Goal: Task Accomplishment & Management: Use online tool/utility

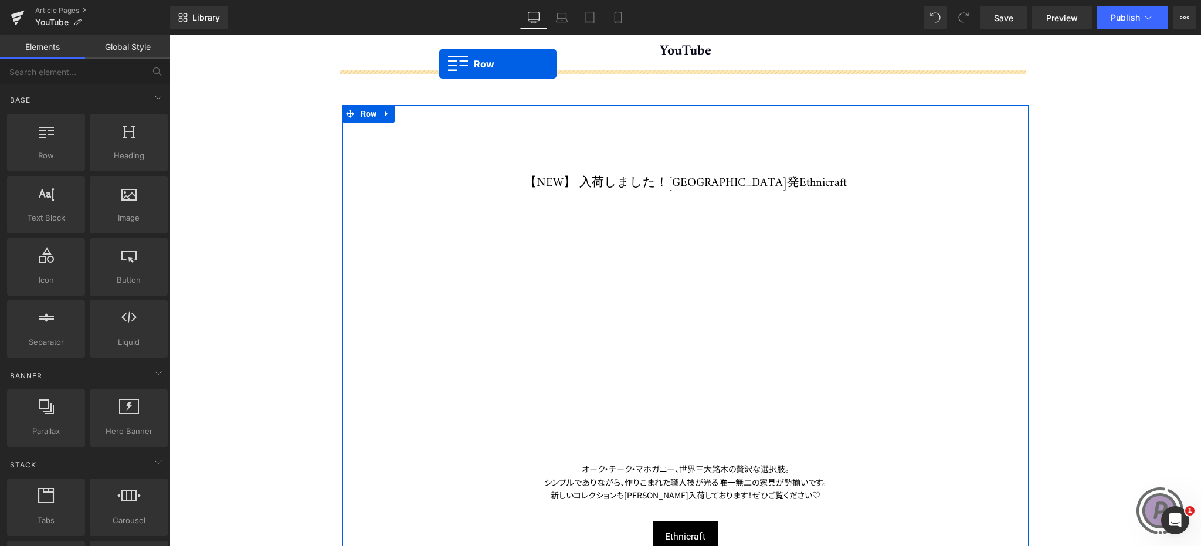
scroll to position [83, 0]
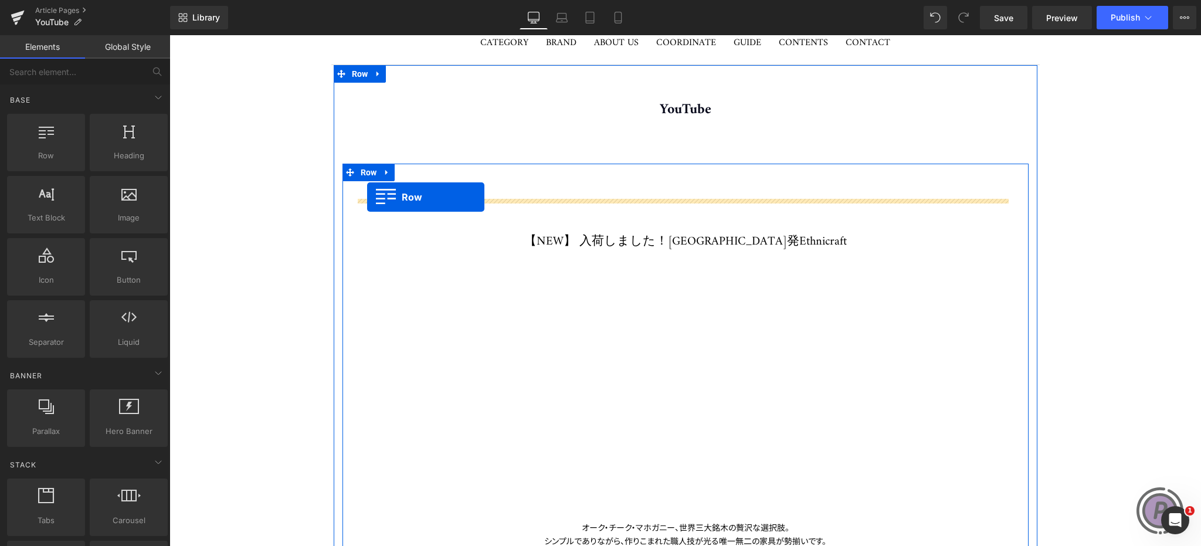
drag, startPoint x: 356, startPoint y: 247, endPoint x: 367, endPoint y: 196, distance: 52.1
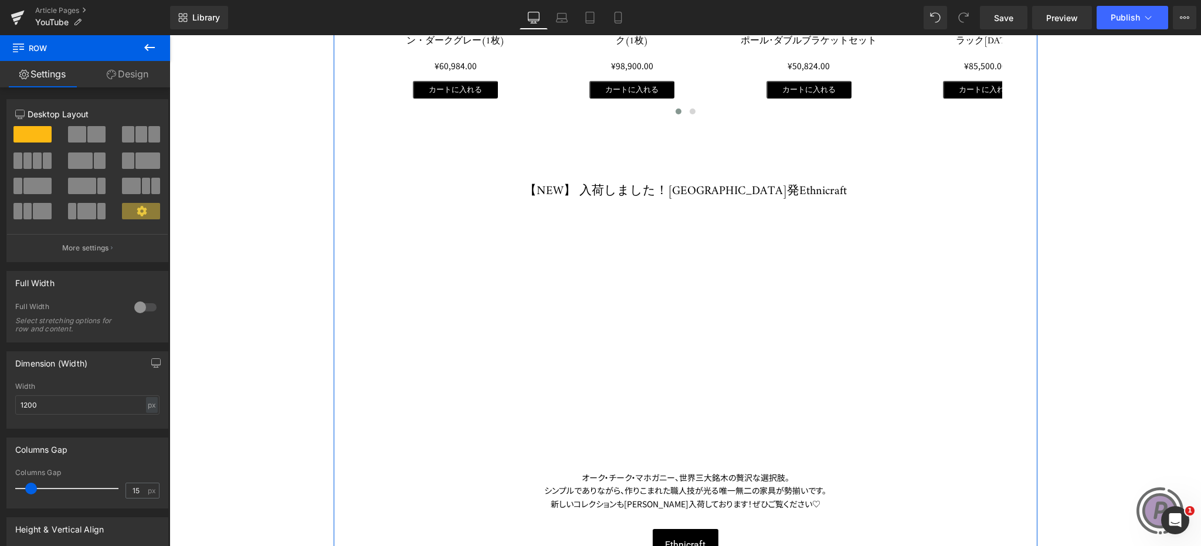
scroll to position [938, 0]
click at [628, 192] on h1 "【NEW】 入荷しました！[GEOGRAPHIC_DATA]発Ethnicraft" at bounding box center [685, 190] width 633 height 17
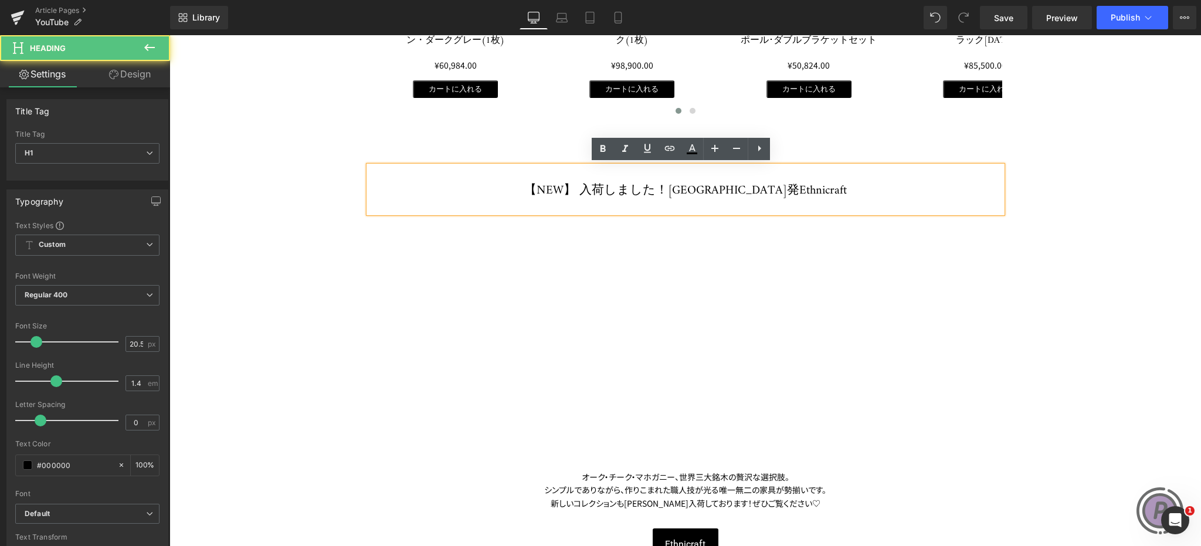
click at [617, 188] on h1 "【NEW】 入荷しました！[GEOGRAPHIC_DATA]発Ethnicraft" at bounding box center [685, 190] width 633 height 17
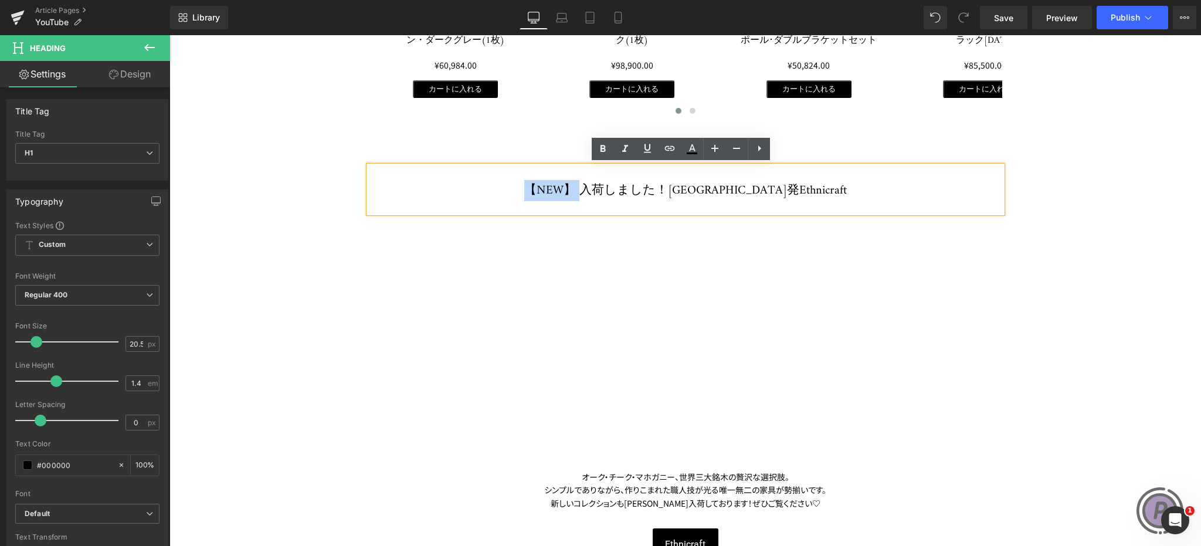
drag, startPoint x: 610, startPoint y: 188, endPoint x: 566, endPoint y: 186, distance: 44.6
click at [566, 186] on h1 "【NEW】 入荷しました！[GEOGRAPHIC_DATA]発Ethnicraft" at bounding box center [685, 190] width 633 height 17
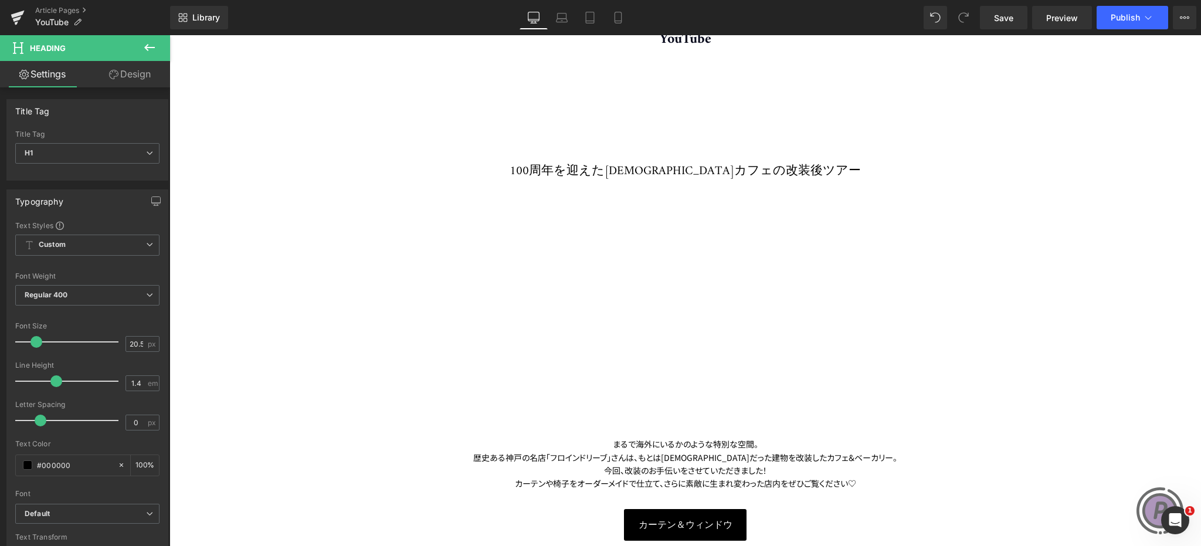
scroll to position [59, 0]
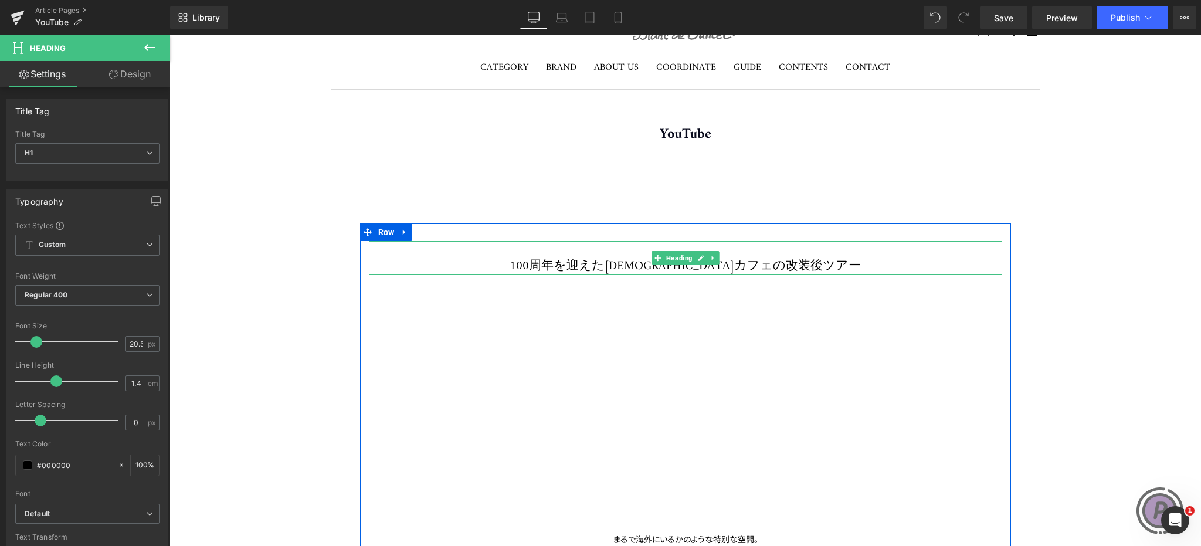
click at [589, 263] on h1 "100周年を迎えた[DEMOGRAPHIC_DATA]カフェの改装後ツアー" at bounding box center [685, 266] width 633 height 17
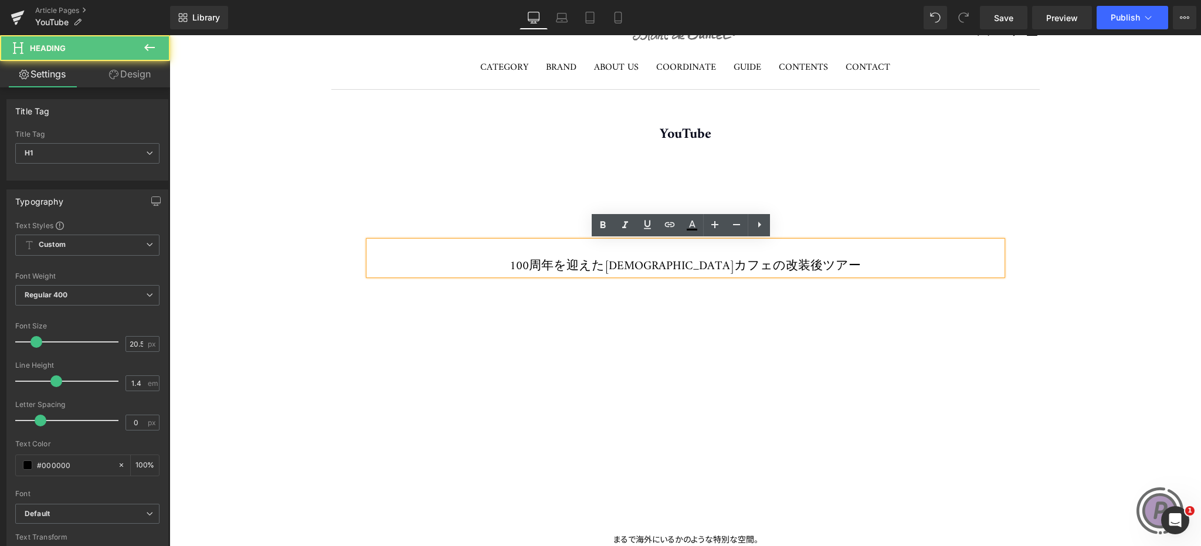
click at [576, 264] on h1 "100周年を迎えた[DEMOGRAPHIC_DATA]カフェの改装後ツアー" at bounding box center [685, 266] width 633 height 17
paste div
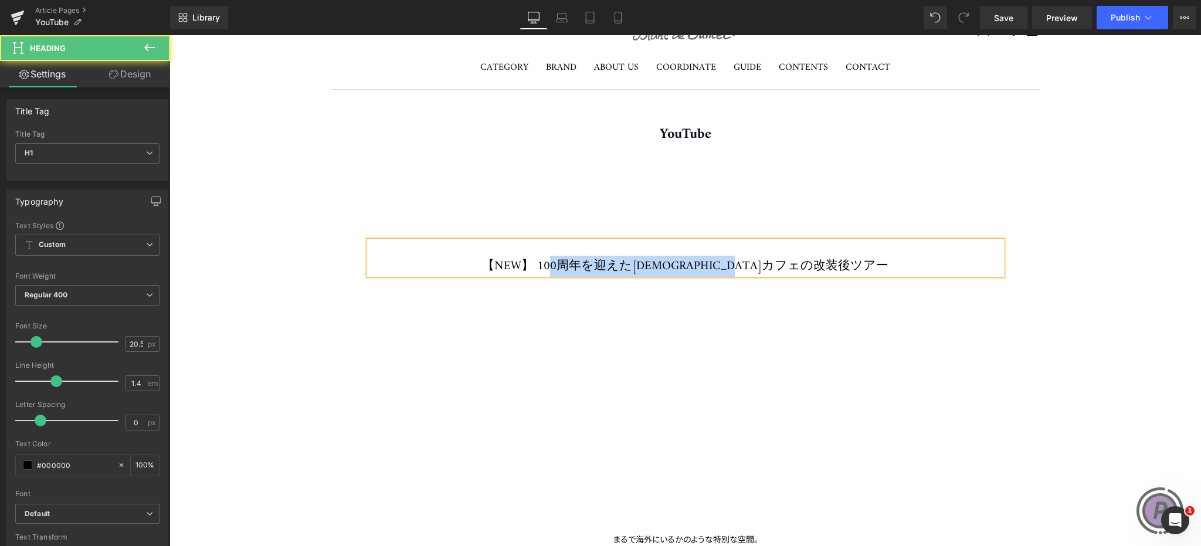
drag, startPoint x: 596, startPoint y: 264, endPoint x: 827, endPoint y: 260, distance: 231.0
click at [825, 260] on h1 "【NEW】 100周年を迎えた[DEMOGRAPHIC_DATA]カフェの改装後ツアー" at bounding box center [685, 266] width 633 height 17
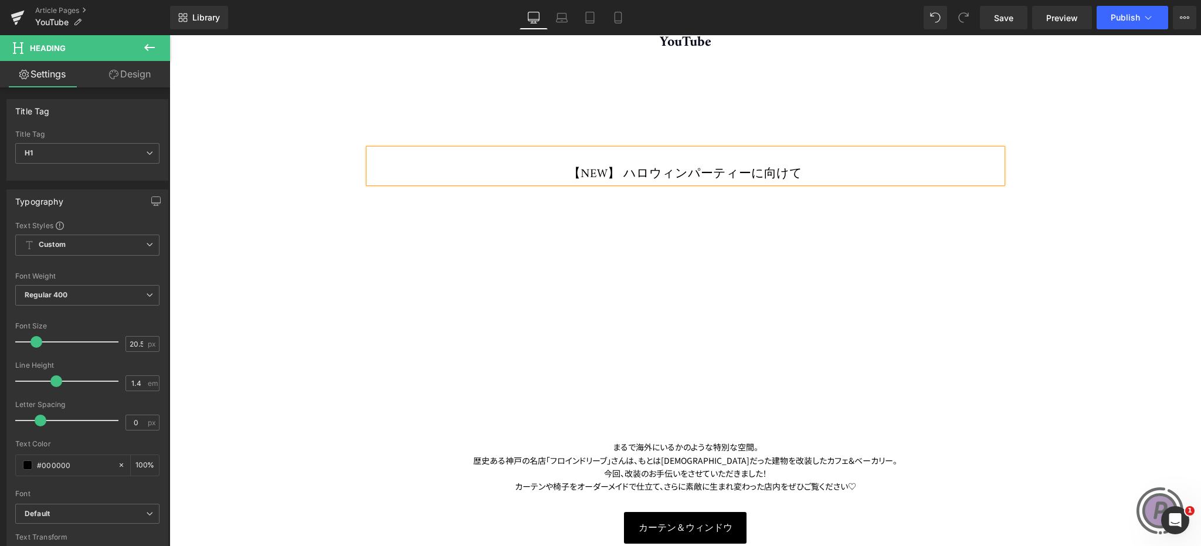
scroll to position [235, 0]
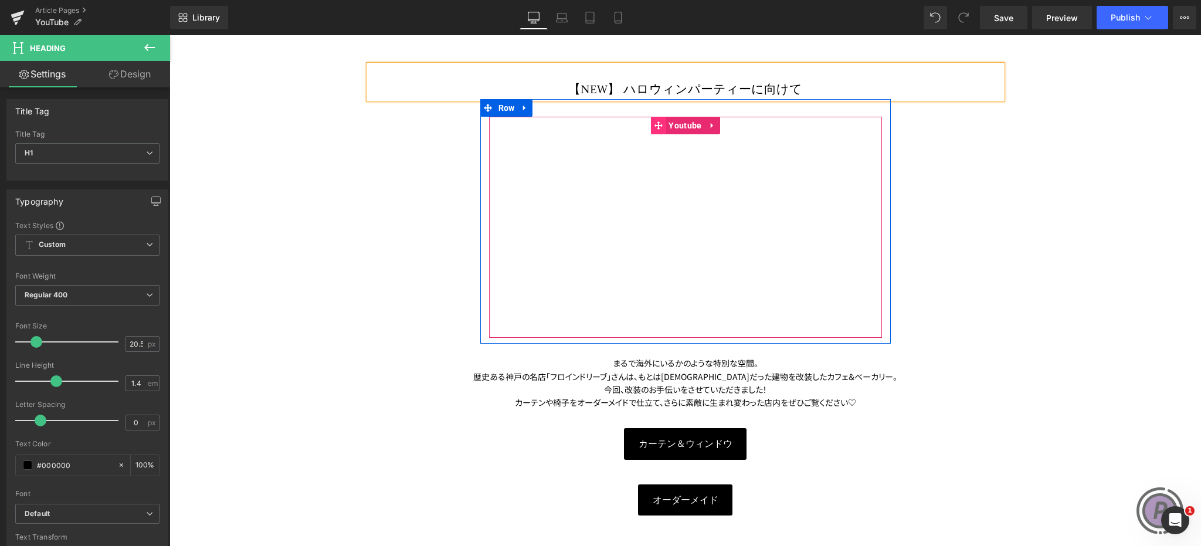
click at [654, 123] on icon at bounding box center [658, 125] width 8 height 8
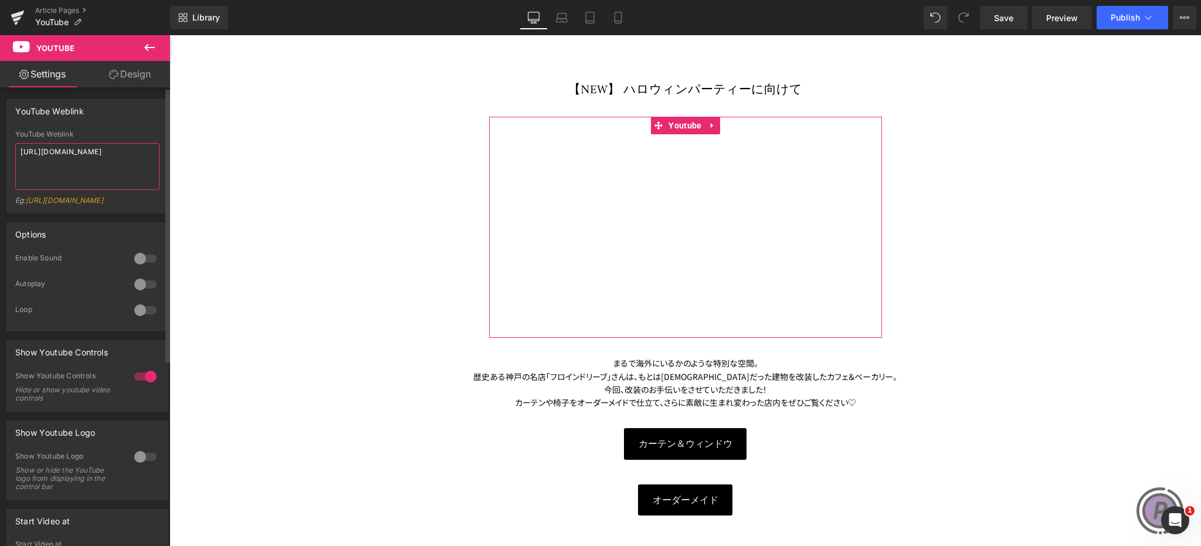
click at [135, 152] on textarea "[URL][DOMAIN_NAME]" at bounding box center [87, 166] width 144 height 47
drag, startPoint x: 140, startPoint y: 153, endPoint x: 0, endPoint y: 159, distance: 139.7
click at [0, 159] on div "YouTube Weblink YouTube Weblink [URL][DOMAIN_NAME] Eg: [URL][DOMAIN_NAME]" at bounding box center [87, 151] width 175 height 123
paste textarea "xDiak5YqA10?si=CAOA8Qo_x39a9UV"
type textarea "[URL][DOMAIN_NAME]"
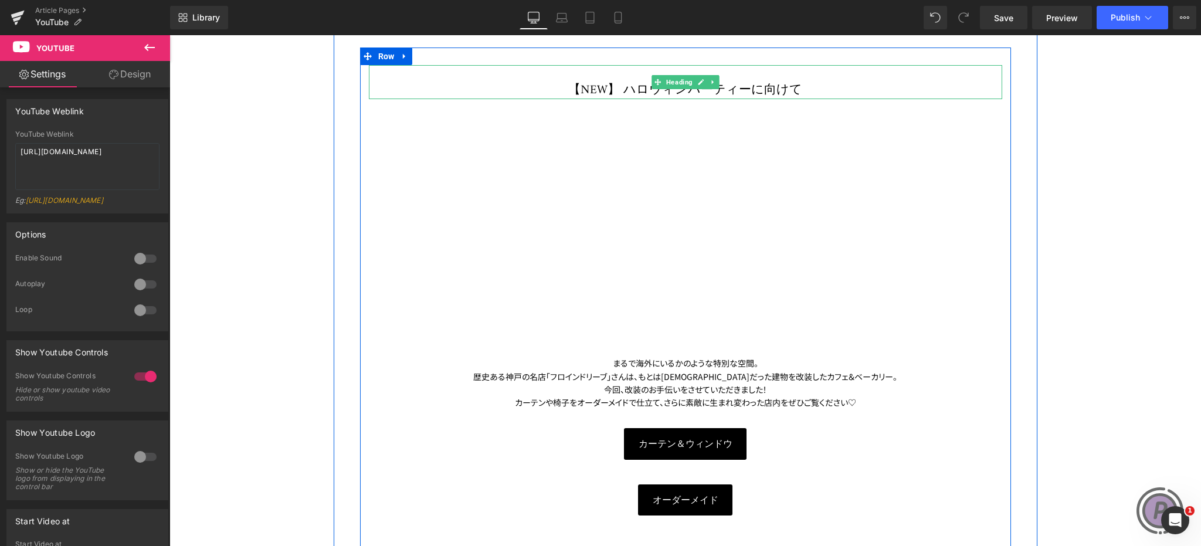
click at [651, 89] on span at bounding box center [657, 82] width 12 height 14
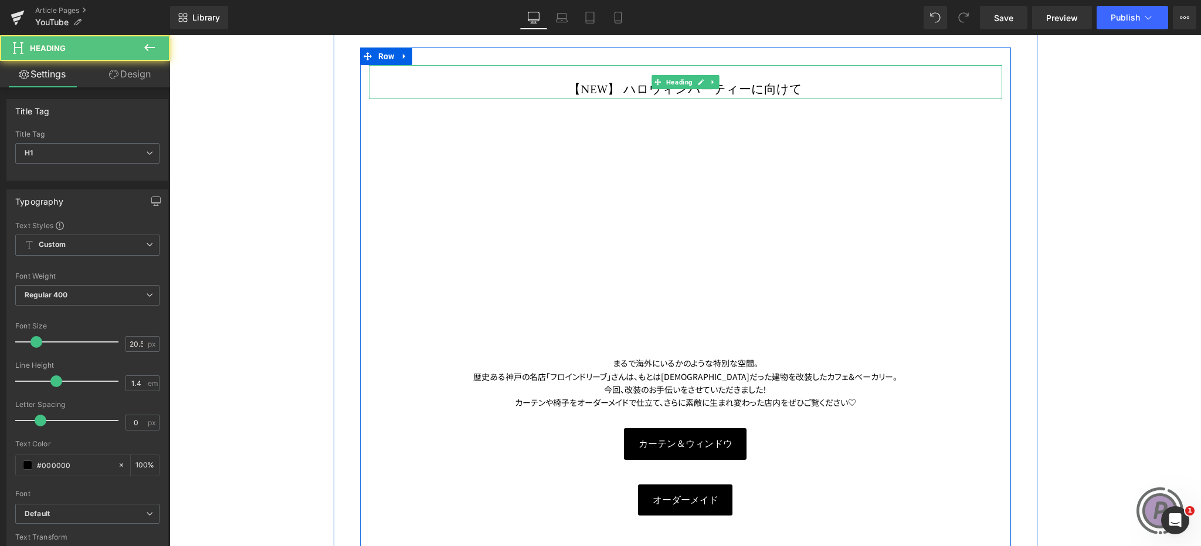
click at [639, 90] on h1 "【NEW】 ハロウィンパーティーに向けて" at bounding box center [685, 90] width 633 height 17
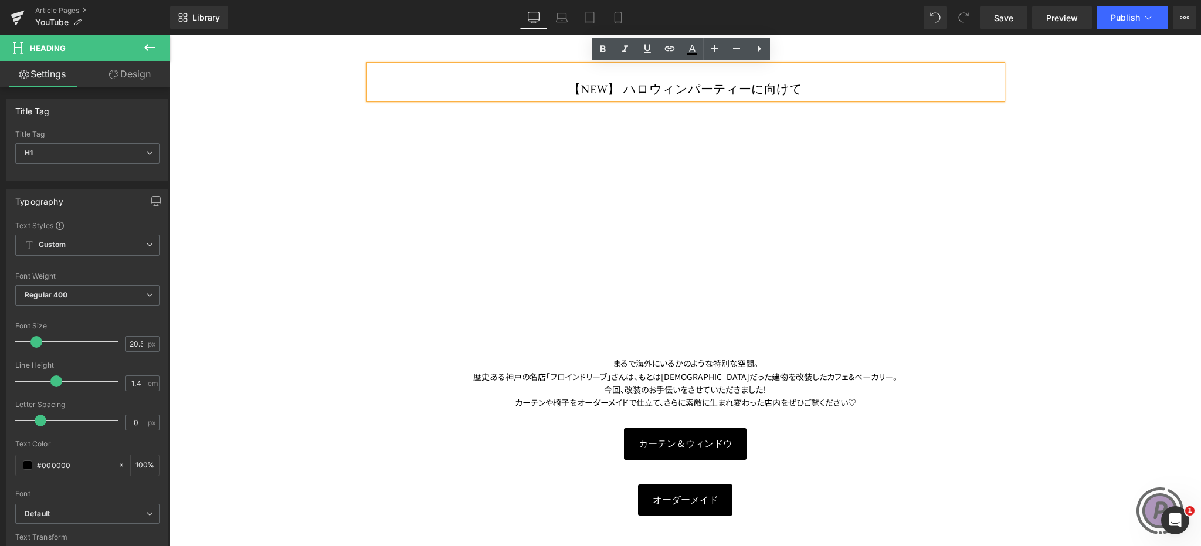
drag, startPoint x: 634, startPoint y: 90, endPoint x: 788, endPoint y: 87, distance: 153.6
click at [788, 87] on h1 "【NEW】 ハロウィンパーティーに向けて" at bounding box center [685, 90] width 633 height 17
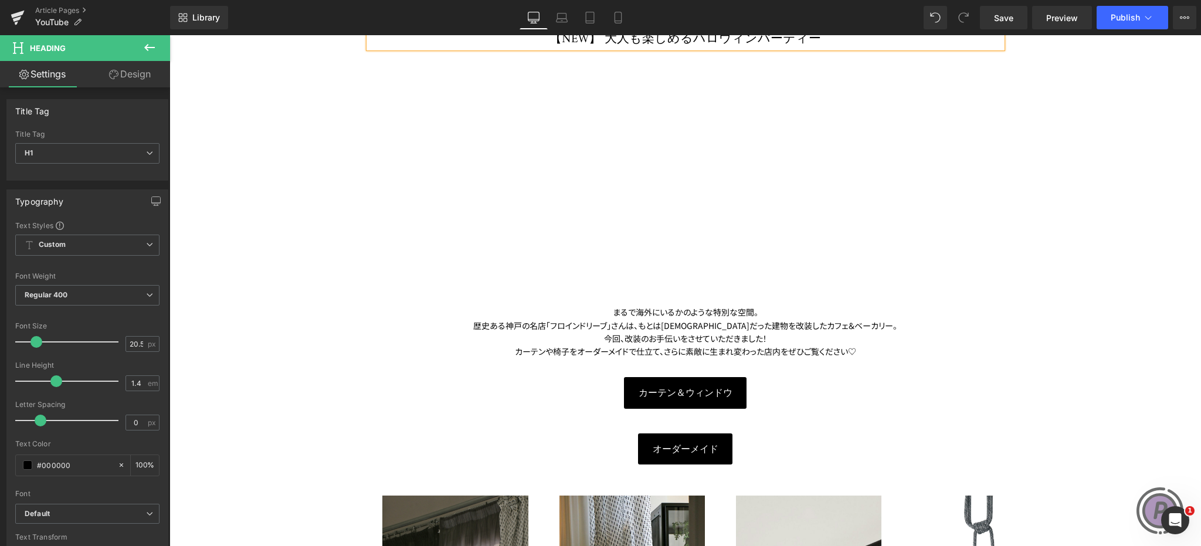
scroll to position [352, 0]
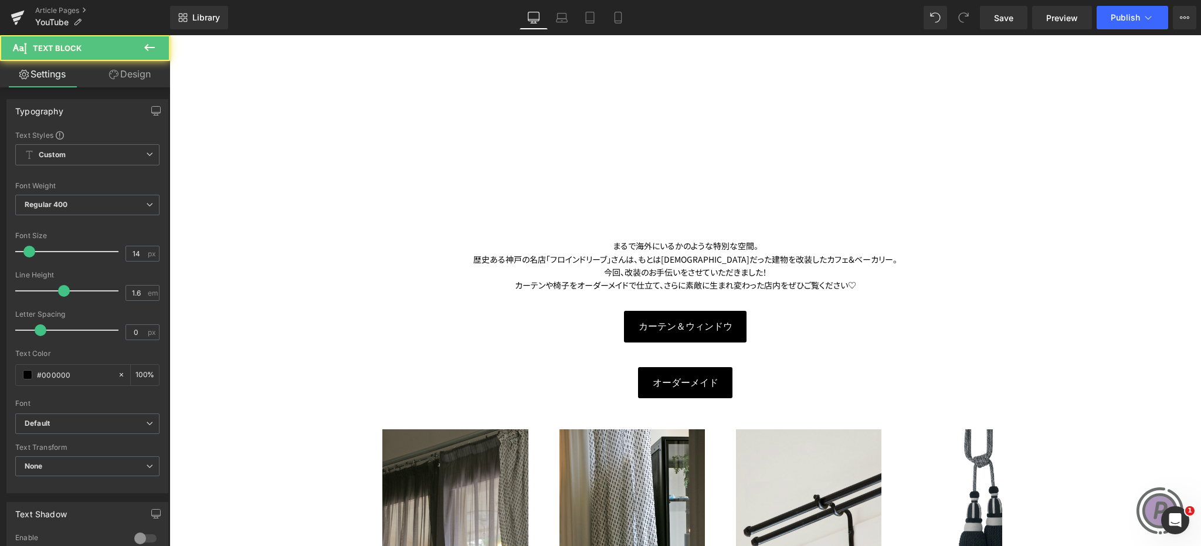
click at [701, 267] on div "今回、改装のお手伝いをさせていただきました！" at bounding box center [685, 272] width 633 height 13
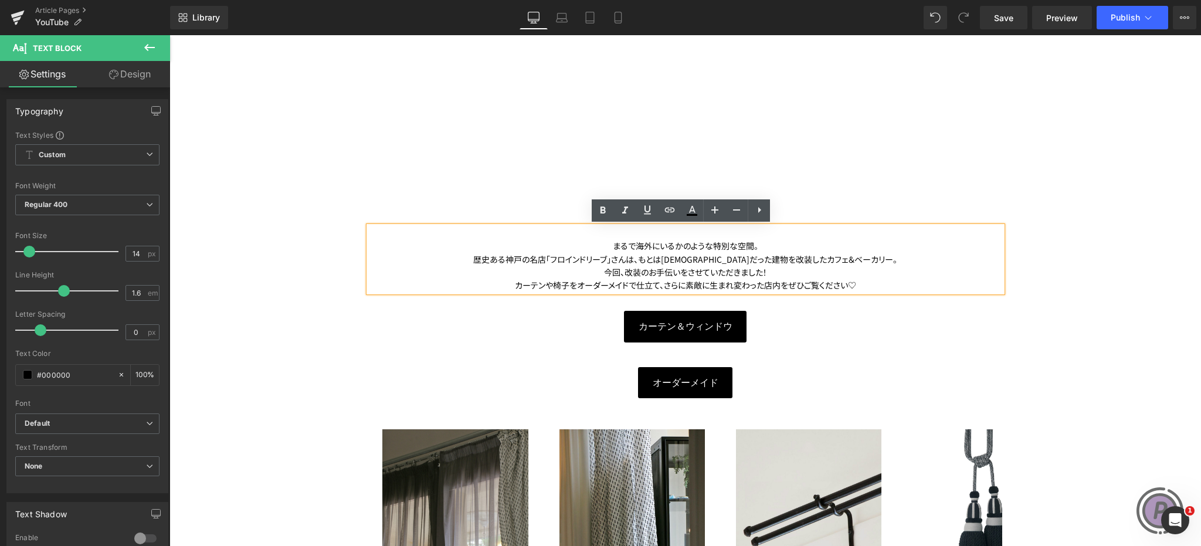
click at [765, 262] on div "歴史ある神戸の名店「フロインドリーブ」さんは、もとは[DEMOGRAPHIC_DATA]だった建物を改装したカフェ＆ベーカリー。" at bounding box center [685, 259] width 633 height 13
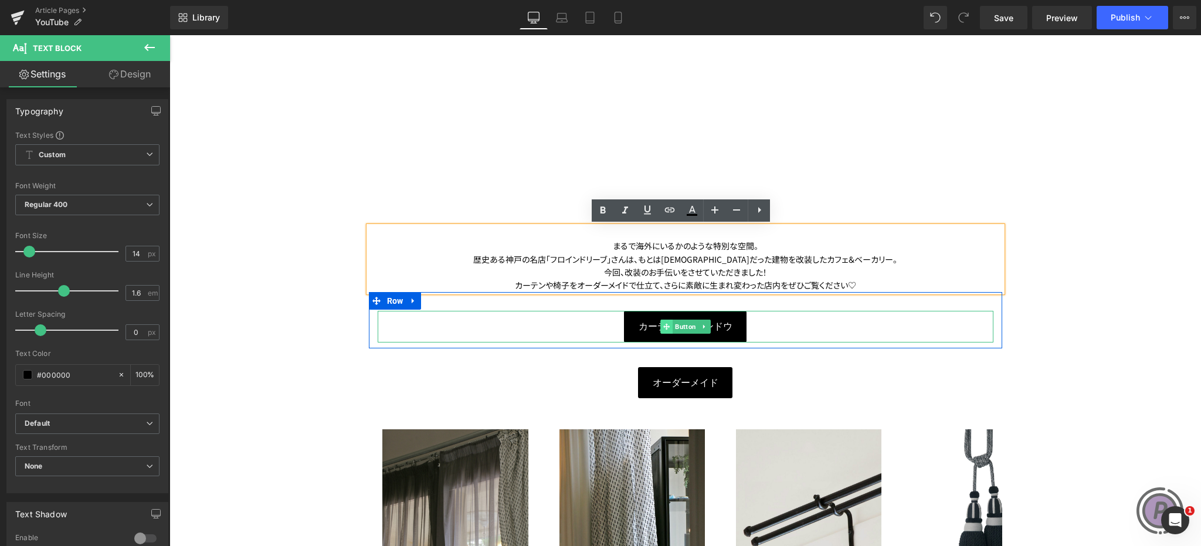
click at [663, 323] on icon at bounding box center [666, 326] width 6 height 7
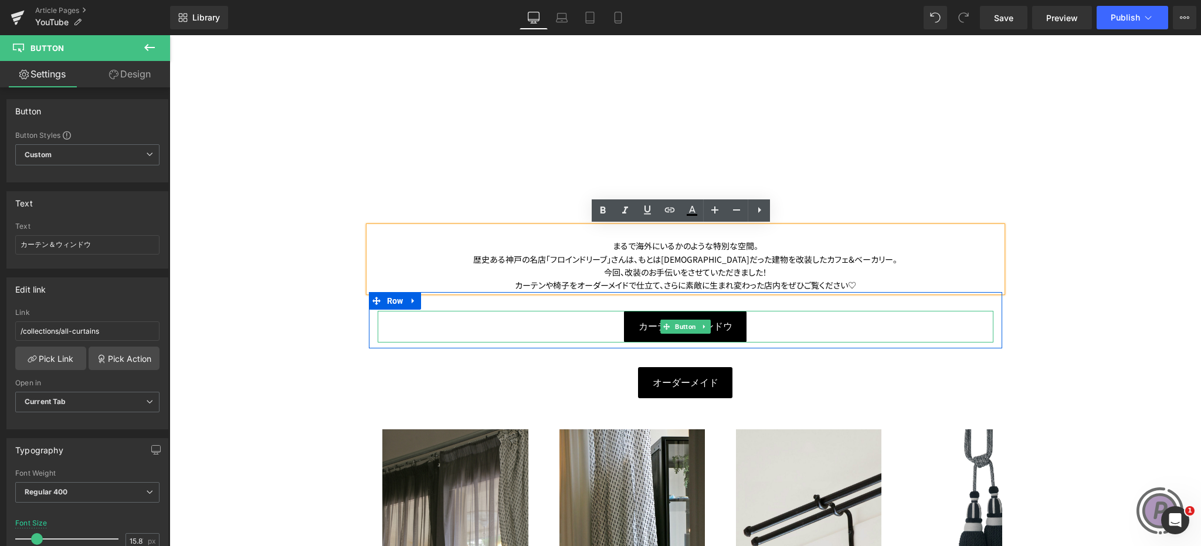
click at [644, 323] on span "カーテン＆ウィンドウ" at bounding box center [685, 327] width 94 height 14
click at [663, 323] on icon at bounding box center [666, 326] width 6 height 7
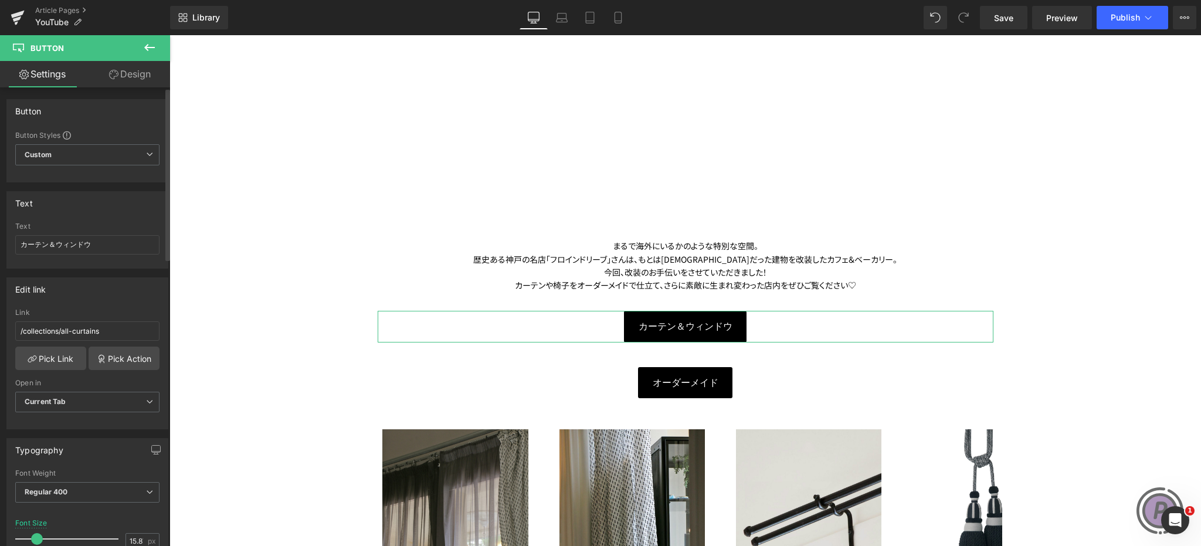
drag, startPoint x: 113, startPoint y: 239, endPoint x: 0, endPoint y: 247, distance: 112.8
click at [0, 244] on div "Text カーテン＆ウィンドウ Text カーテン＆ウィンドウ" at bounding box center [87, 225] width 175 height 86
type input "キャンドル"
click at [71, 351] on link "Pick Link" at bounding box center [50, 357] width 71 height 23
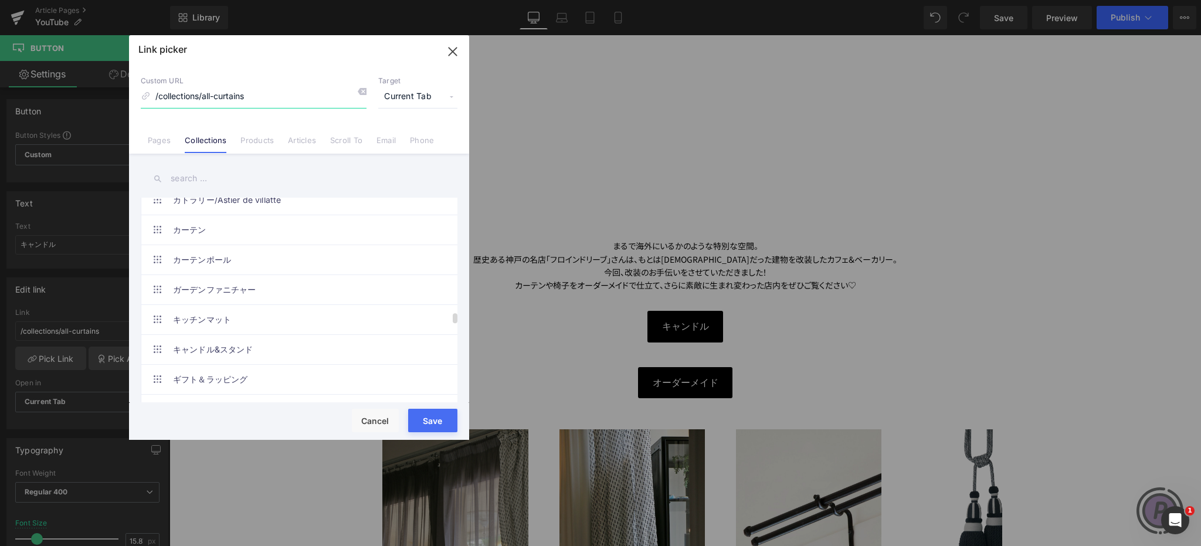
scroll to position [2814, 0]
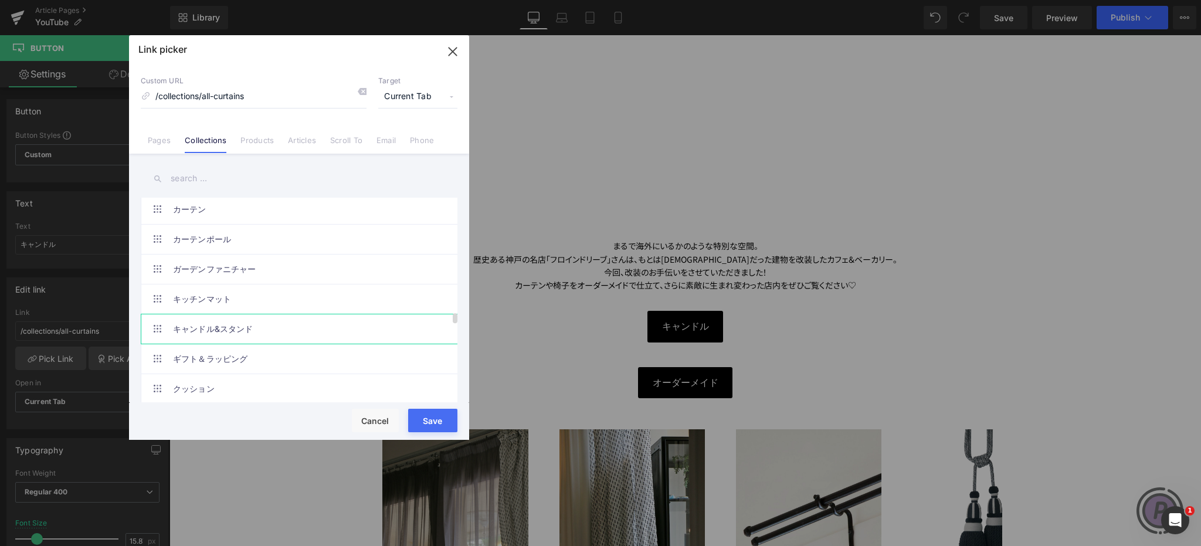
click at [192, 321] on link "キャンドル&スタンド" at bounding box center [302, 328] width 258 height 29
click at [427, 424] on button "Save" at bounding box center [432, 420] width 49 height 23
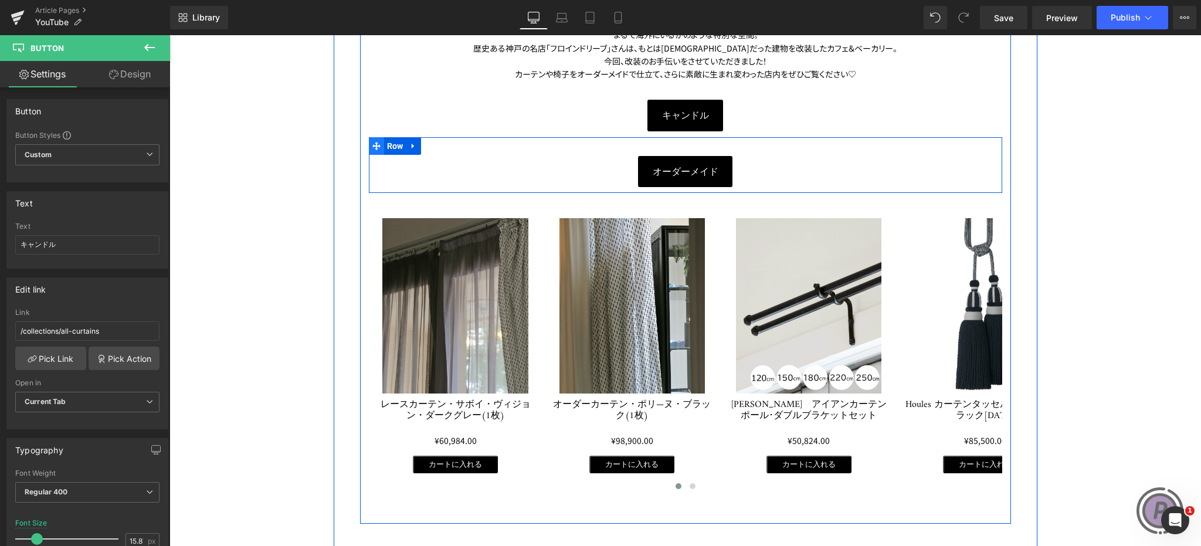
scroll to position [586, 0]
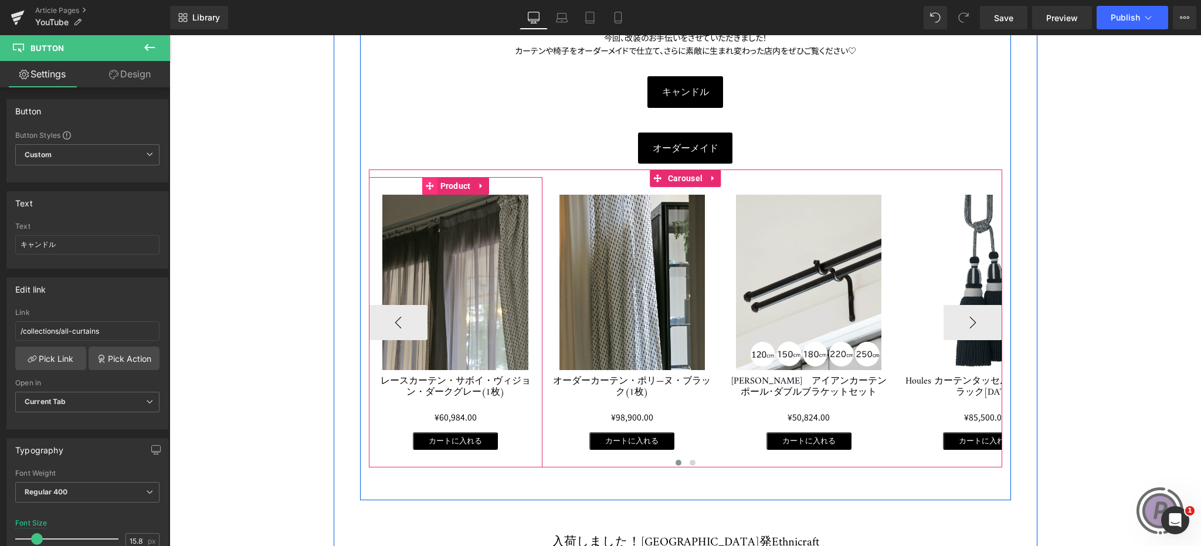
click at [426, 183] on icon at bounding box center [430, 186] width 8 height 8
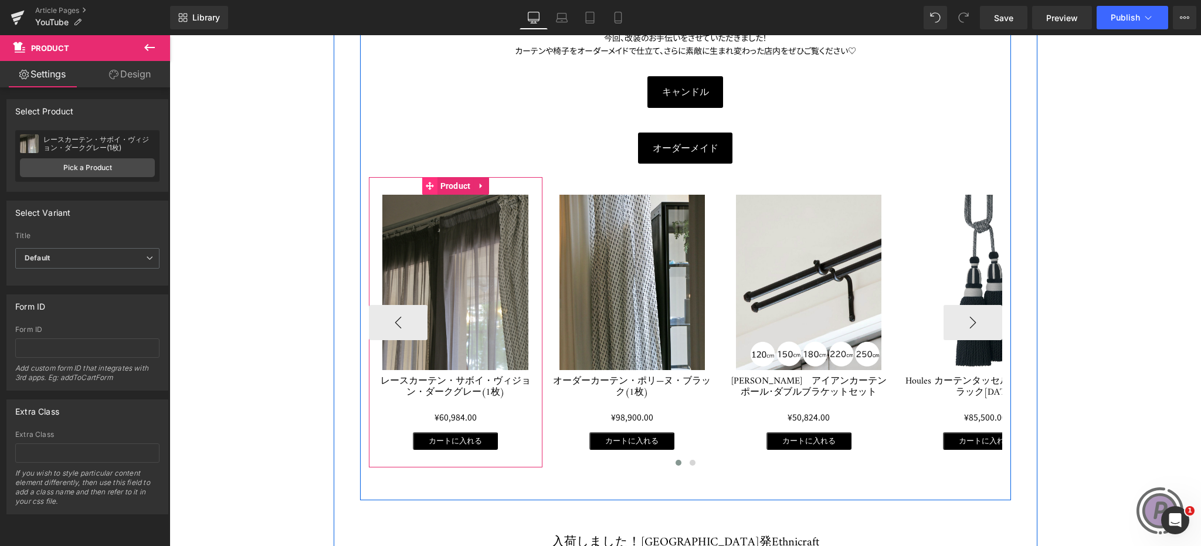
click at [428, 188] on icon at bounding box center [430, 186] width 8 height 9
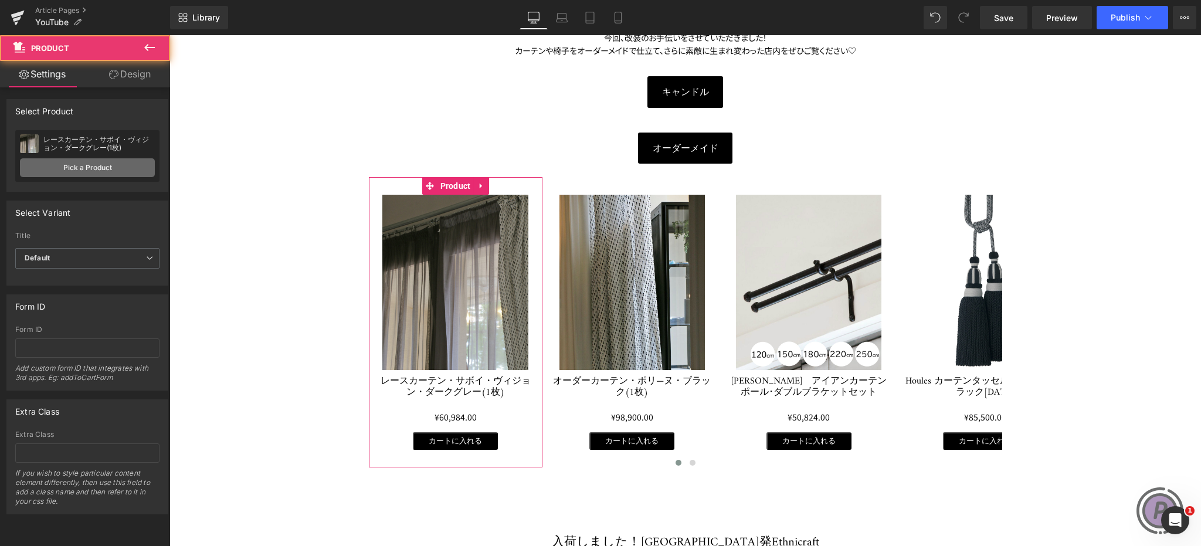
click at [114, 171] on link "Pick a Product" at bounding box center [87, 167] width 135 height 19
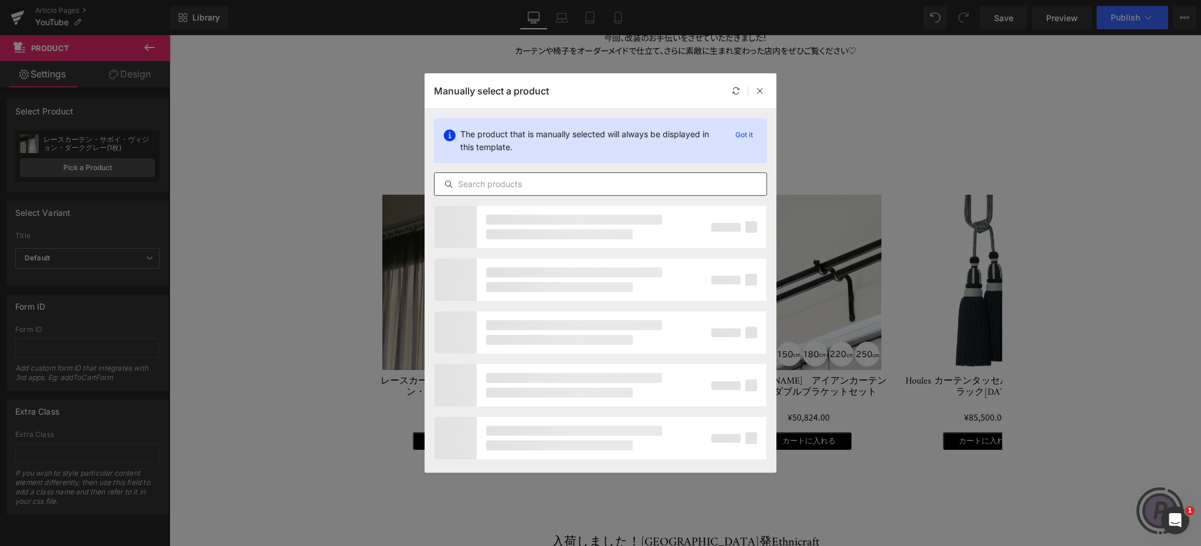
click at [529, 185] on input "text" at bounding box center [600, 184] width 332 height 14
paste input "ベロア[PERSON_NAME]"
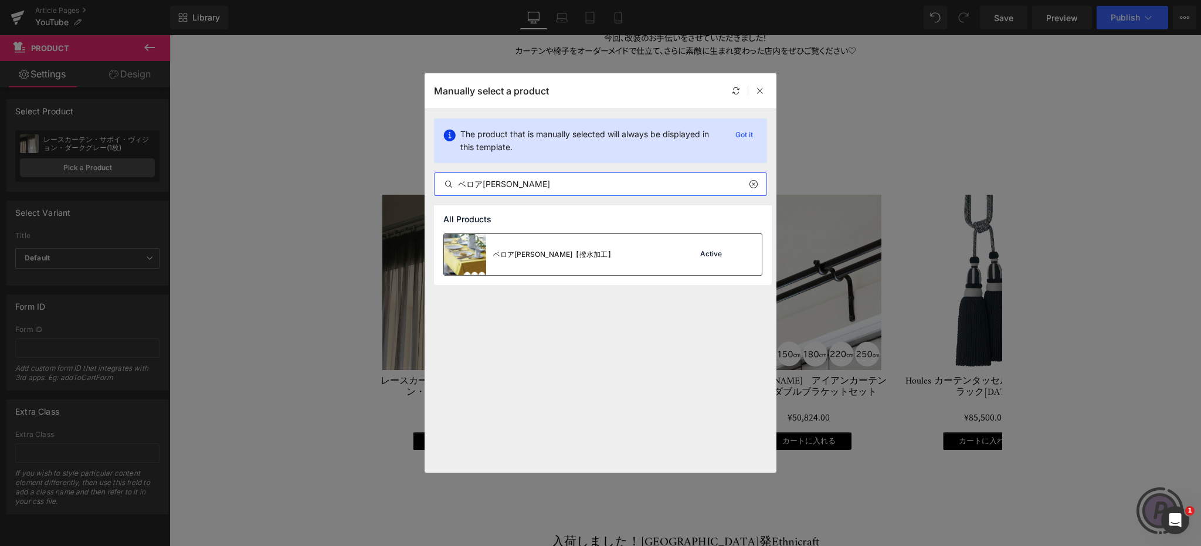
type input "ベロア[PERSON_NAME]"
click at [614, 255] on div "ベロア[PERSON_NAME]【撥水加工】" at bounding box center [553, 254] width 121 height 11
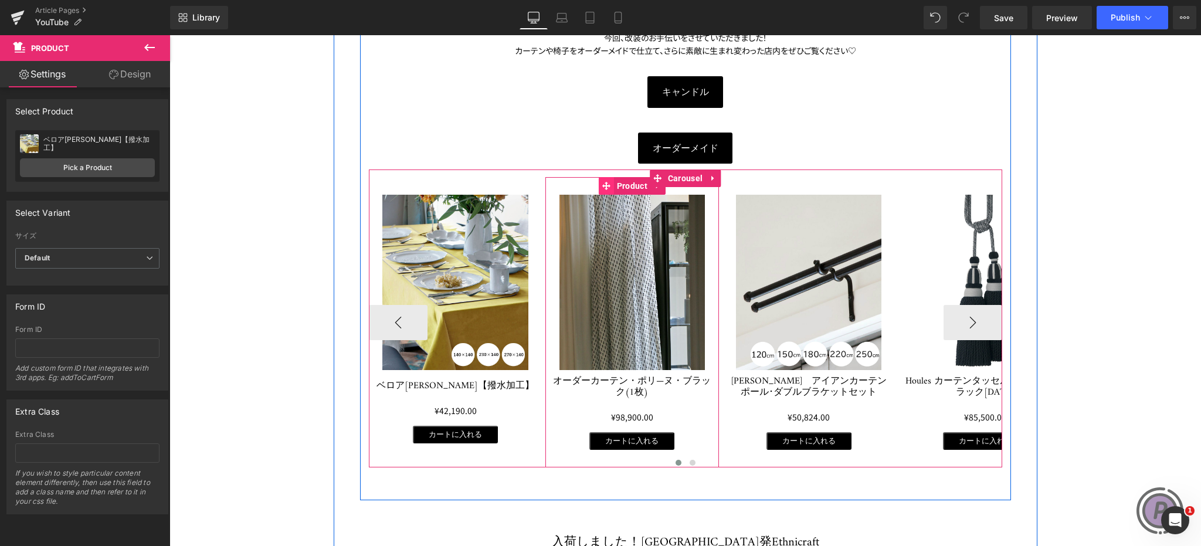
click at [602, 182] on icon at bounding box center [606, 186] width 8 height 8
click at [602, 184] on icon at bounding box center [606, 186] width 8 height 8
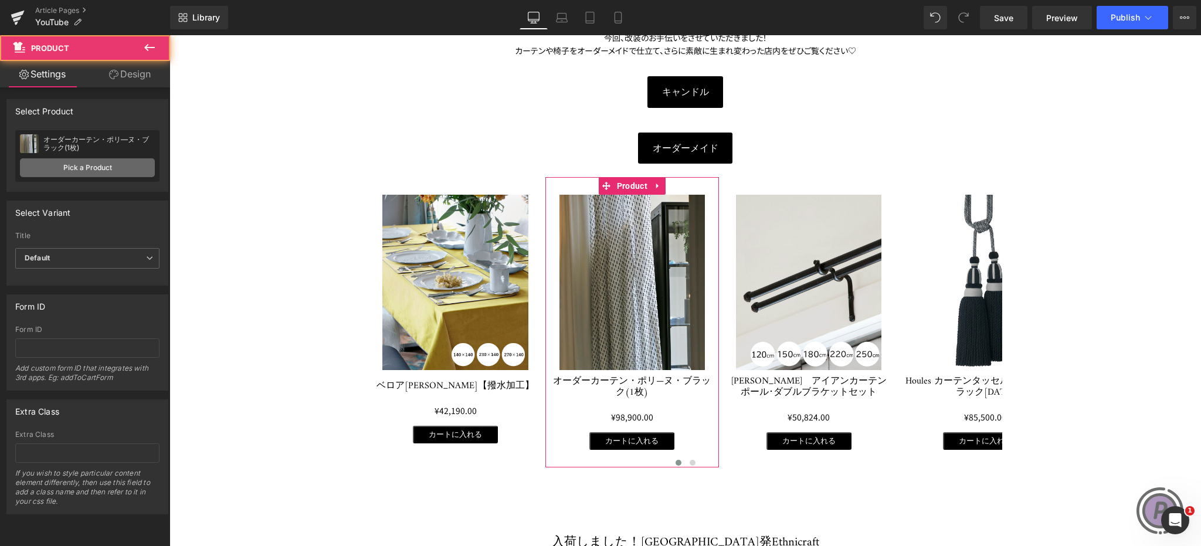
click at [109, 167] on link "Pick a Product" at bounding box center [87, 167] width 135 height 19
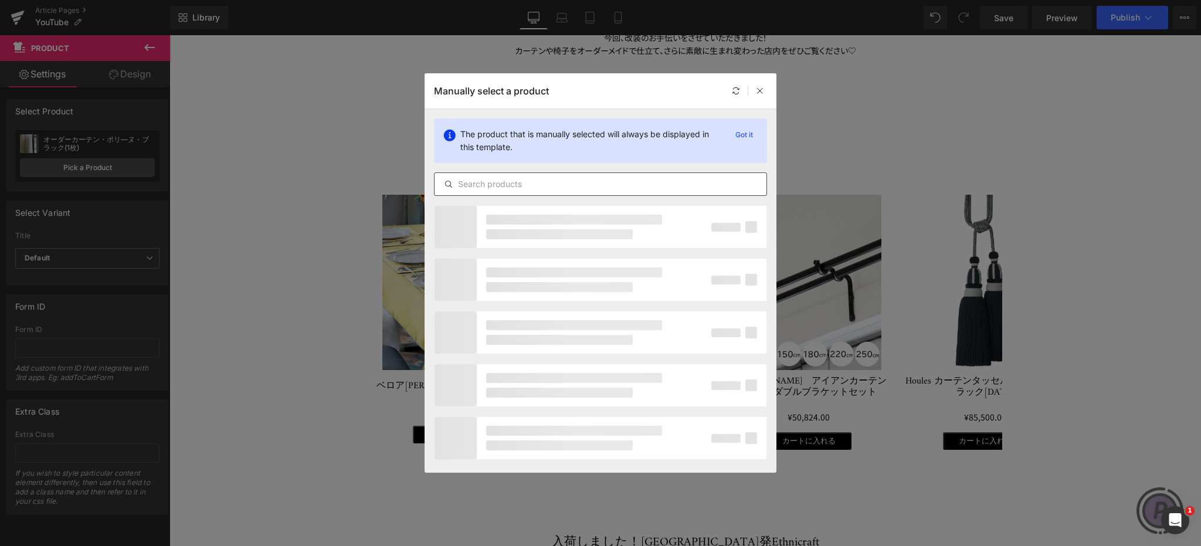
click at [495, 182] on input "text" at bounding box center [600, 184] width 332 height 14
paste input "[PERSON_NAME] リネンクロス"
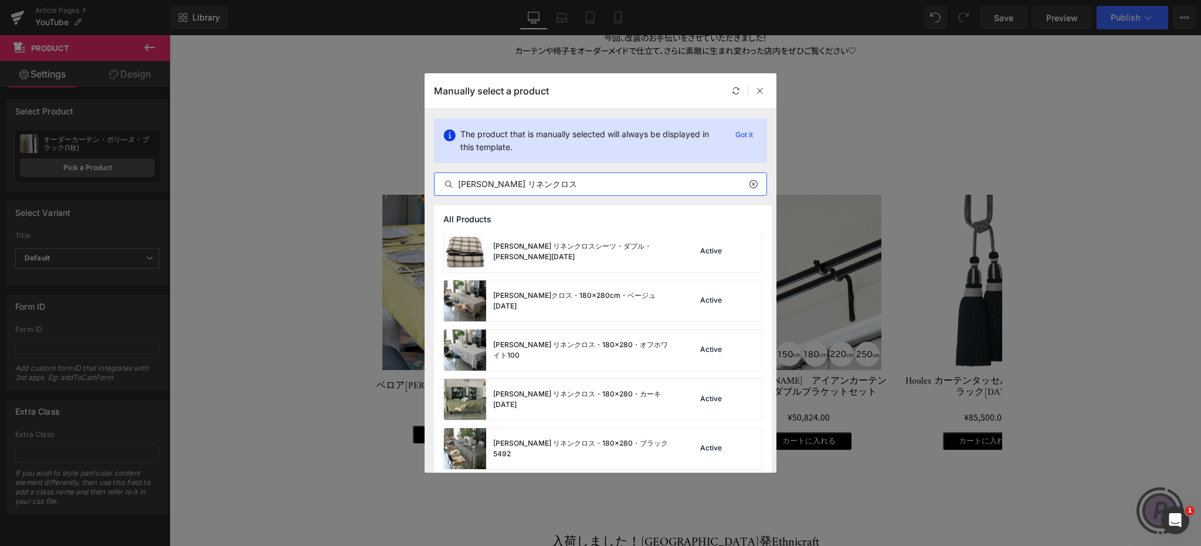
scroll to position [1783, 0]
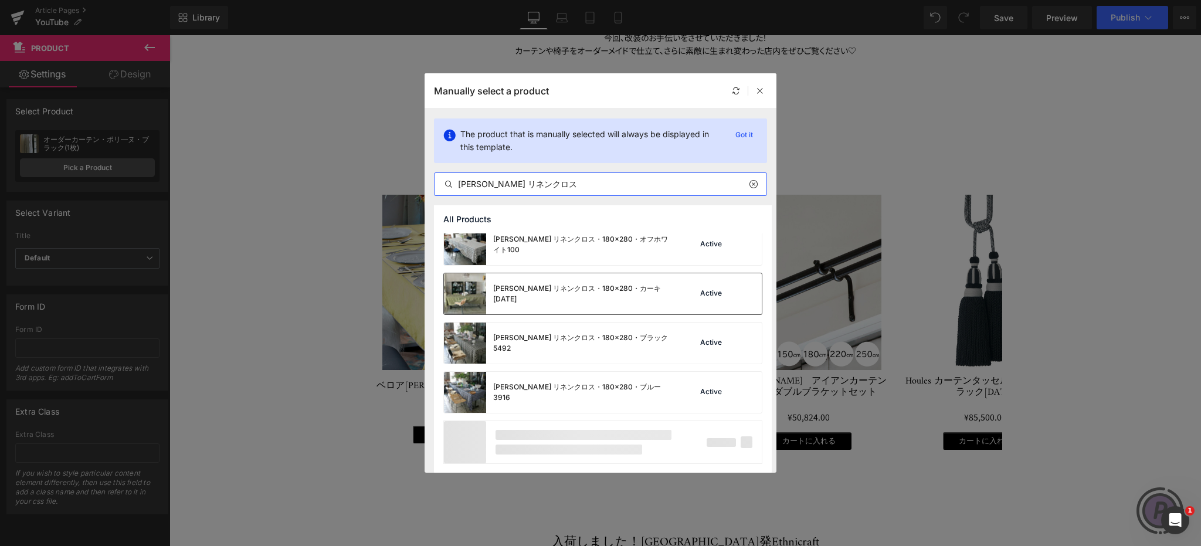
type input "[PERSON_NAME] リネンクロス"
click at [546, 288] on div "[PERSON_NAME] リネンクロス・180×280・カーキ[DATE]" at bounding box center [581, 293] width 176 height 21
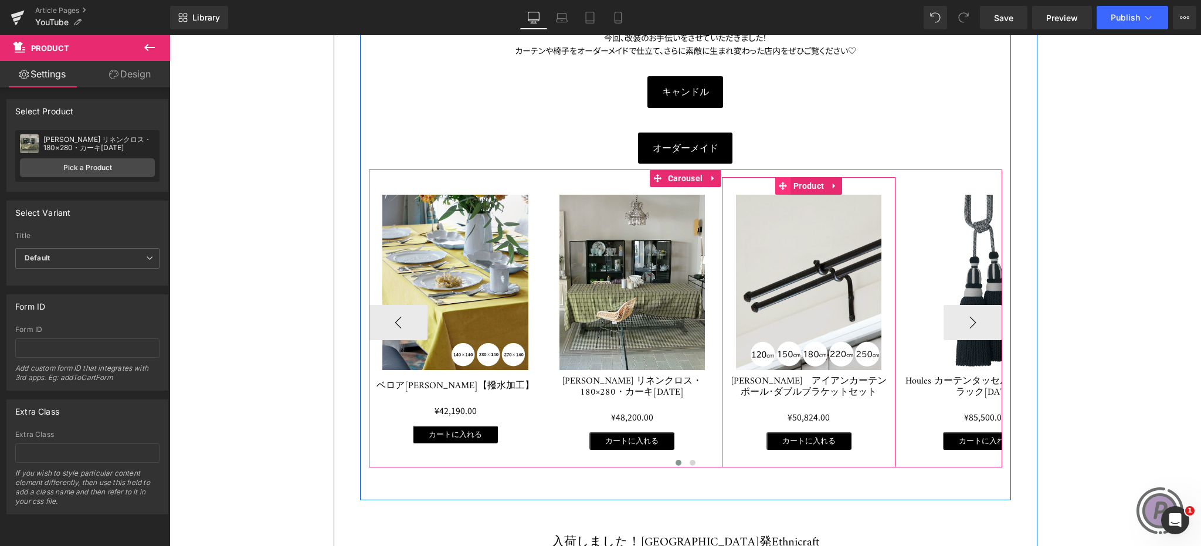
click at [779, 185] on icon at bounding box center [783, 186] width 8 height 9
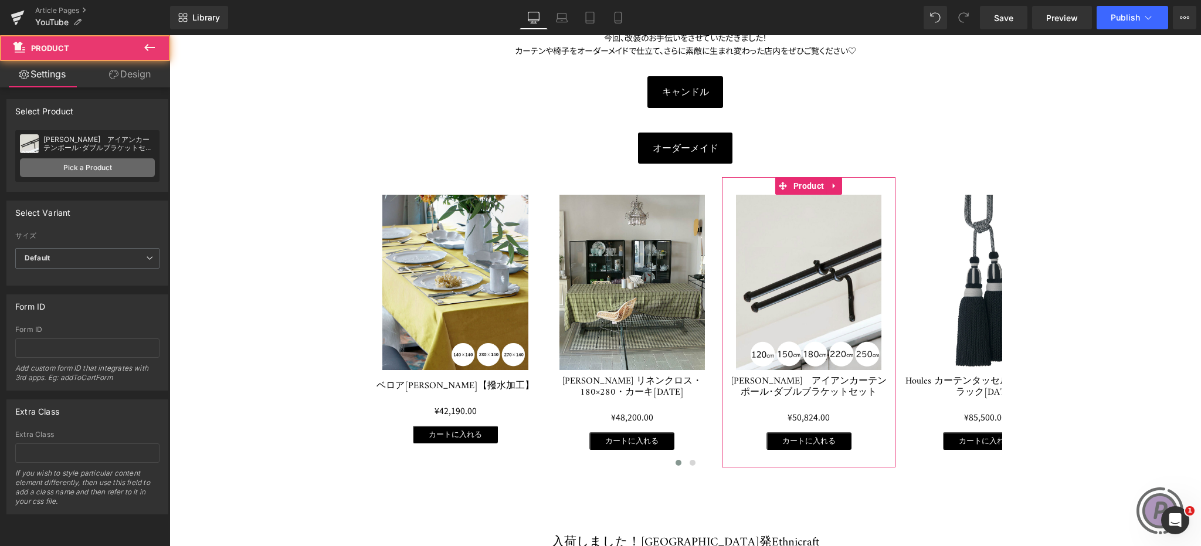
click at [93, 166] on link "Pick a Product" at bounding box center [87, 167] width 135 height 19
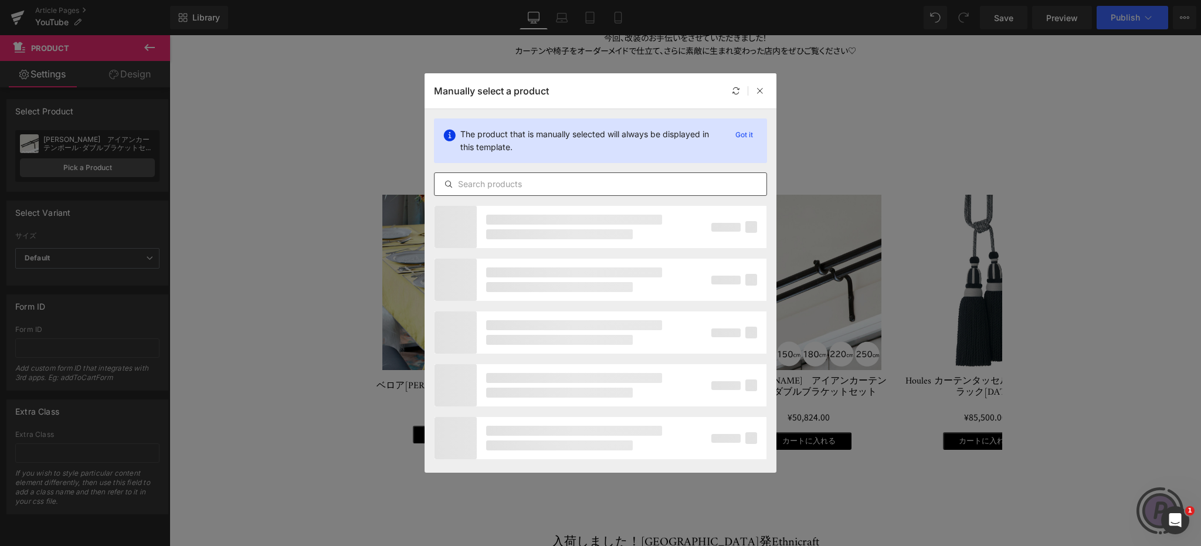
click at [481, 189] on input "text" at bounding box center [600, 184] width 332 height 14
paste input "Plumeria Home トレイランチョン・スカラップサンドベージュ　44×32cm"
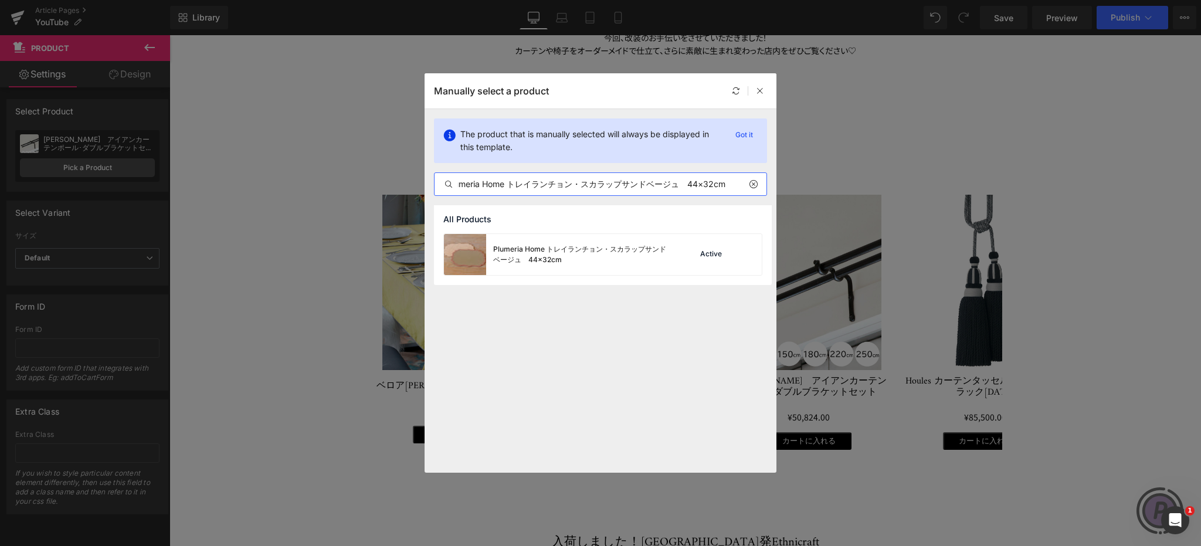
type input "Plumeria Home トレイランチョン・スカラップサンドベージュ　44×32cm"
click at [583, 255] on div "Plumeria Home トレイランチョン・スカラップサンドベージュ　44×32cm" at bounding box center [581, 254] width 176 height 21
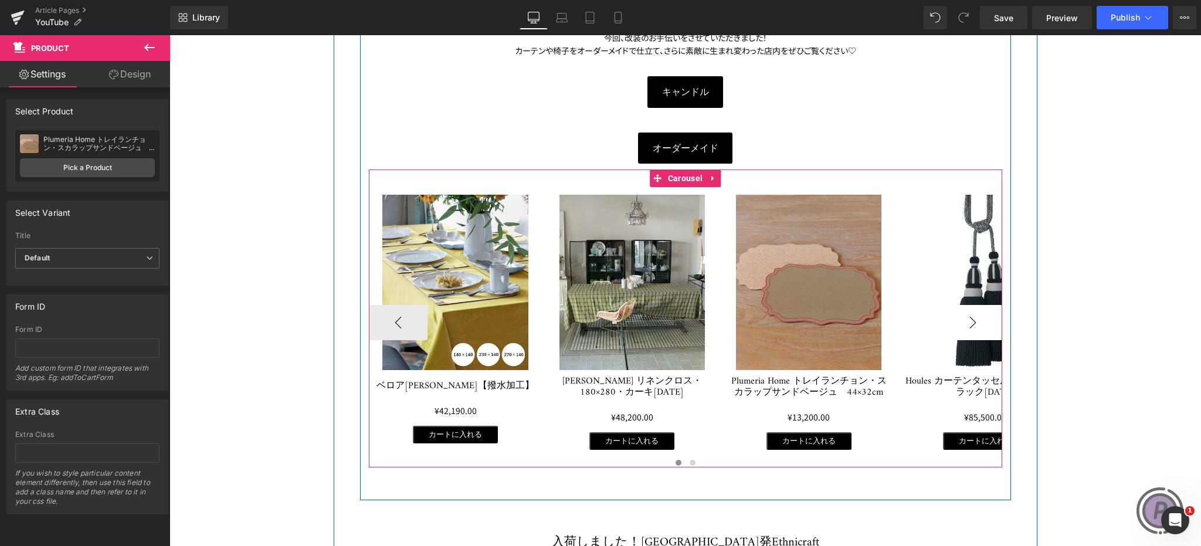
click at [956, 321] on button "›" at bounding box center [972, 322] width 59 height 35
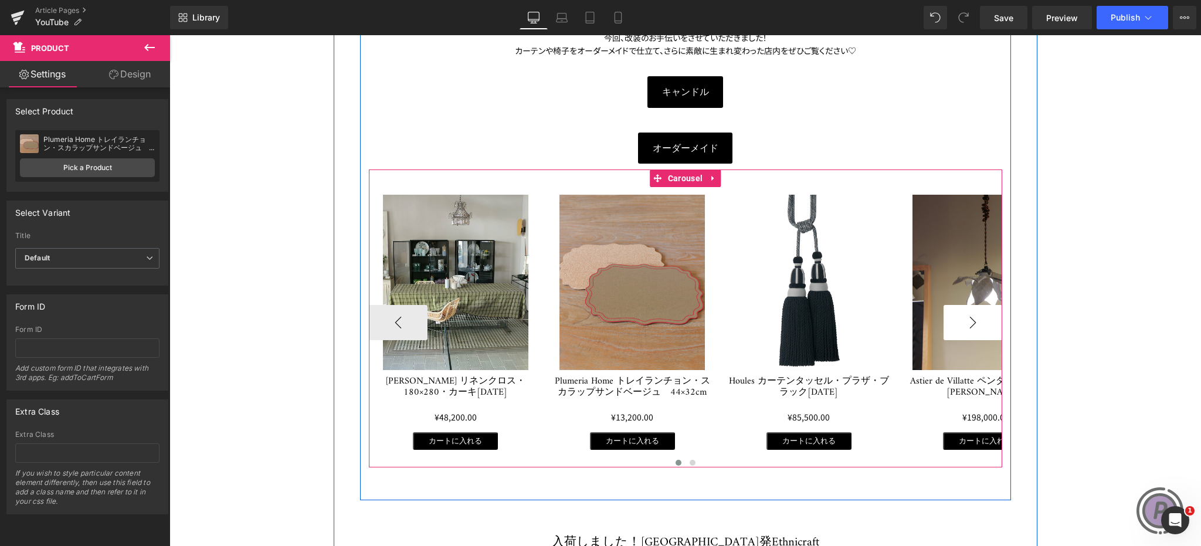
click at [956, 321] on button "›" at bounding box center [972, 322] width 59 height 35
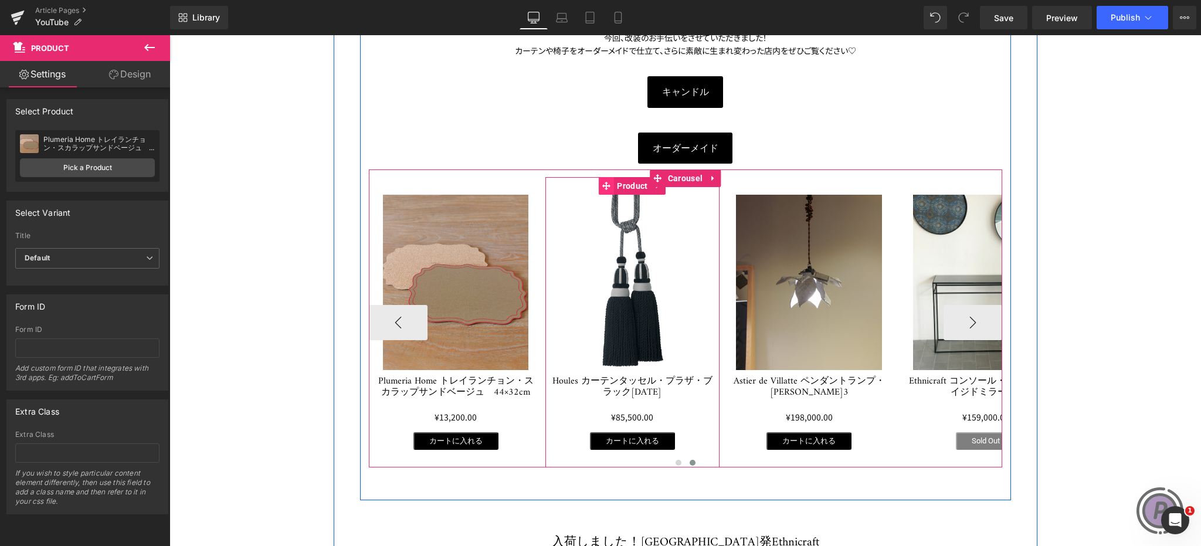
click at [603, 183] on icon at bounding box center [606, 186] width 8 height 8
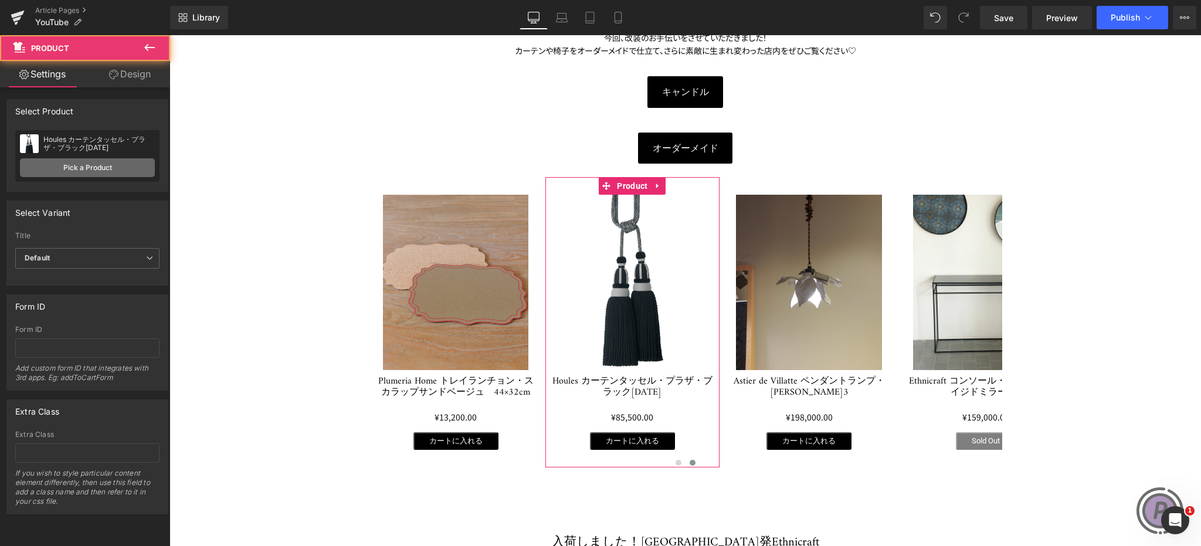
click at [124, 167] on link "Pick a Product" at bounding box center [87, 167] width 135 height 19
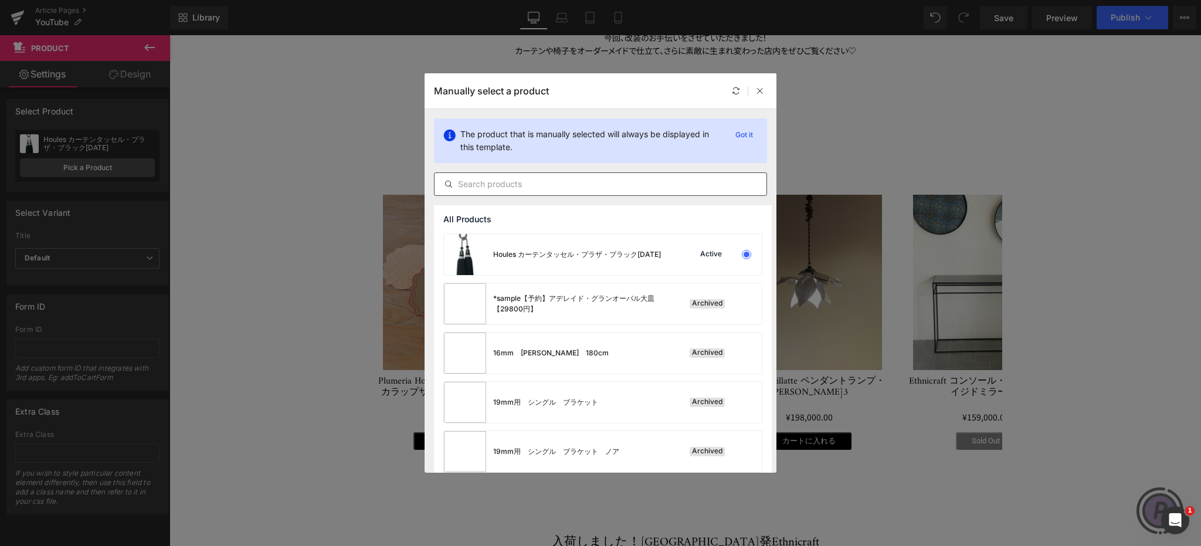
click at [466, 184] on input "text" at bounding box center [600, 184] width 332 height 14
paste input "Plumeria Home トレイランチョン・スカラップレンガ　44×32cm"
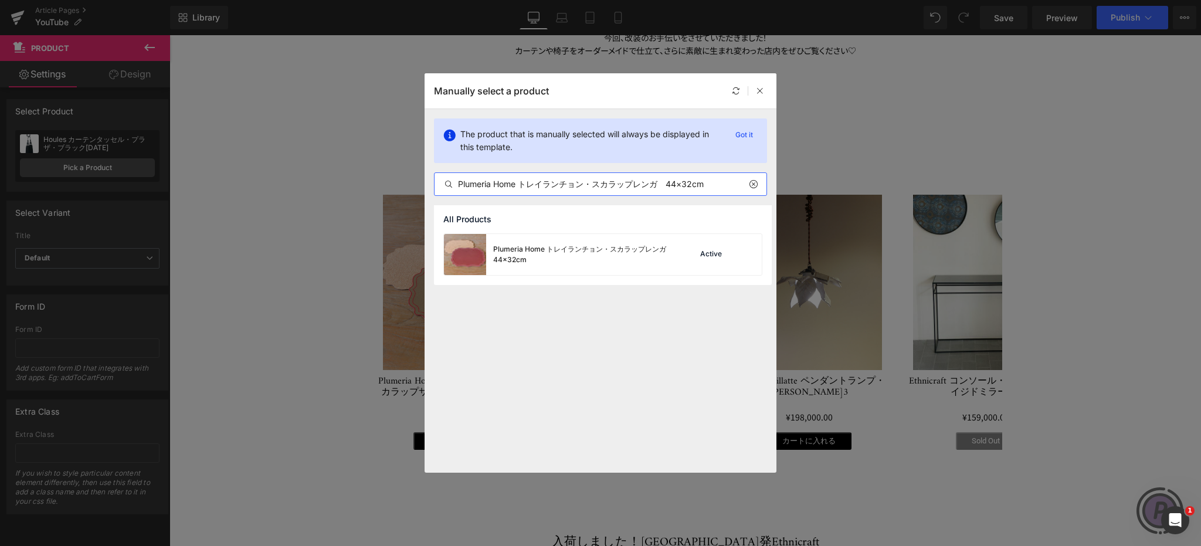
type input "Plumeria Home トレイランチョン・スカラップレンガ　44×32cm"
click at [623, 257] on div "Plumeria Home トレイランチョン・スカラップレンガ　44×32cm" at bounding box center [581, 254] width 176 height 21
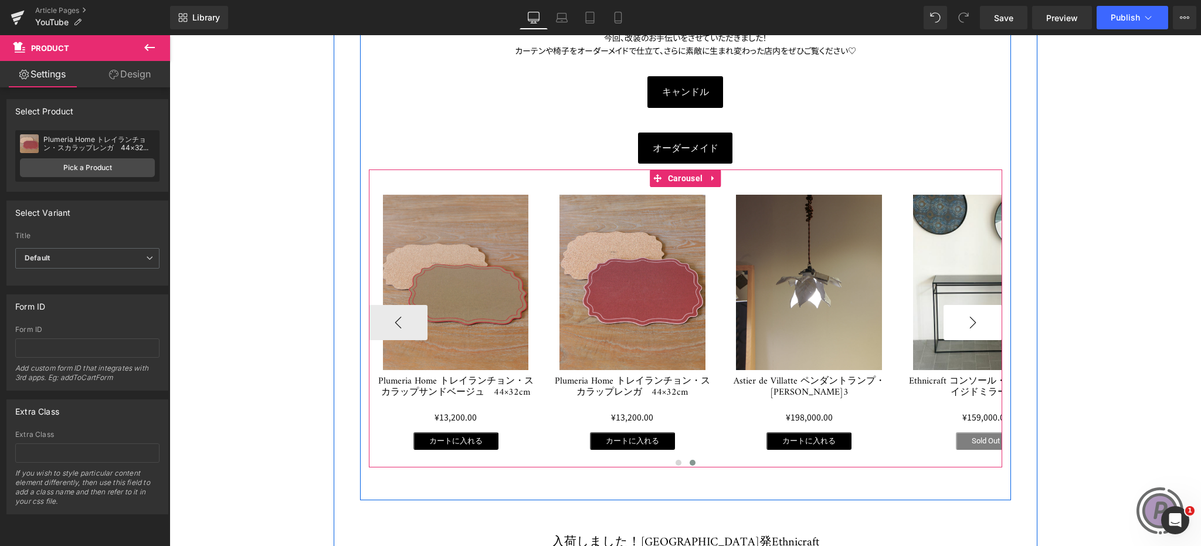
click at [973, 323] on button "›" at bounding box center [972, 322] width 59 height 35
click at [779, 185] on icon at bounding box center [783, 186] width 8 height 8
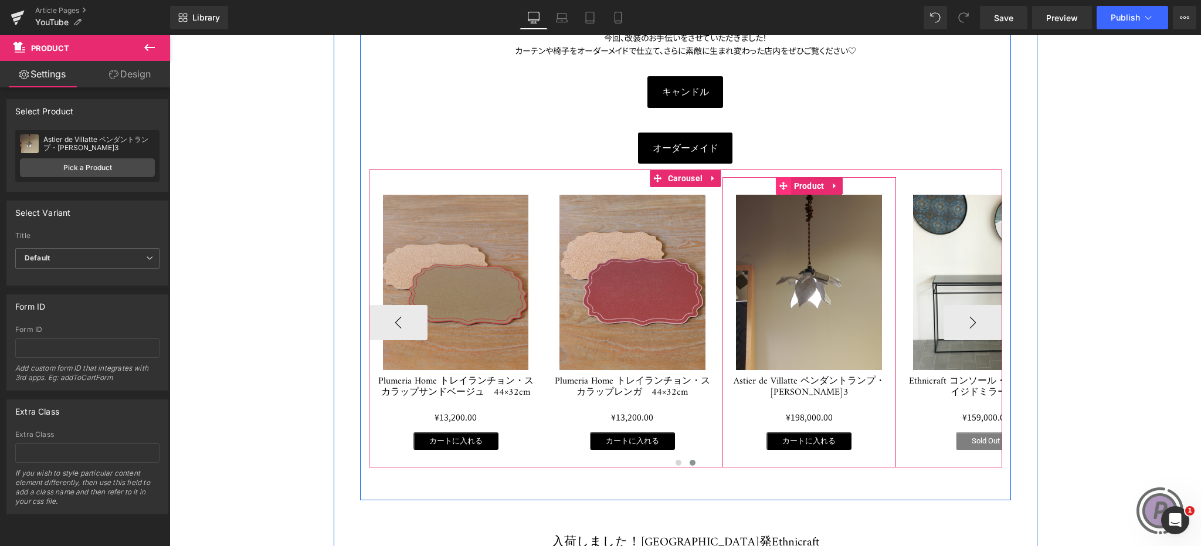
click at [779, 190] on icon at bounding box center [783, 186] width 8 height 9
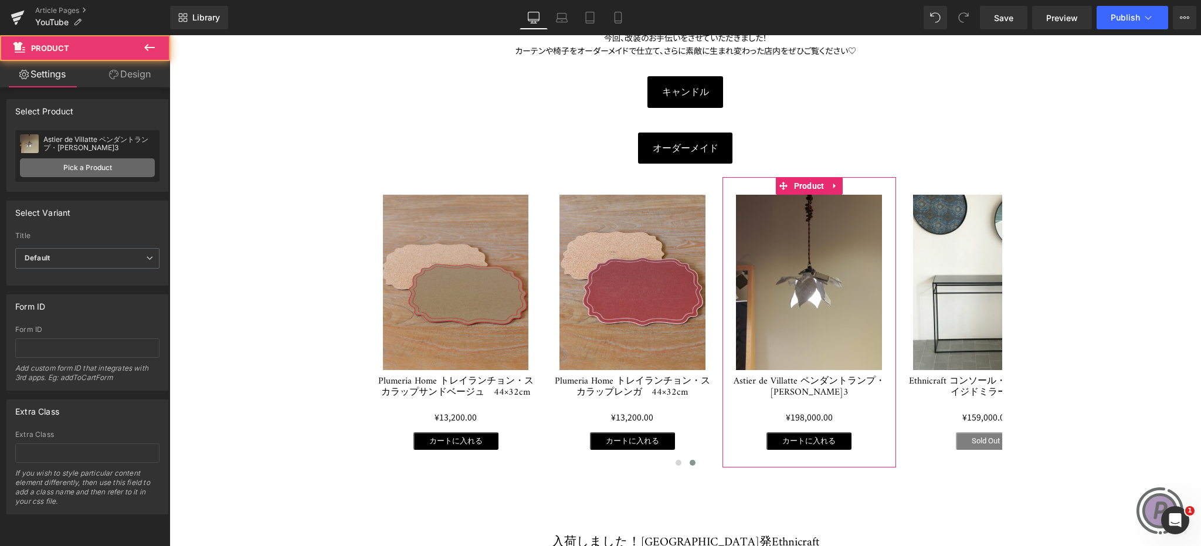
click at [105, 168] on link "Pick a Product" at bounding box center [87, 167] width 135 height 19
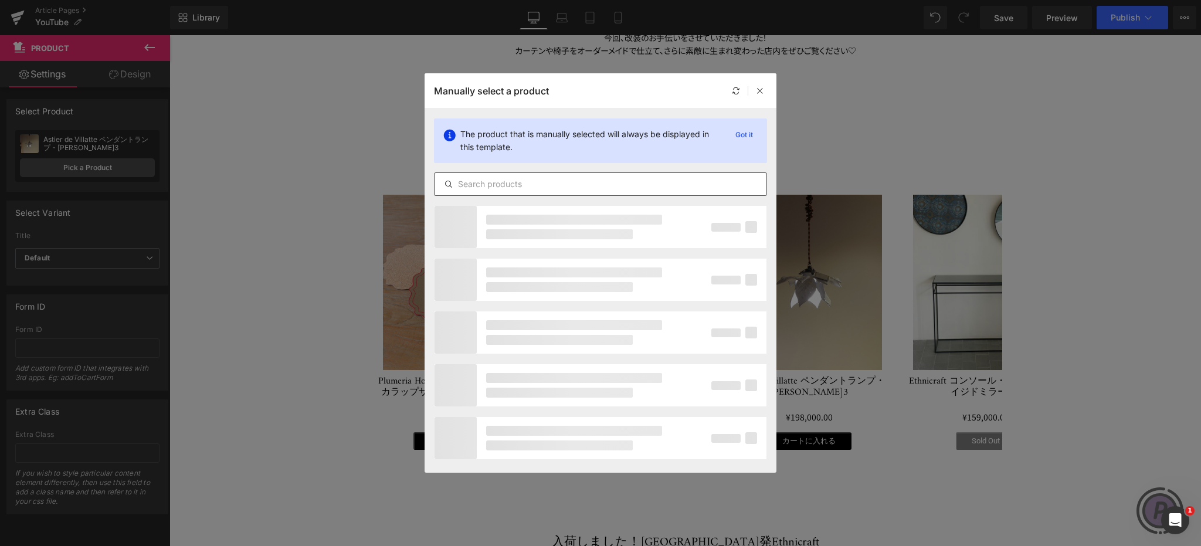
click at [483, 187] on input "text" at bounding box center [600, 184] width 332 height 14
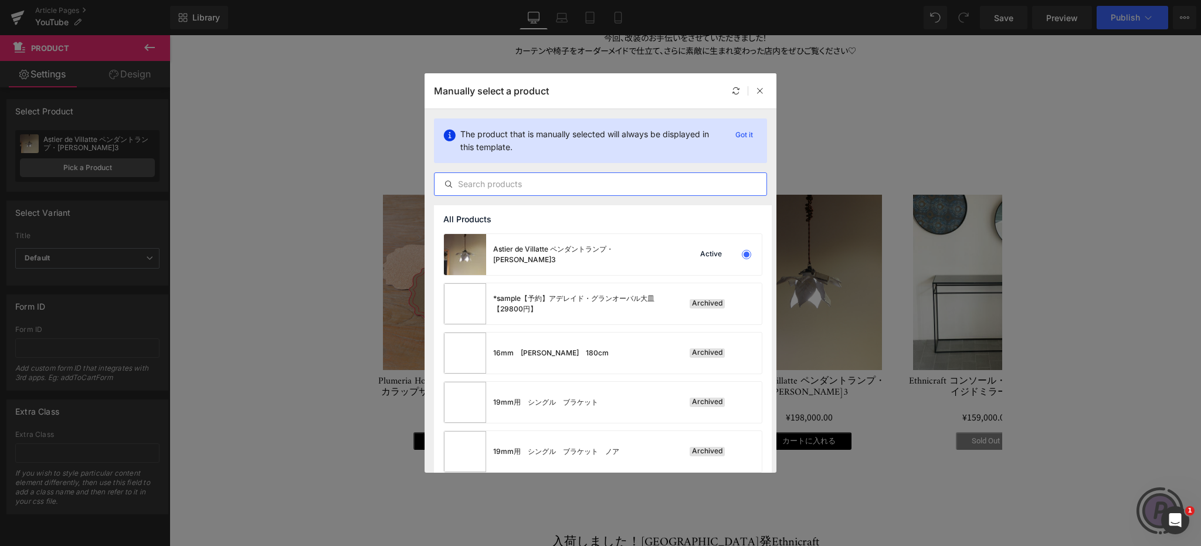
paste input "Astier de Villatte [PERSON_NAME]バタフライ"
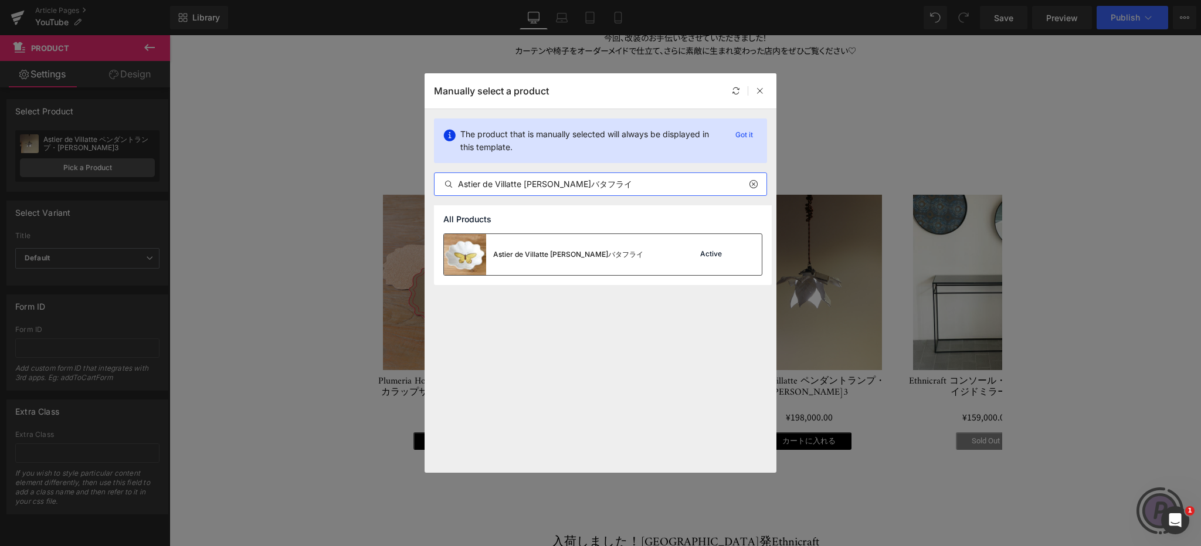
type input "Astier de Villatte [PERSON_NAME]バタフライ"
click at [643, 259] on div "Astier de Villatte [PERSON_NAME]バタフライ" at bounding box center [568, 254] width 150 height 11
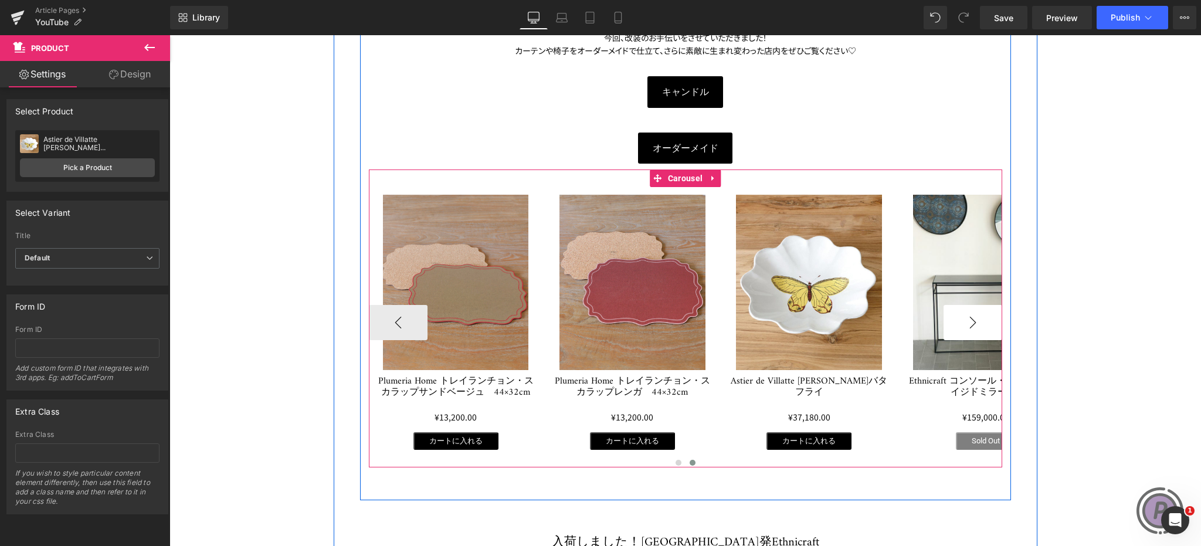
click at [979, 318] on button "›" at bounding box center [972, 322] width 59 height 35
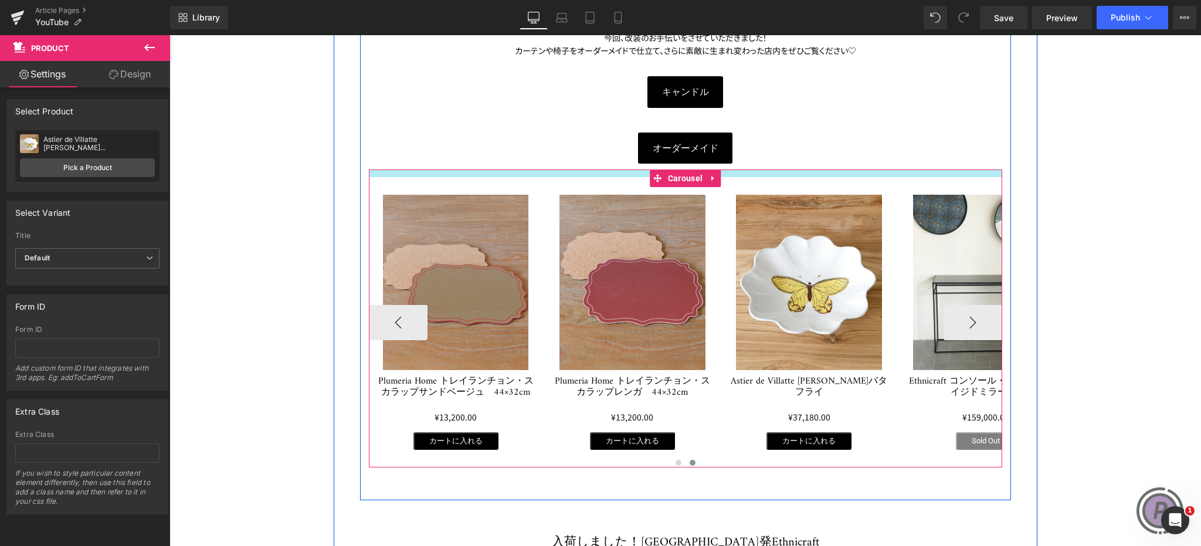
click at [922, 171] on div at bounding box center [685, 173] width 633 height 8
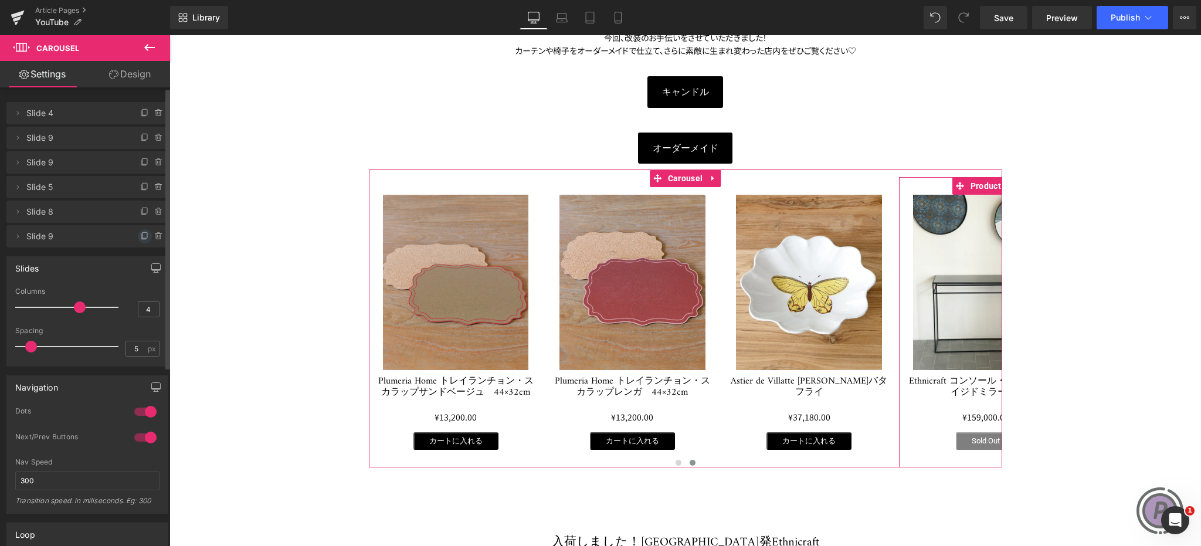
click at [140, 233] on icon at bounding box center [144, 236] width 9 height 9
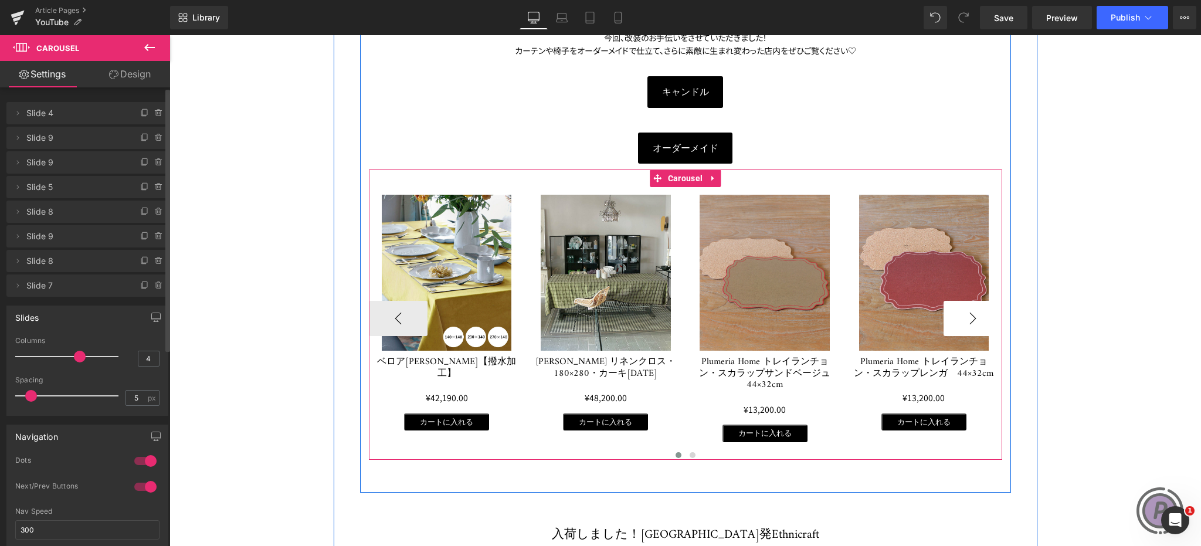
click at [962, 313] on button "›" at bounding box center [972, 318] width 59 height 35
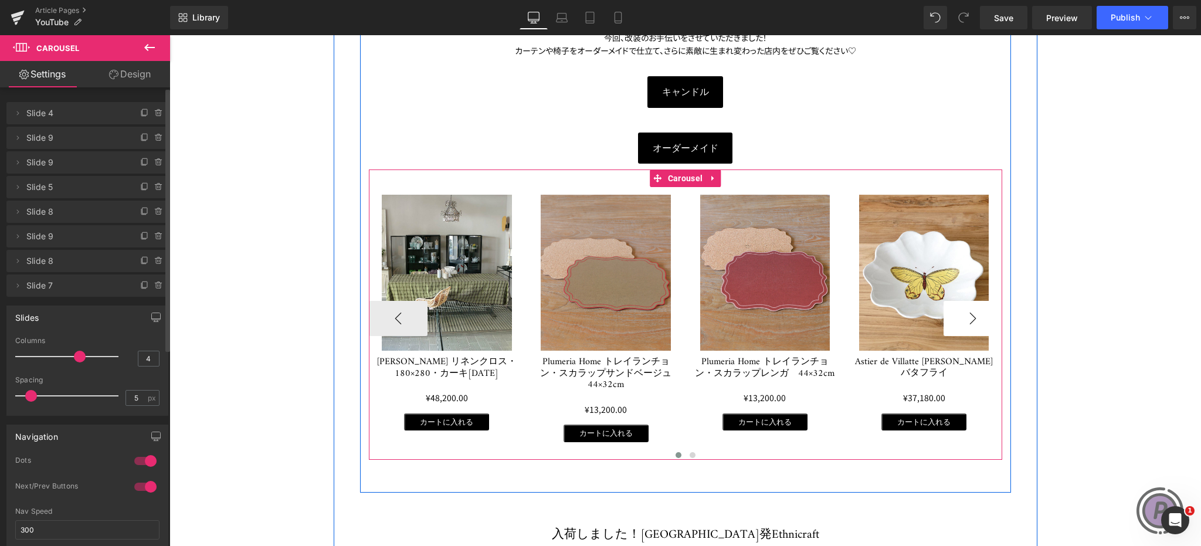
click at [962, 313] on button "›" at bounding box center [972, 318] width 59 height 35
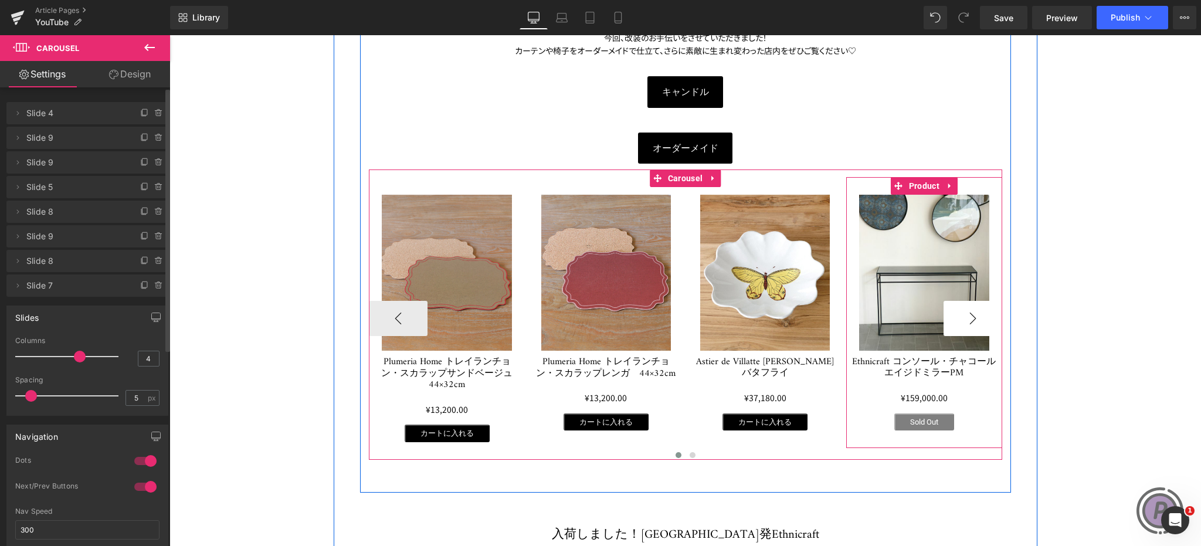
click at [962, 313] on button "›" at bounding box center [972, 318] width 59 height 35
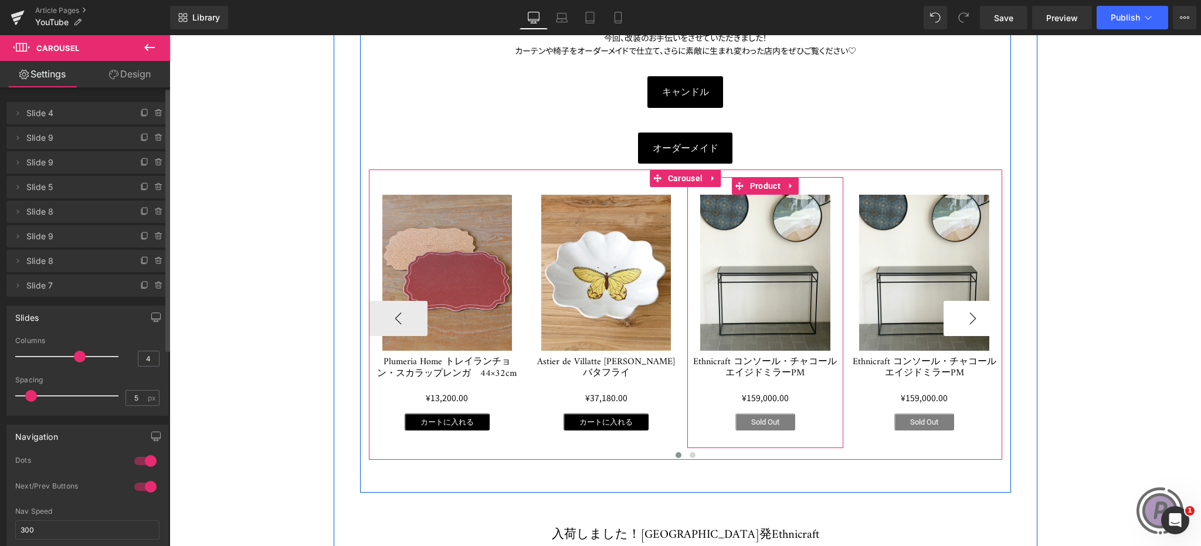
click at [962, 313] on button "›" at bounding box center [972, 318] width 59 height 35
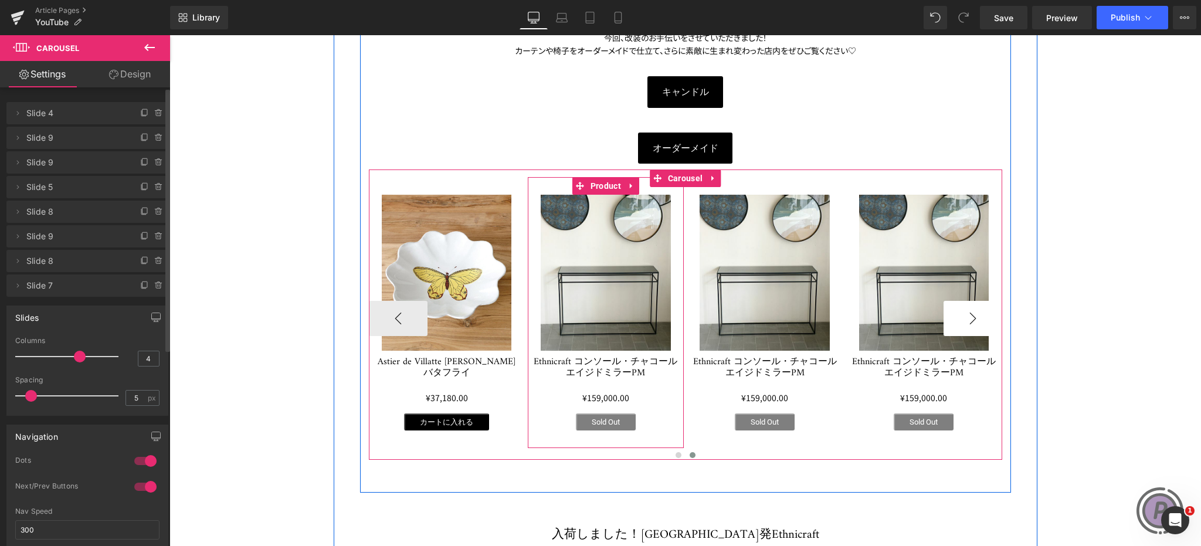
click at [962, 313] on button "›" at bounding box center [972, 318] width 59 height 35
click at [579, 182] on icon at bounding box center [580, 186] width 8 height 9
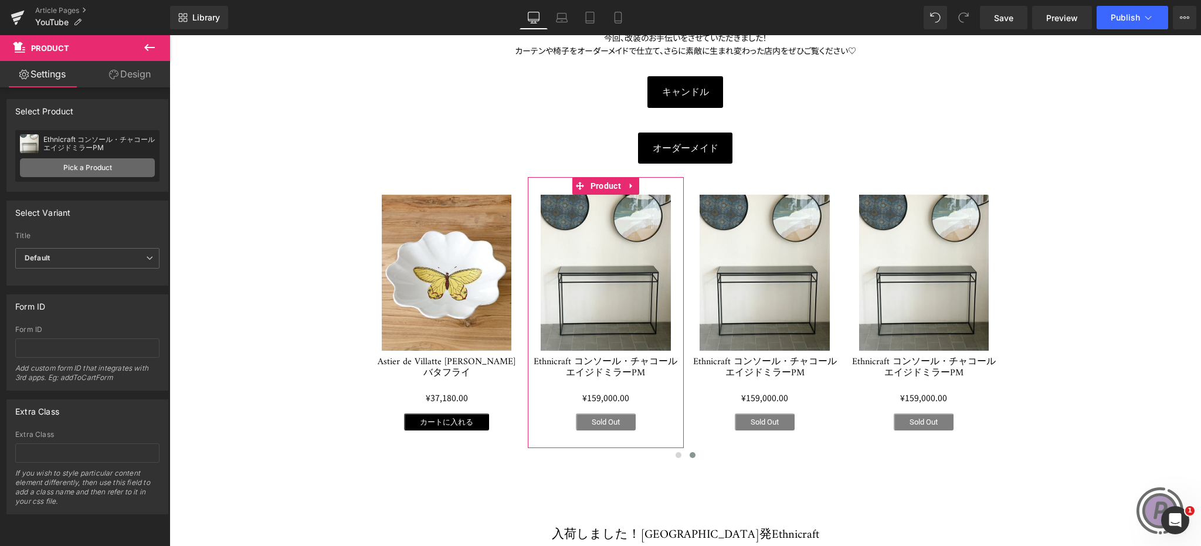
click at [121, 168] on link "Pick a Product" at bounding box center [87, 167] width 135 height 19
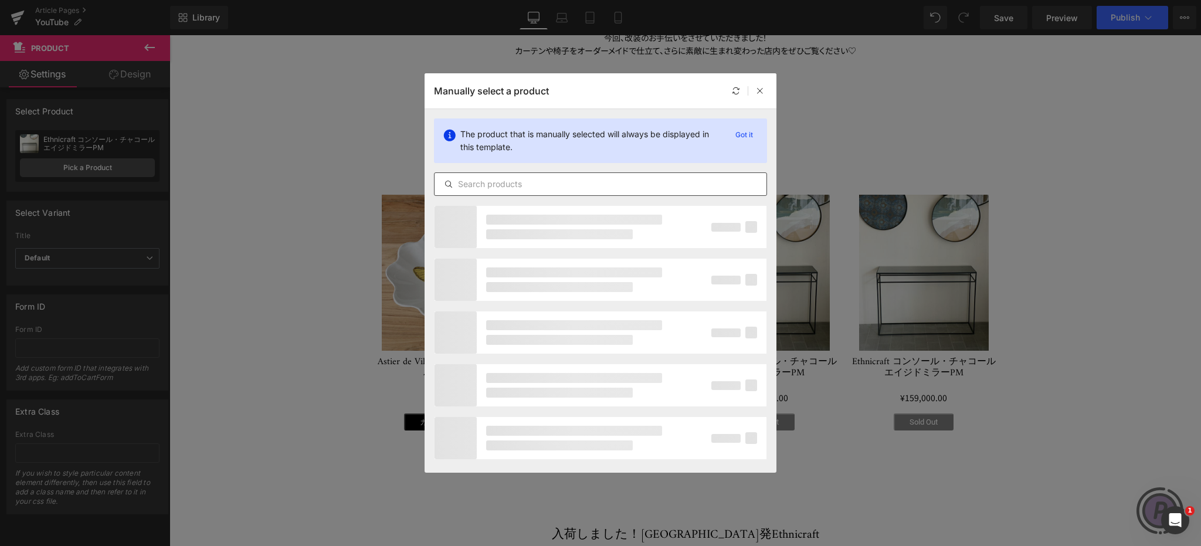
click at [504, 177] on div at bounding box center [600, 184] width 332 height 14
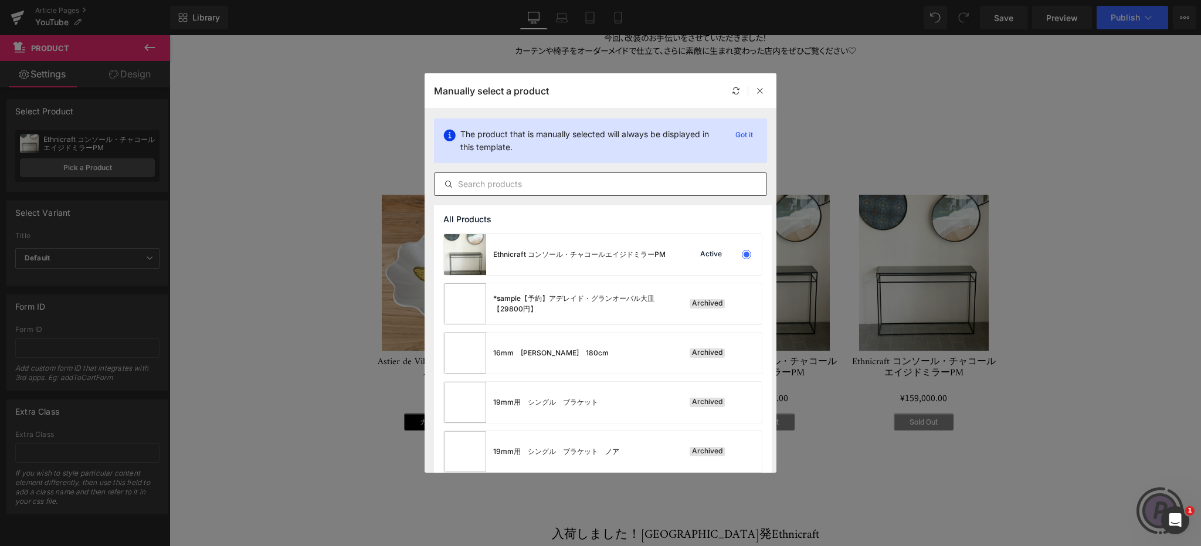
click at [504, 193] on div at bounding box center [600, 183] width 333 height 23
click at [501, 188] on input "text" at bounding box center [600, 184] width 332 height 14
paste input "Astier de Villatte アデレイド・ディナープレート"
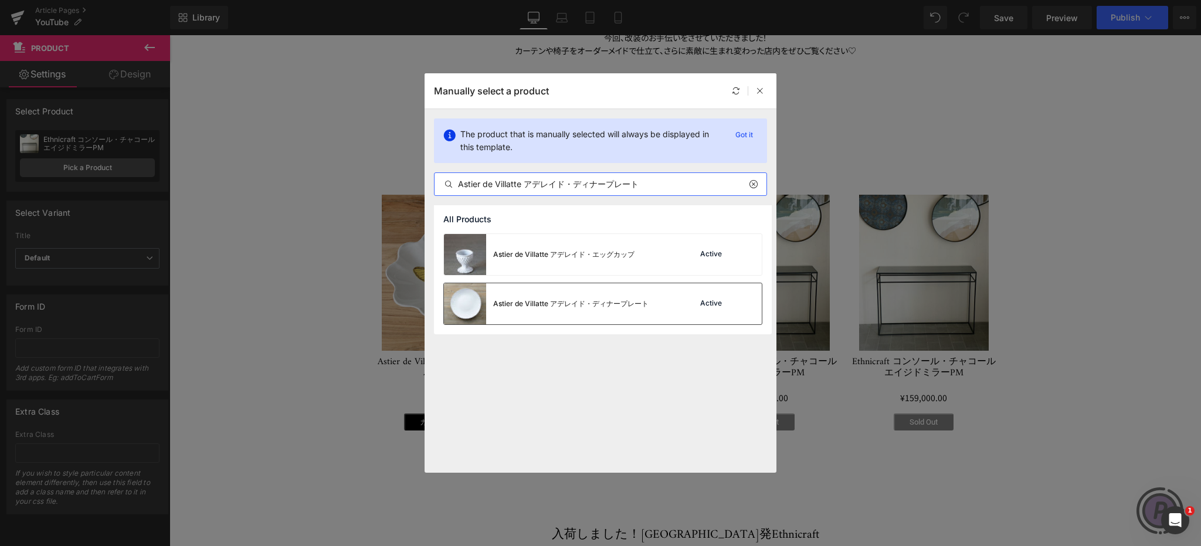
type input "Astier de Villatte アデレイド・ディナープレート"
click at [594, 297] on div "Astier de Villatte アデレイド・ディナープレート" at bounding box center [546, 303] width 205 height 41
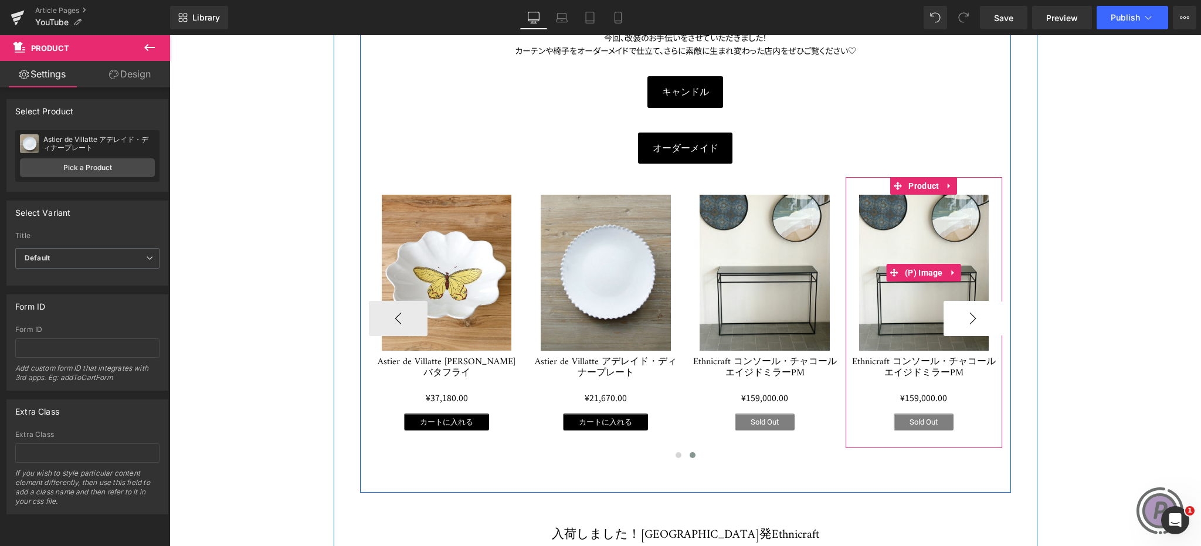
click at [967, 307] on button "›" at bounding box center [972, 318] width 59 height 35
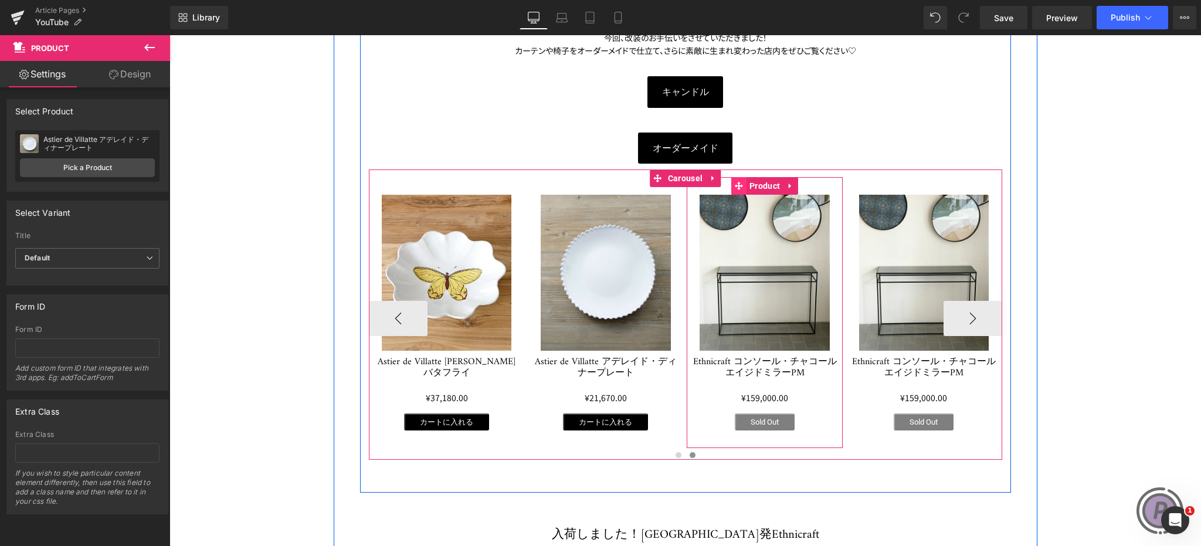
click at [735, 184] on icon at bounding box center [739, 186] width 8 height 8
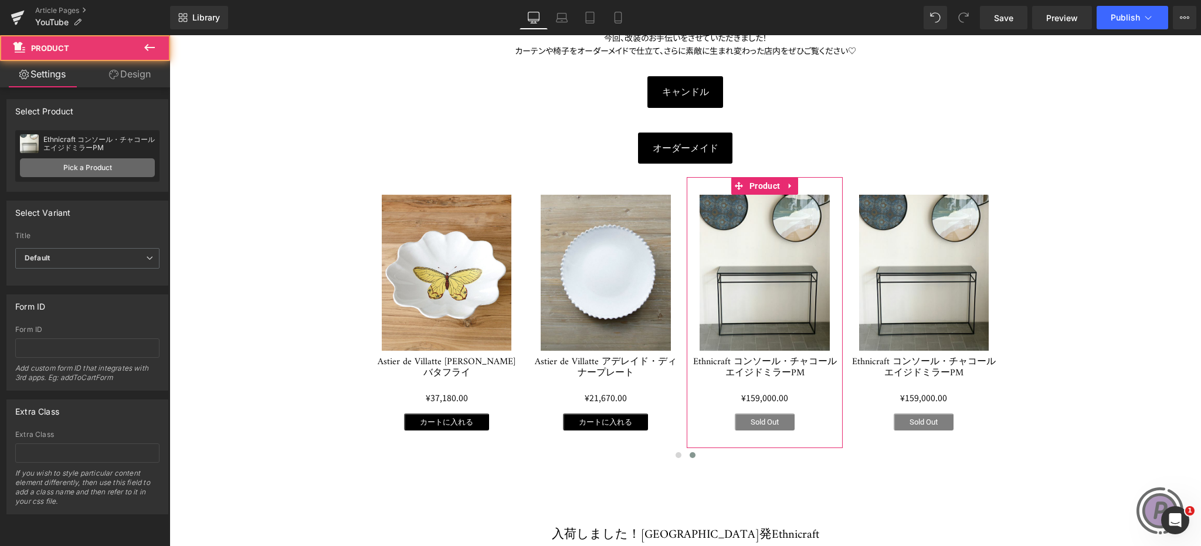
click at [97, 167] on link "Pick a Product" at bounding box center [87, 167] width 135 height 19
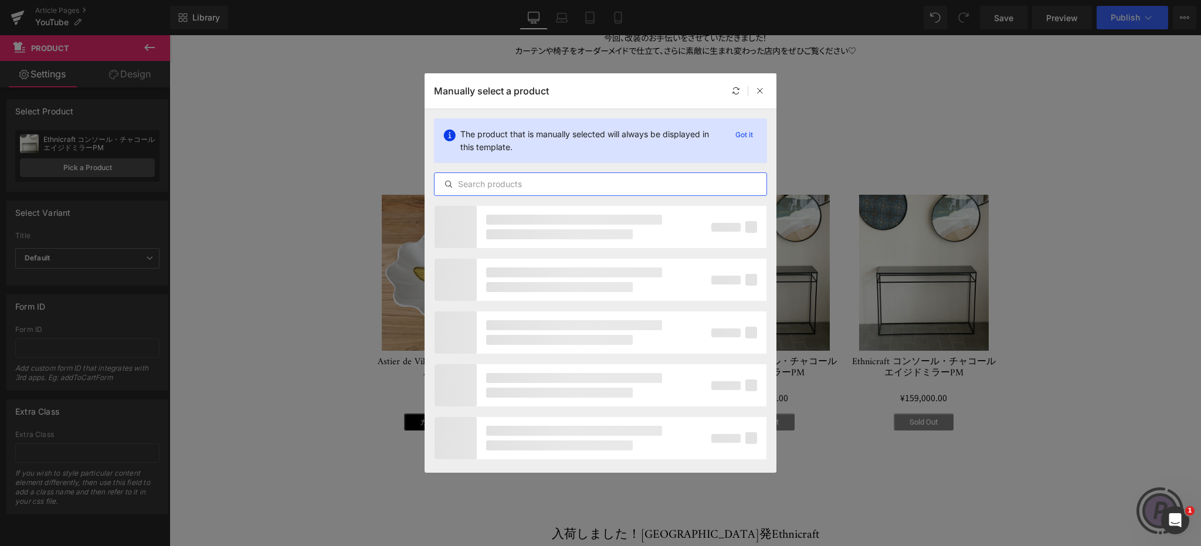
click at [467, 190] on input "text" at bounding box center [600, 184] width 332 height 14
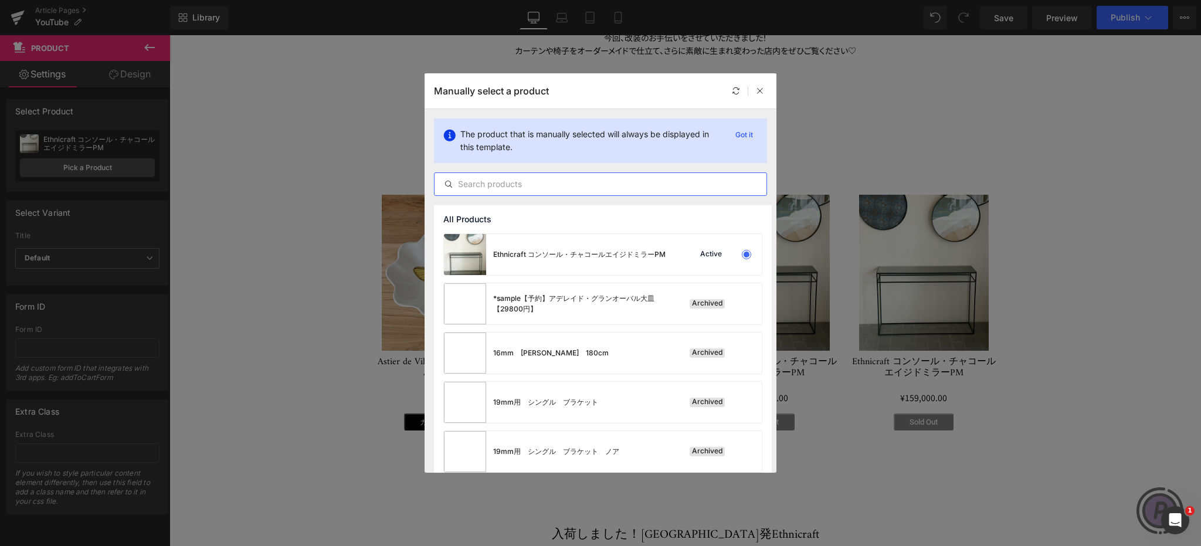
paste input "【先行販売】Astier de Villatte アスティエドヴィラット・ヴェース"
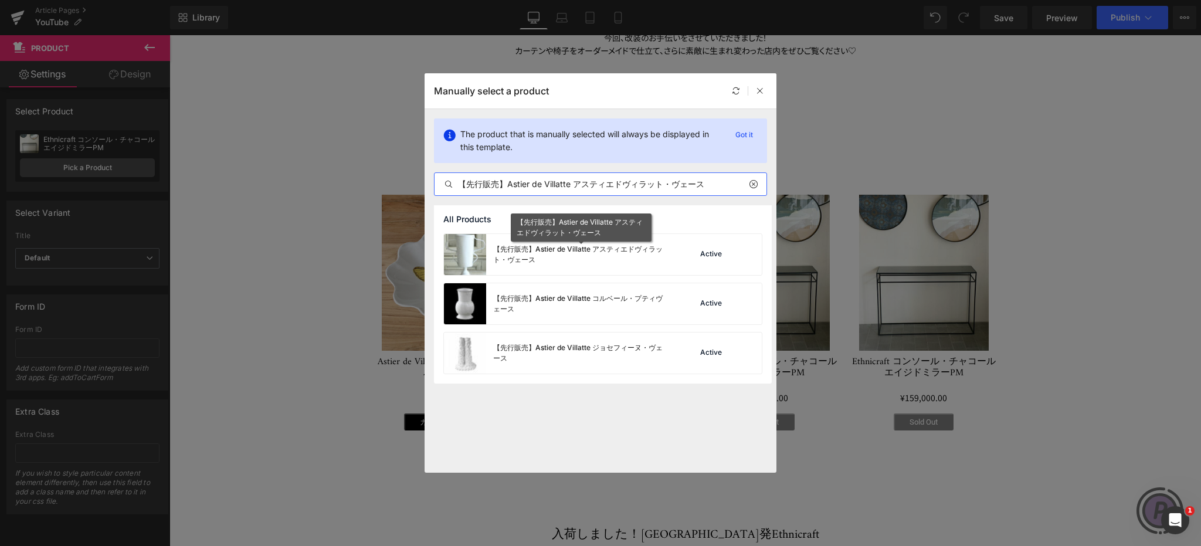
type input "【先行販売】Astier de Villatte アスティエドヴィラット・ヴェース"
click at [529, 250] on div "【先行販売】Astier de Villatte アスティエドヴィラット・ヴェース" at bounding box center [581, 254] width 176 height 21
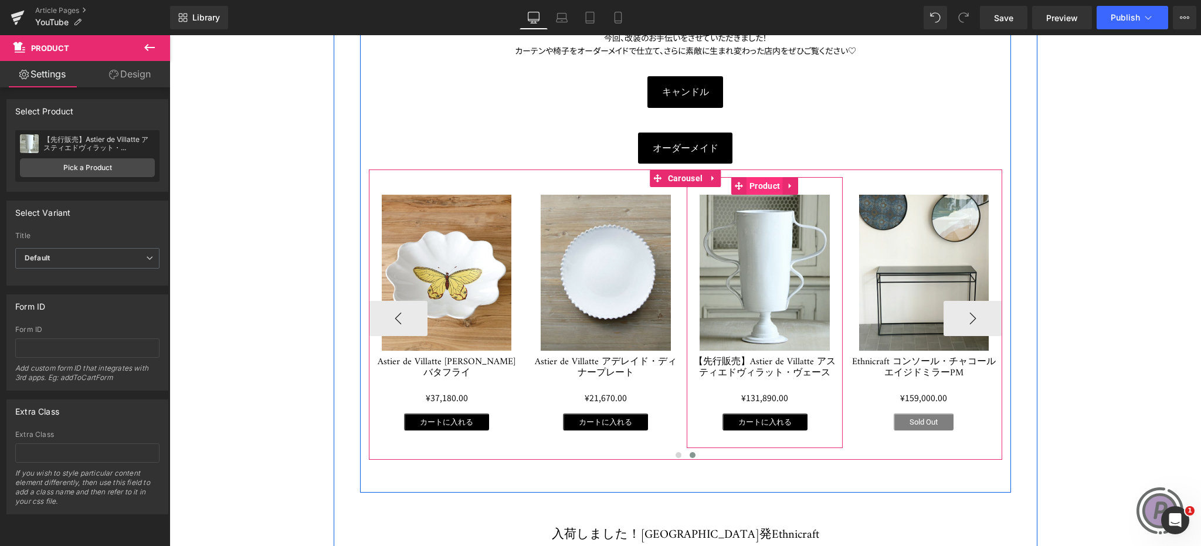
click at [749, 184] on span "Product" at bounding box center [764, 186] width 36 height 18
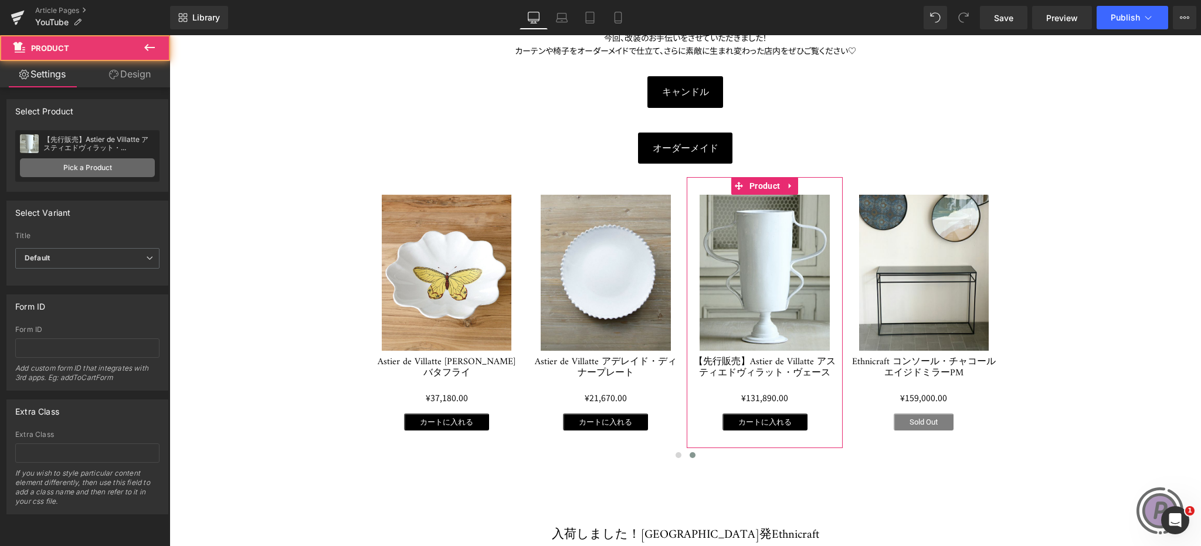
click at [119, 167] on link "Pick a Product" at bounding box center [87, 167] width 135 height 19
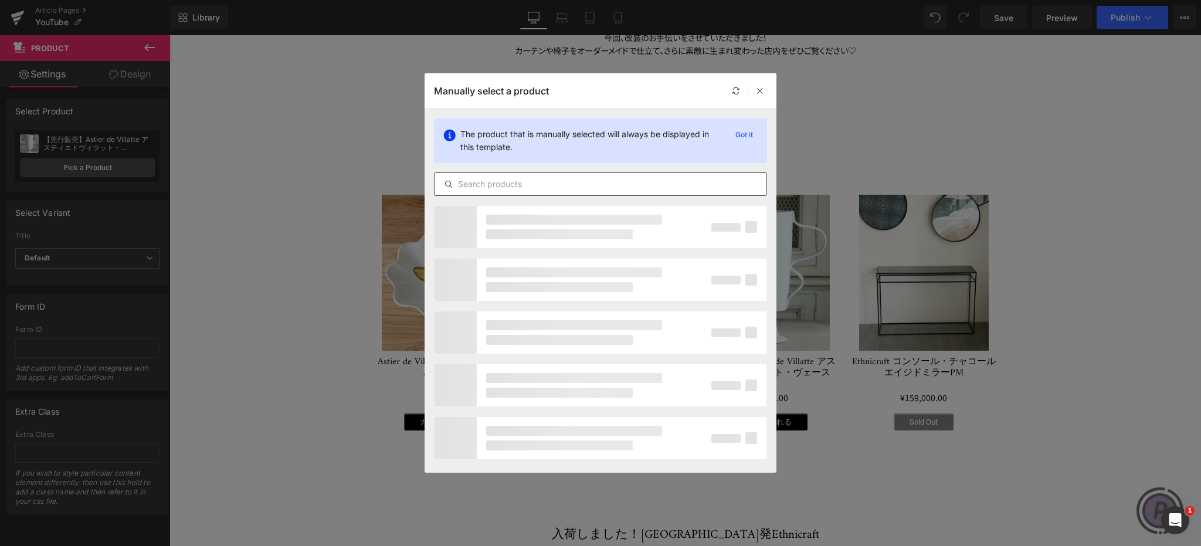
click at [483, 187] on input "text" at bounding box center [600, 184] width 332 height 14
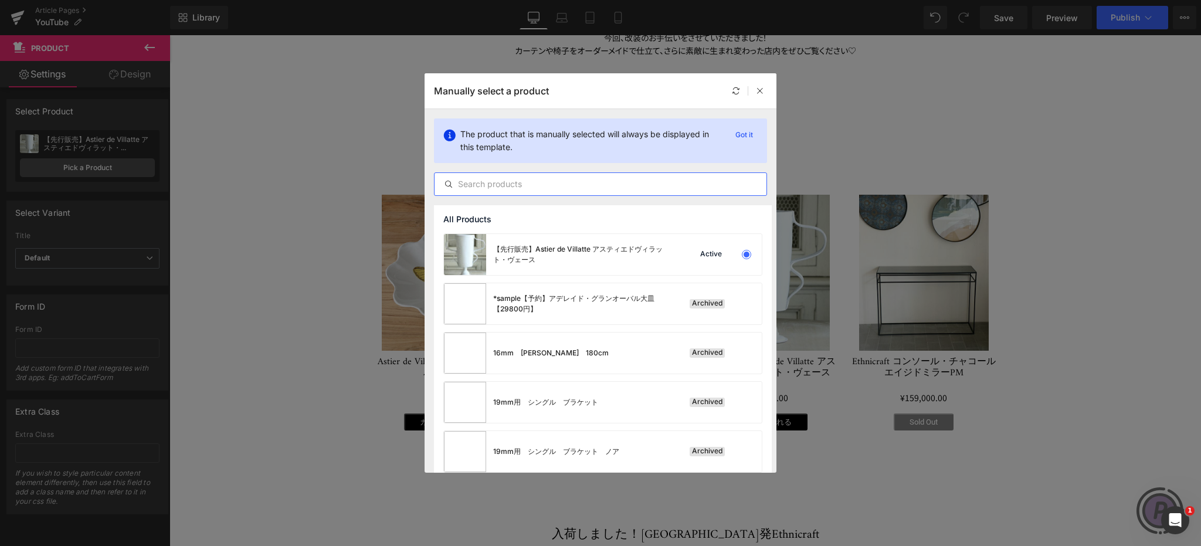
paste input "Ethnicraft ラウンドトレイ・セカンド・ネイチャーΦ30cm"
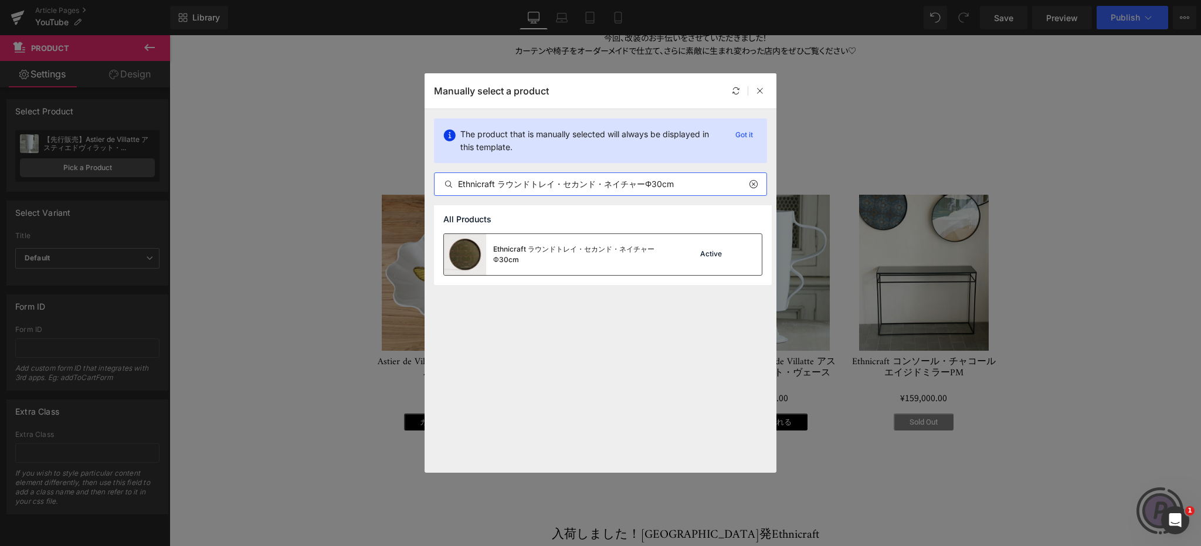
type input "Ethnicraft ラウンドトレイ・セカンド・ネイチャーΦ30cm"
click at [545, 250] on div "Ethnicraft ラウンドトレイ・セカンド・ネイチャーΦ30cm" at bounding box center [581, 254] width 176 height 21
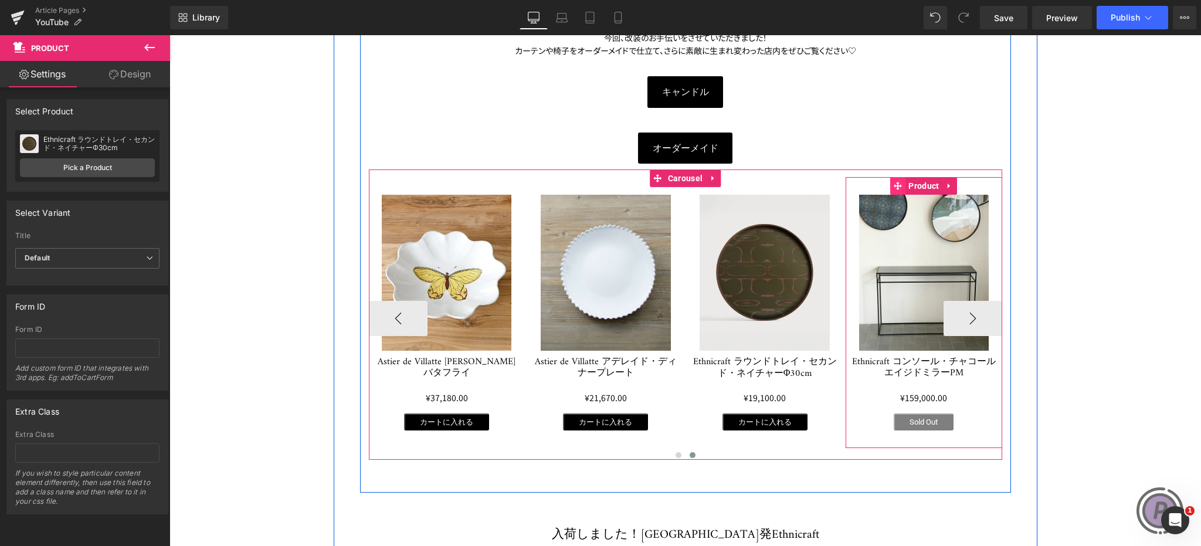
click at [893, 186] on icon at bounding box center [897, 186] width 8 height 8
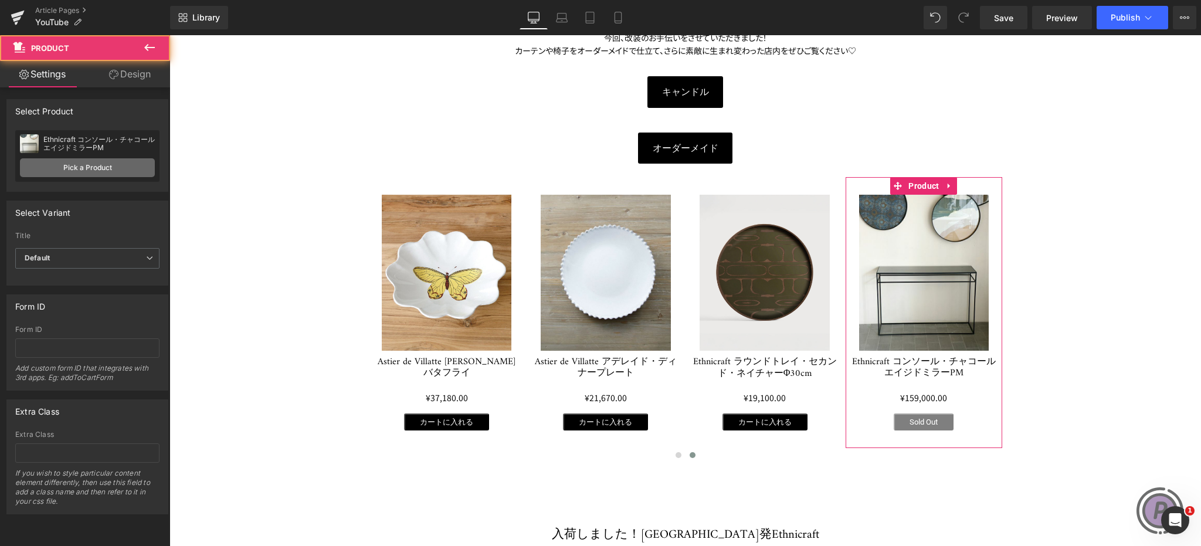
click at [117, 167] on link "Pick a Product" at bounding box center [87, 167] width 135 height 19
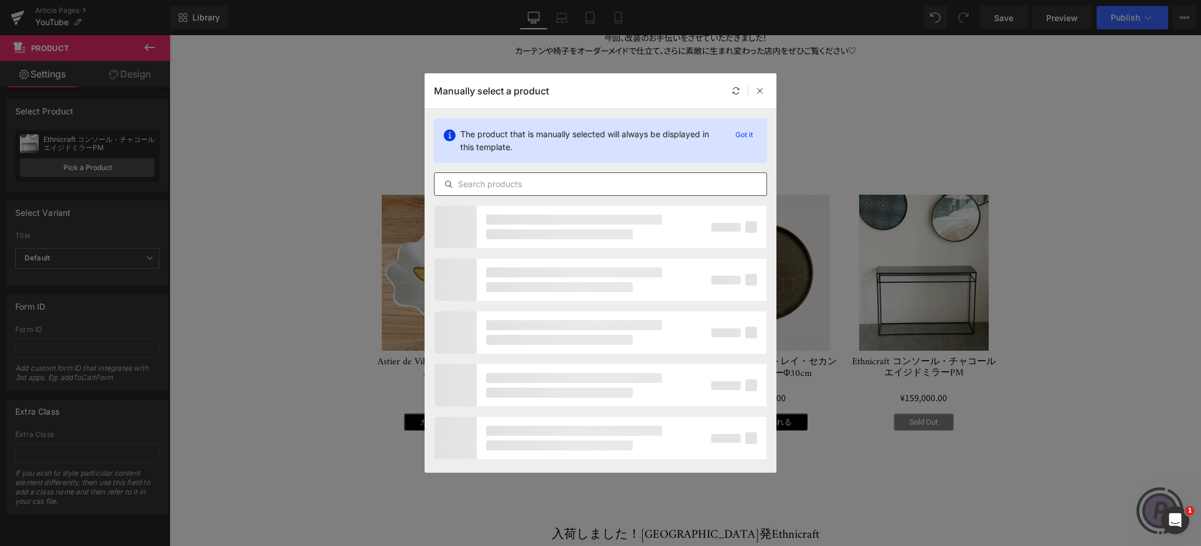
click at [485, 178] on input "text" at bounding box center [600, 184] width 332 height 14
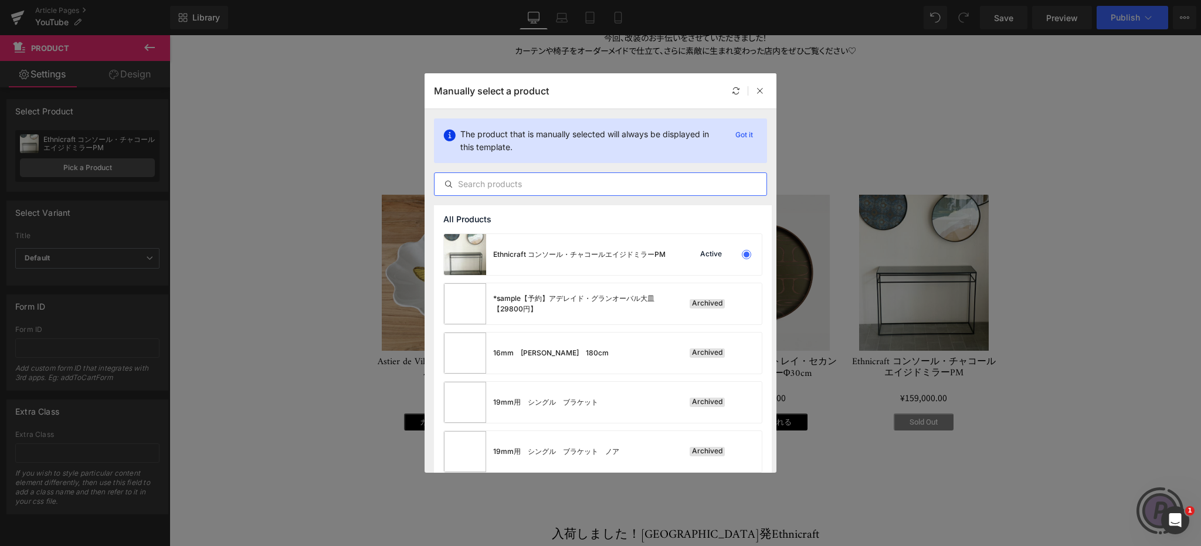
paste input "Astier de Villatte クララ・ワイングラス"
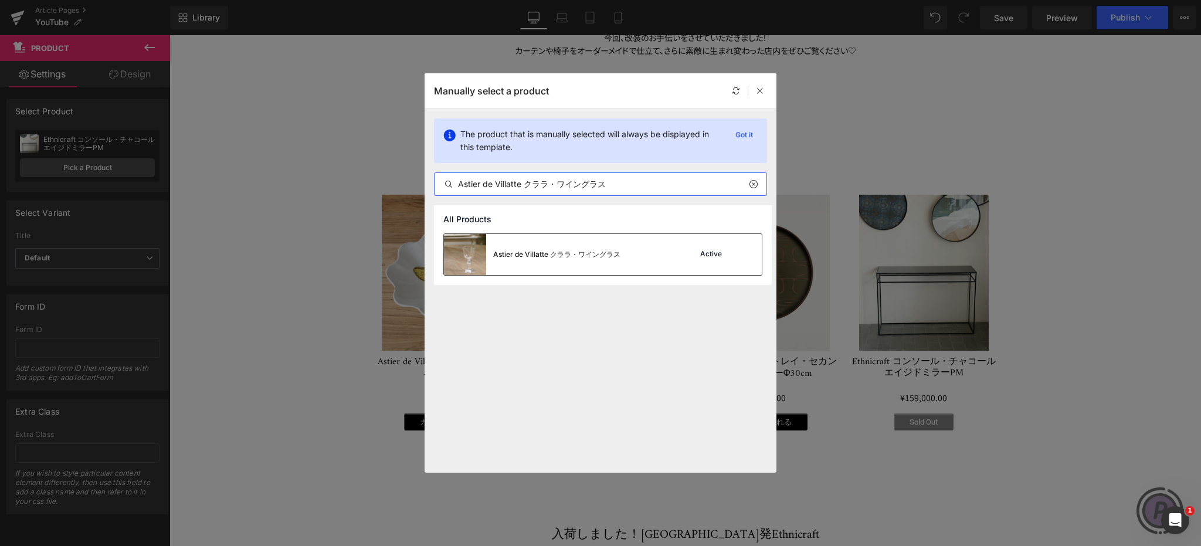
type input "Astier de Villatte クララ・ワイングラス"
click at [559, 247] on div "Astier de Villatte クララ・ワイングラス" at bounding box center [532, 254] width 176 height 41
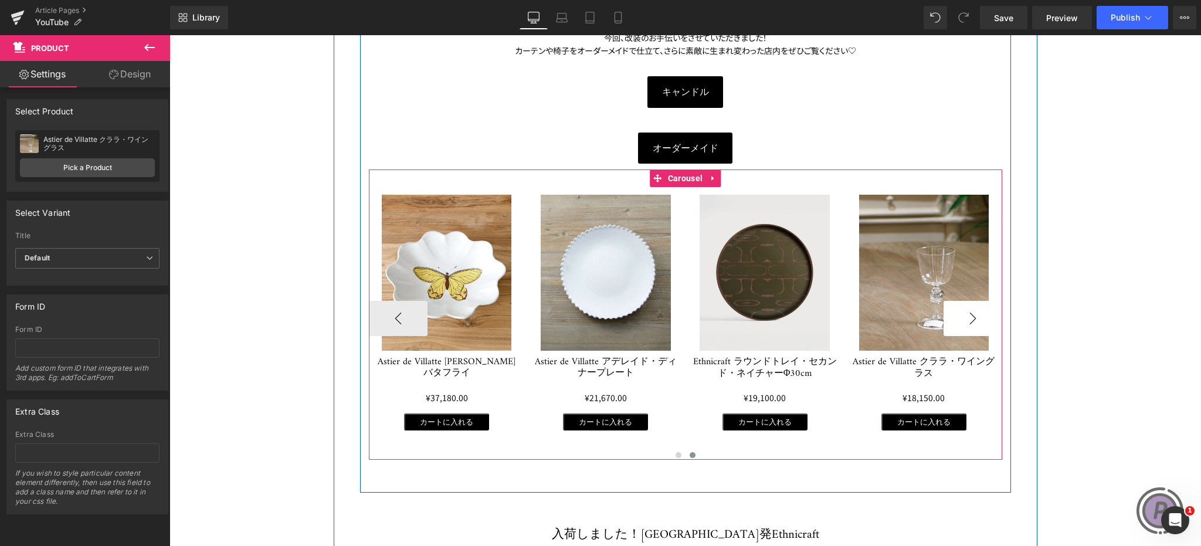
click at [962, 311] on button "›" at bounding box center [972, 318] width 59 height 35
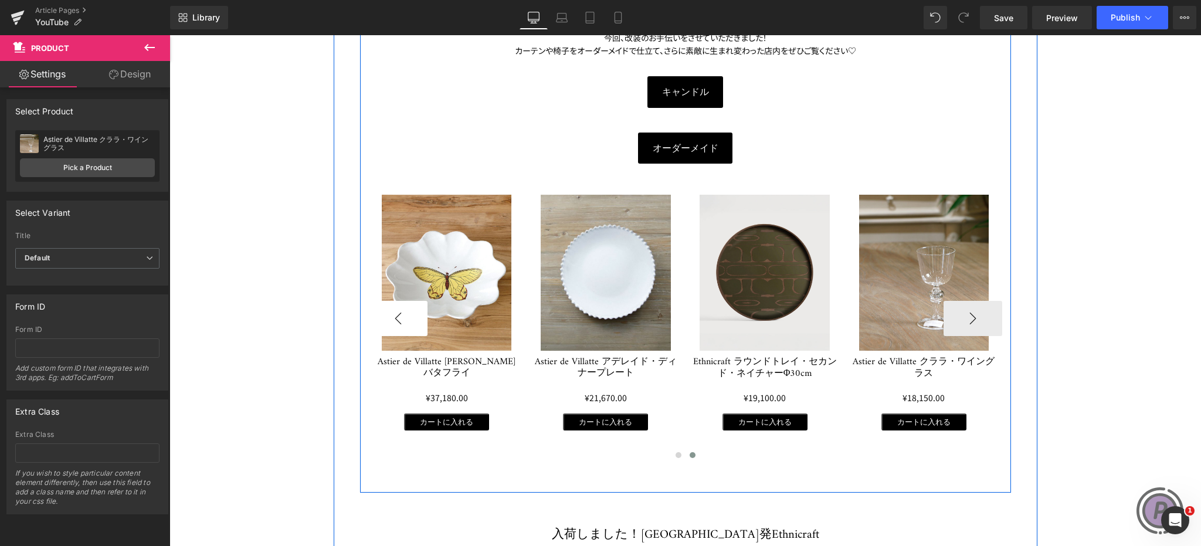
click at [390, 303] on button "‹" at bounding box center [398, 318] width 59 height 35
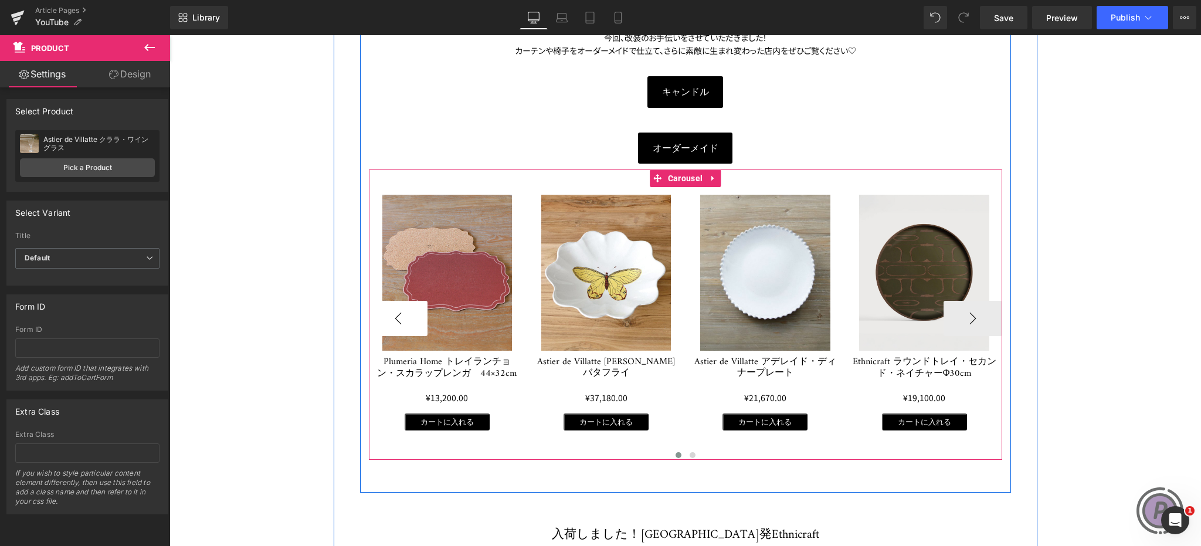
click at [390, 303] on button "‹" at bounding box center [398, 318] width 59 height 35
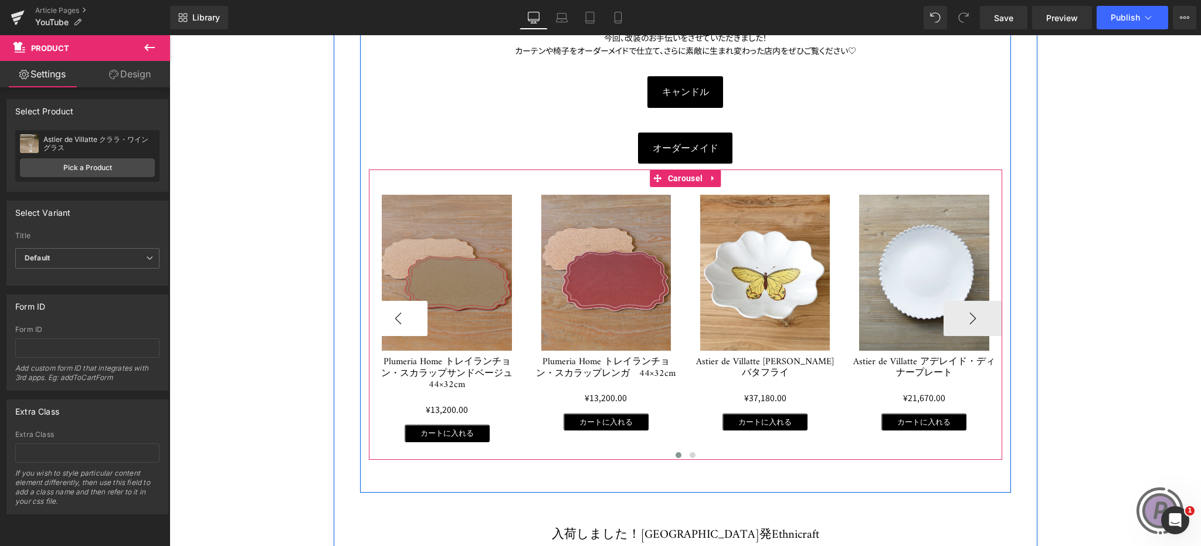
click at [390, 303] on button "‹" at bounding box center [398, 318] width 59 height 35
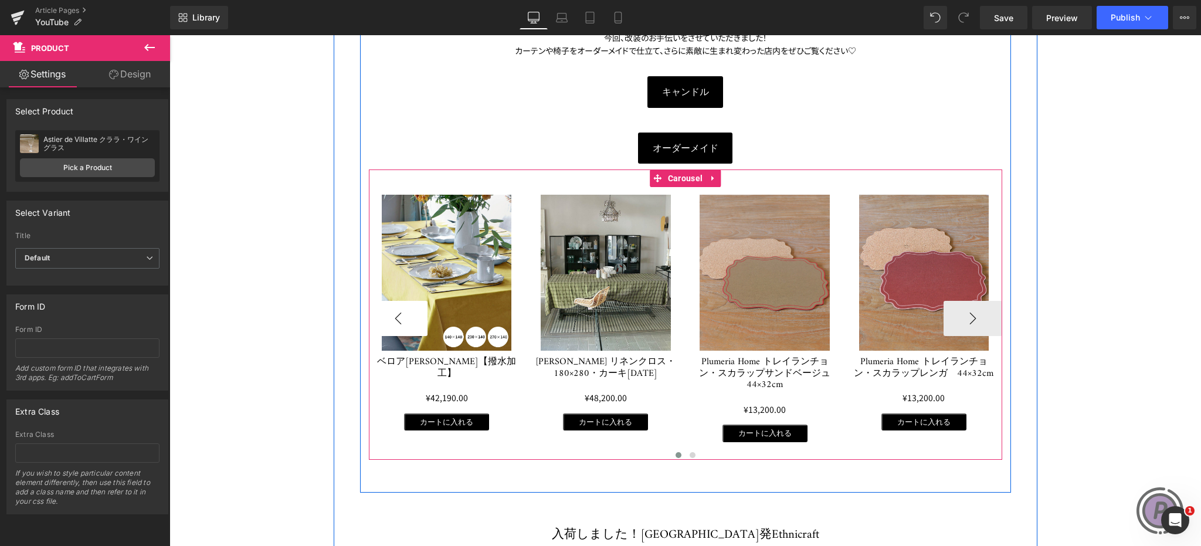
click at [390, 303] on button "‹" at bounding box center [398, 318] width 59 height 35
click at [971, 309] on button "›" at bounding box center [972, 318] width 59 height 35
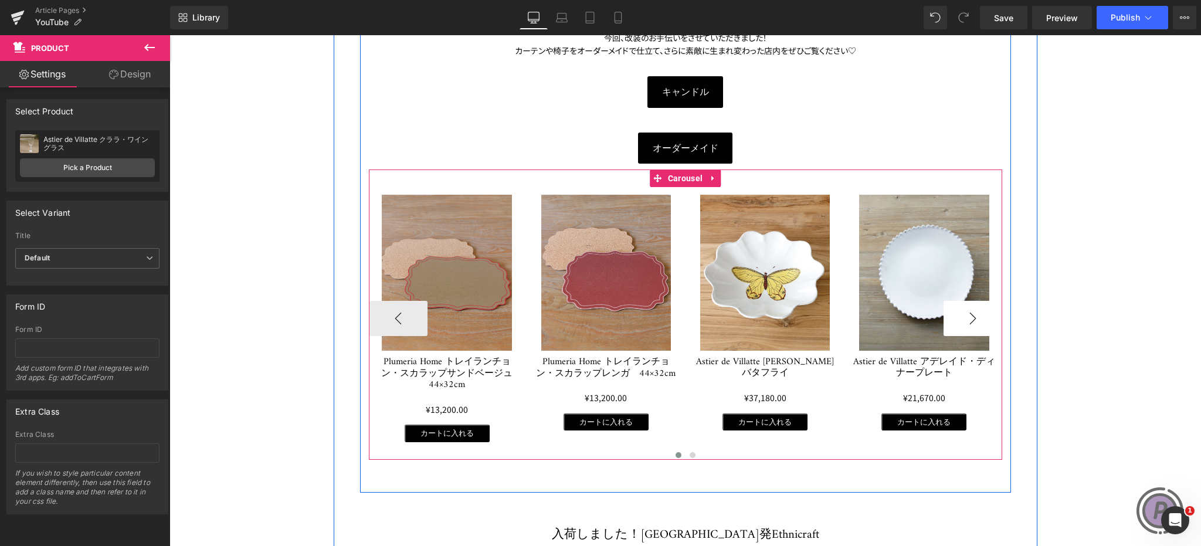
click at [971, 309] on button "›" at bounding box center [972, 318] width 59 height 35
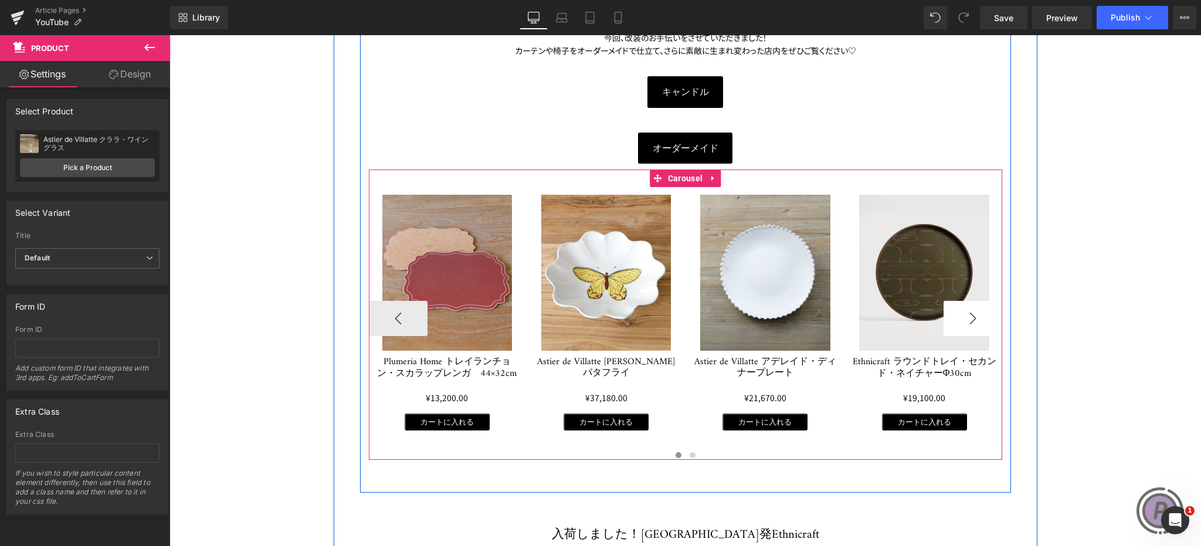
click at [971, 309] on button "›" at bounding box center [972, 318] width 59 height 35
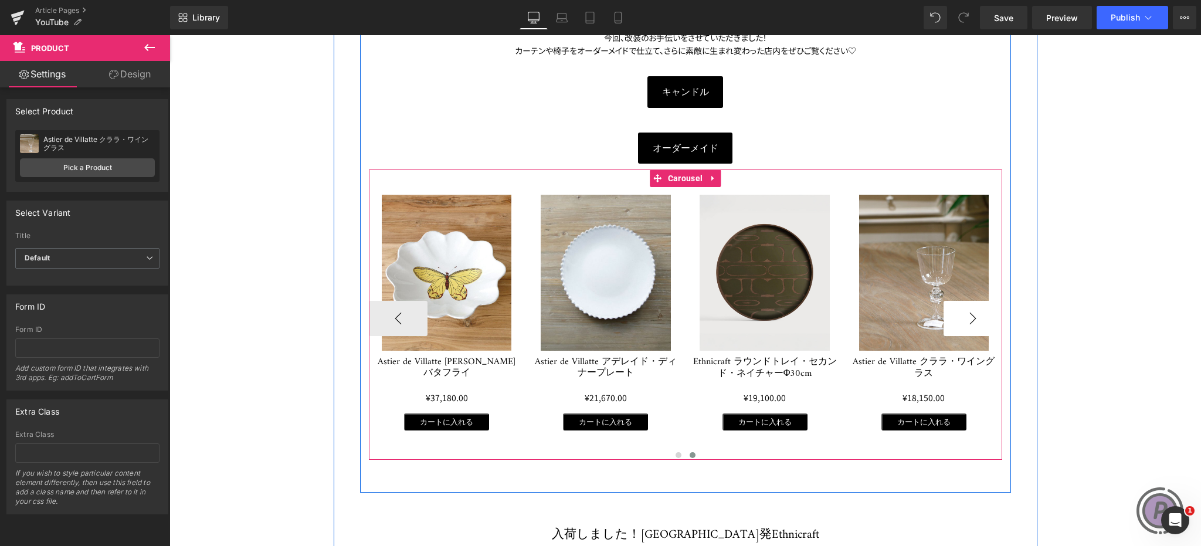
click at [971, 309] on button "›" at bounding box center [972, 318] width 59 height 35
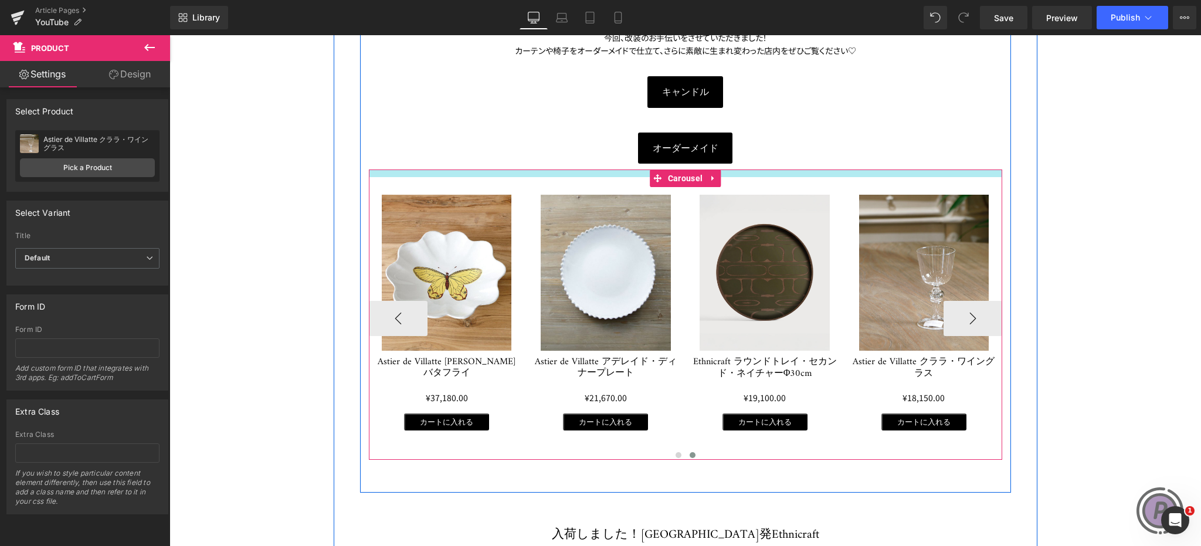
click at [962, 176] on div at bounding box center [685, 173] width 633 height 8
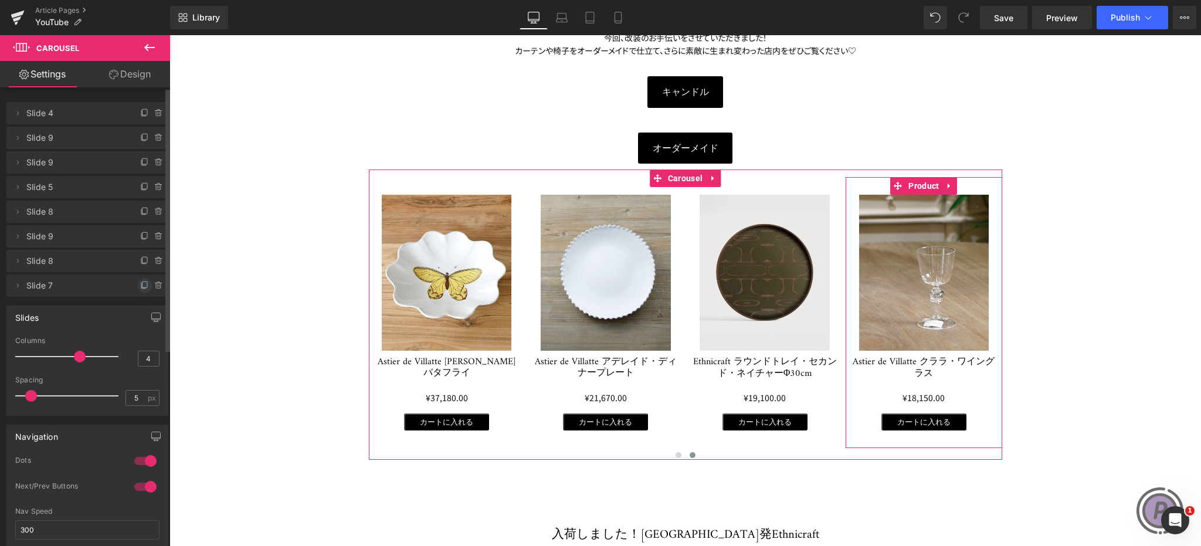
click at [141, 280] on span at bounding box center [145, 285] width 14 height 14
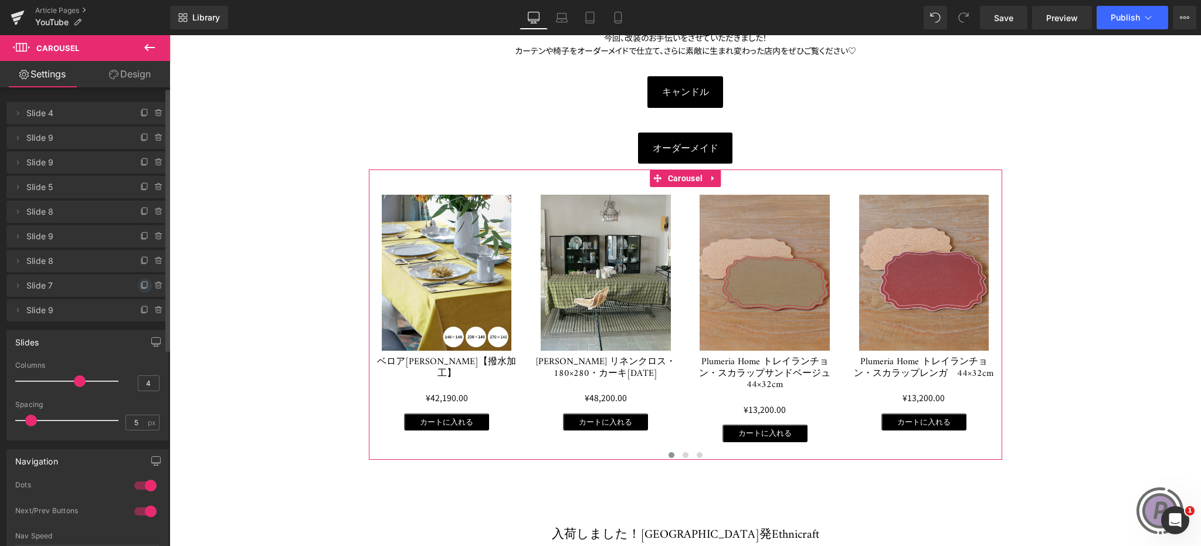
click at [142, 281] on icon at bounding box center [144, 284] width 5 height 6
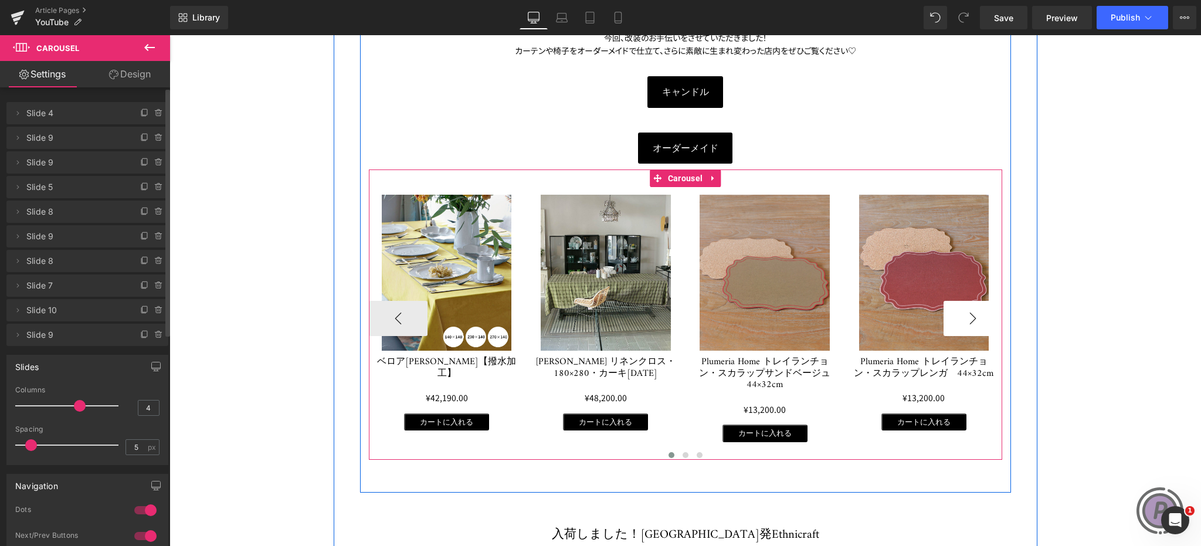
click at [978, 320] on button "›" at bounding box center [972, 318] width 59 height 35
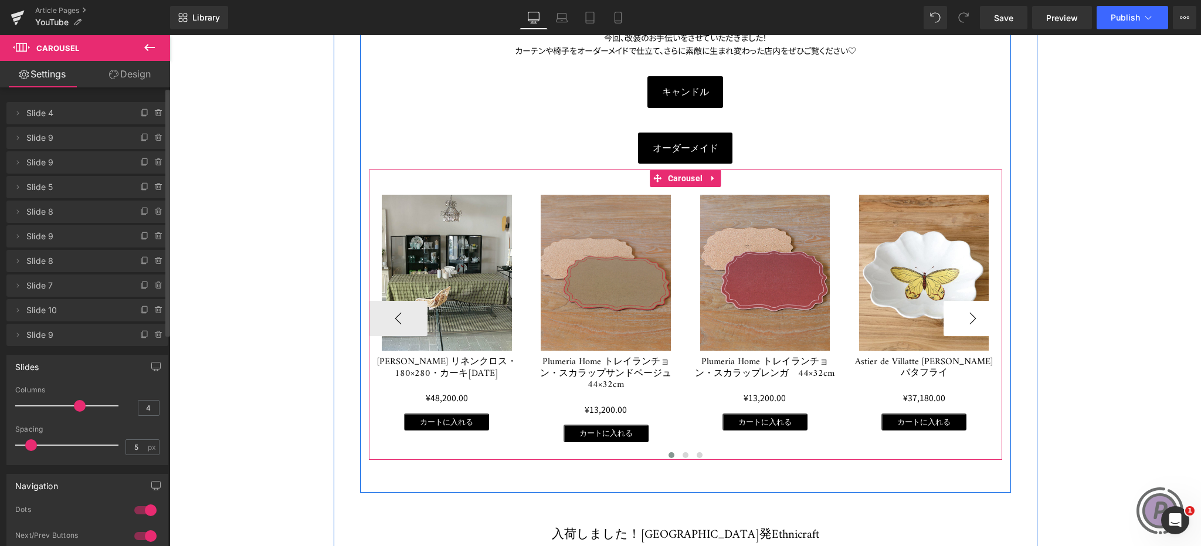
click at [978, 320] on button "›" at bounding box center [972, 318] width 59 height 35
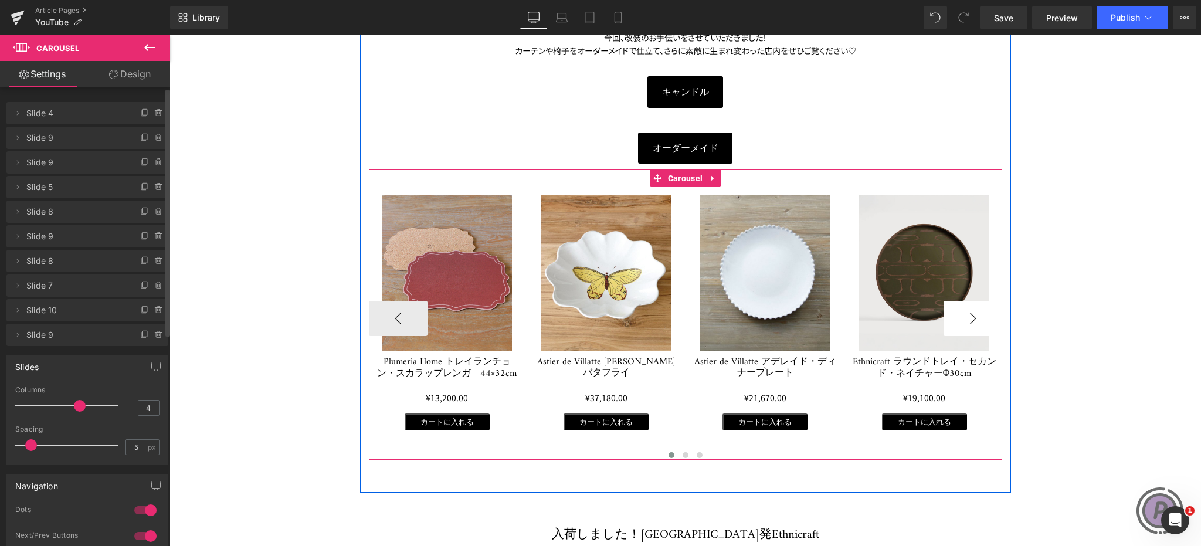
click at [978, 320] on button "›" at bounding box center [972, 318] width 59 height 35
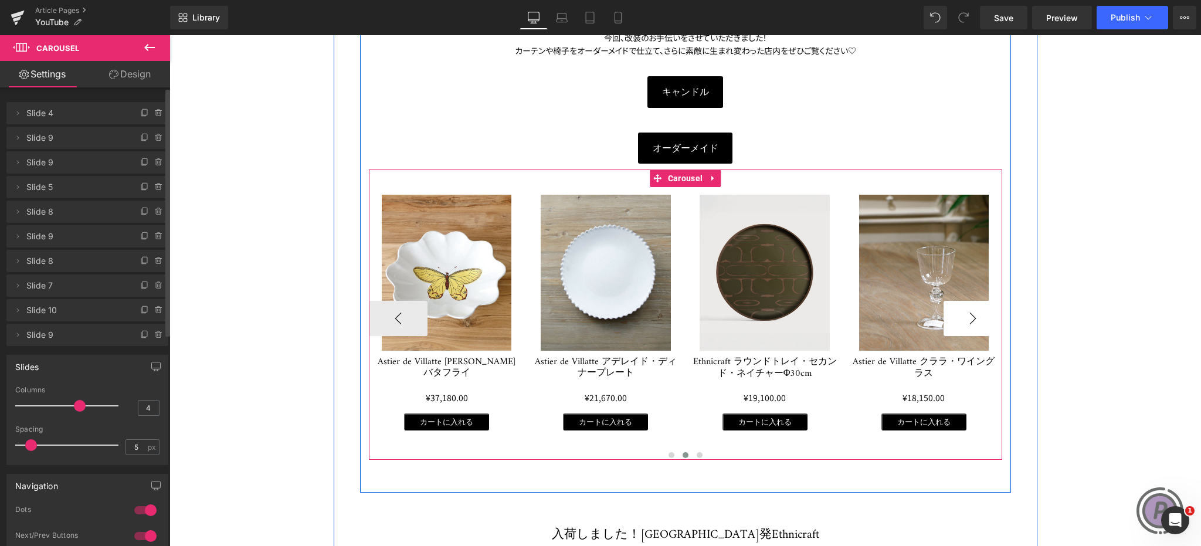
click at [978, 320] on button "›" at bounding box center [972, 318] width 59 height 35
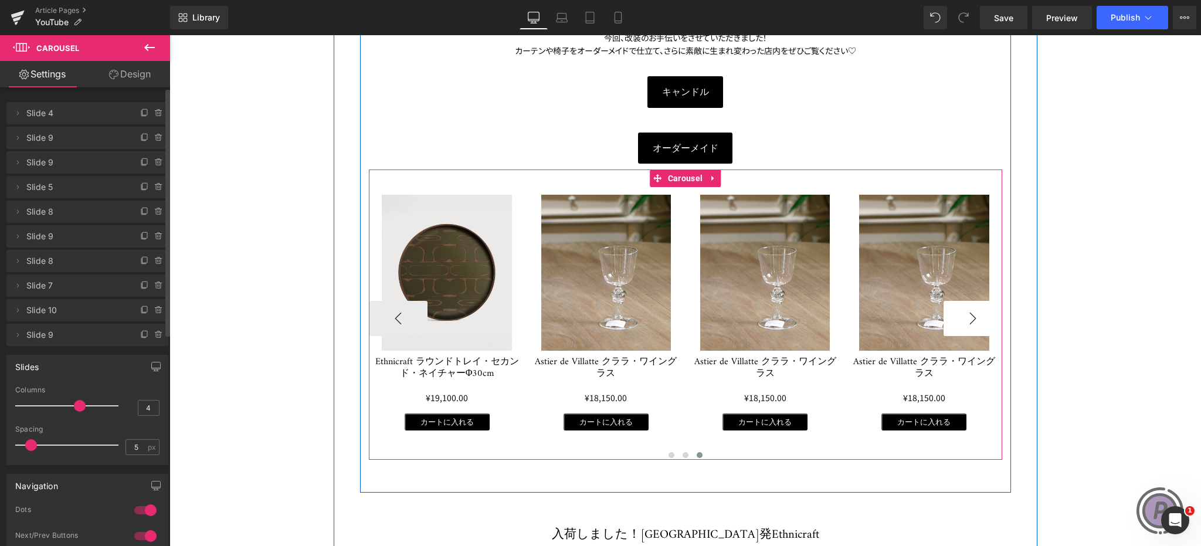
click at [978, 320] on button "›" at bounding box center [972, 318] width 59 height 35
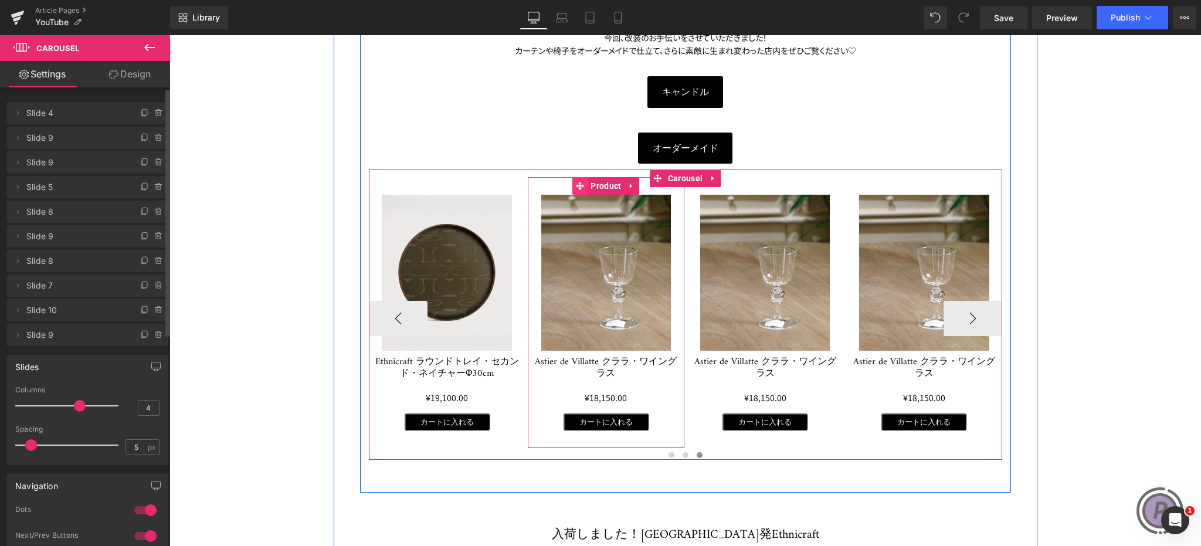
click at [576, 185] on icon at bounding box center [580, 186] width 8 height 8
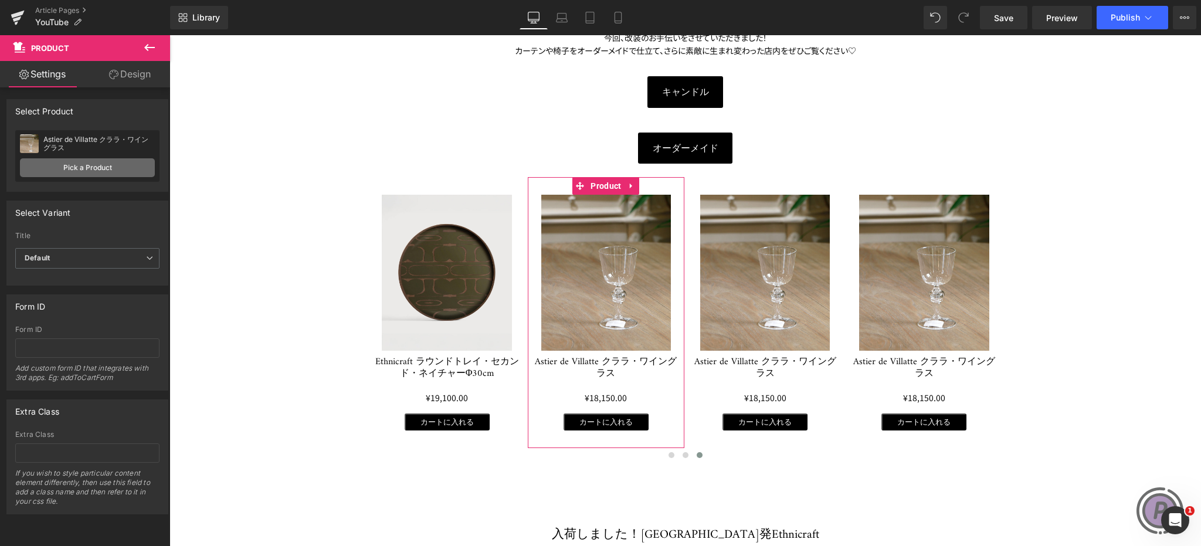
click at [99, 168] on link "Pick a Product" at bounding box center [87, 167] width 135 height 19
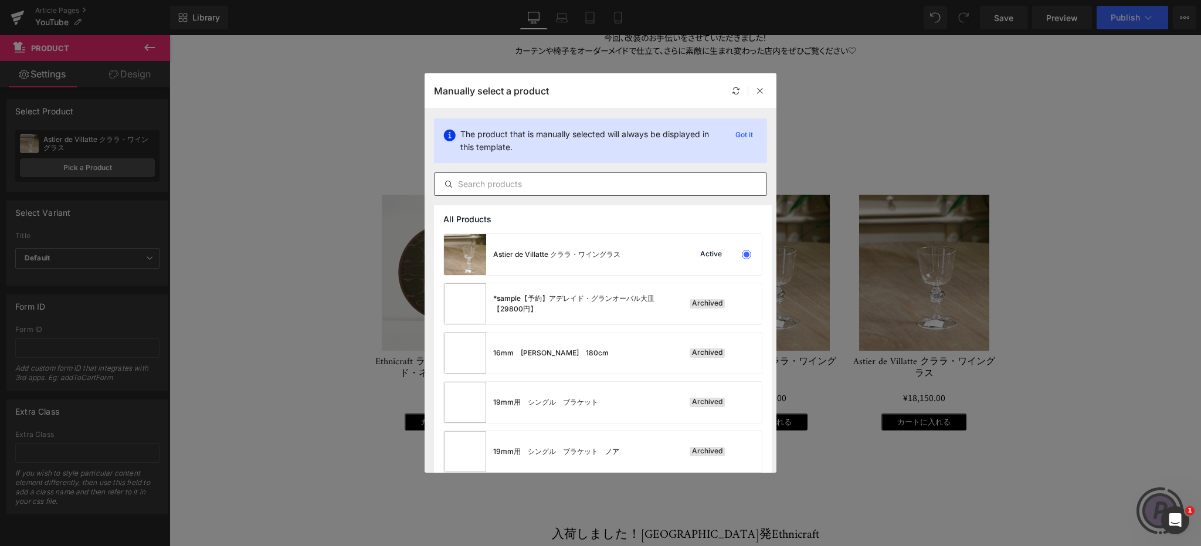
click at [593, 192] on div at bounding box center [600, 183] width 333 height 23
click at [588, 185] on input "text" at bounding box center [600, 184] width 332 height 14
paste input "【40%OFF】[PERSON_NAME] パーティーデコレーション・ブルーレッド"
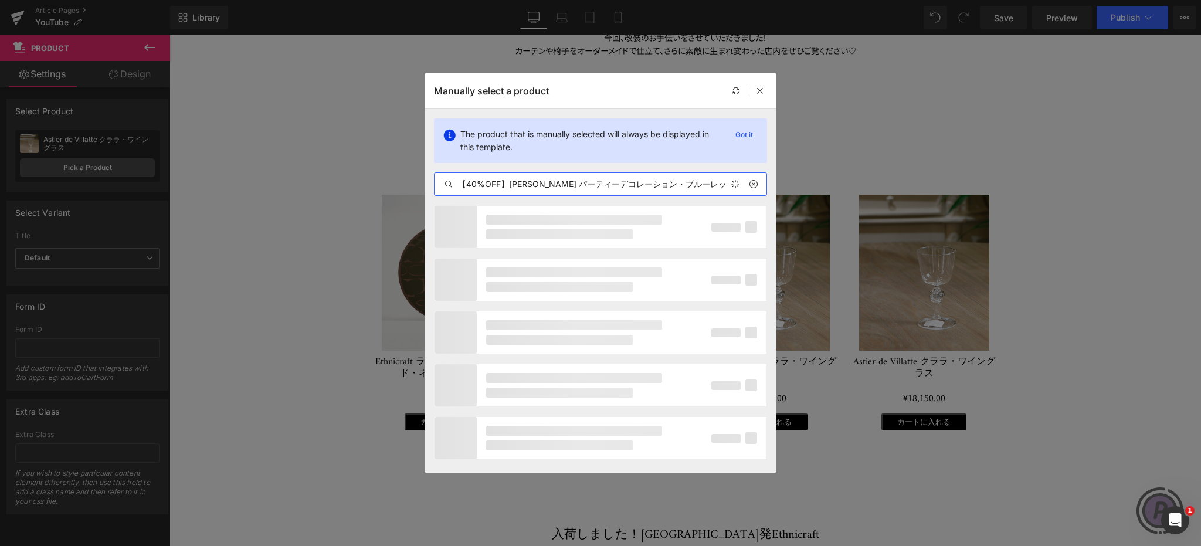
scroll to position [0, 1]
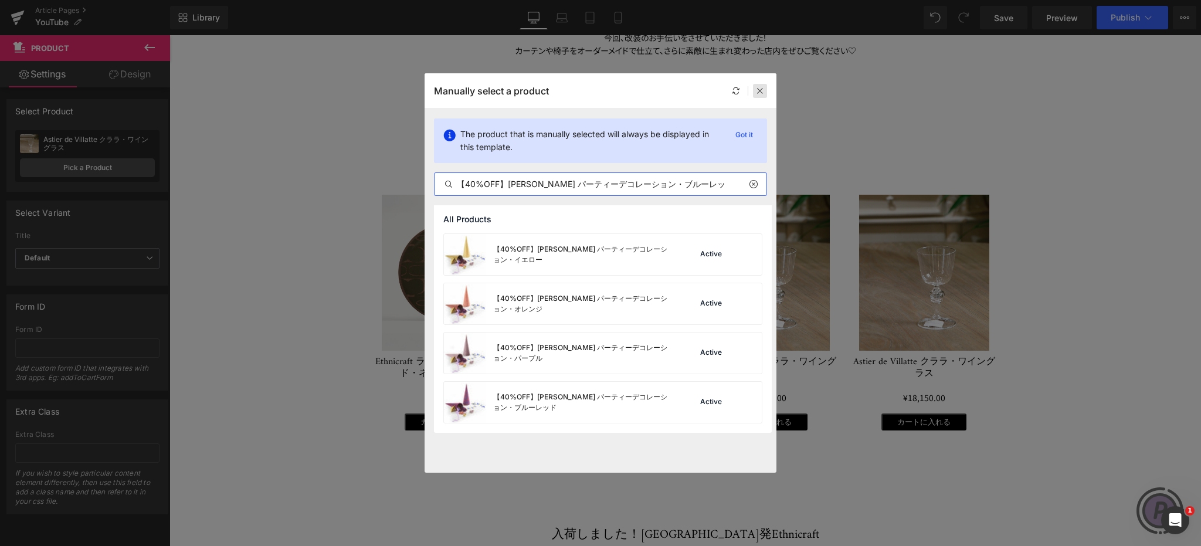
type input "【40%OFF】[PERSON_NAME] パーティーデコレーション・ブルーレッド"
click at [762, 87] on icon at bounding box center [760, 91] width 8 height 8
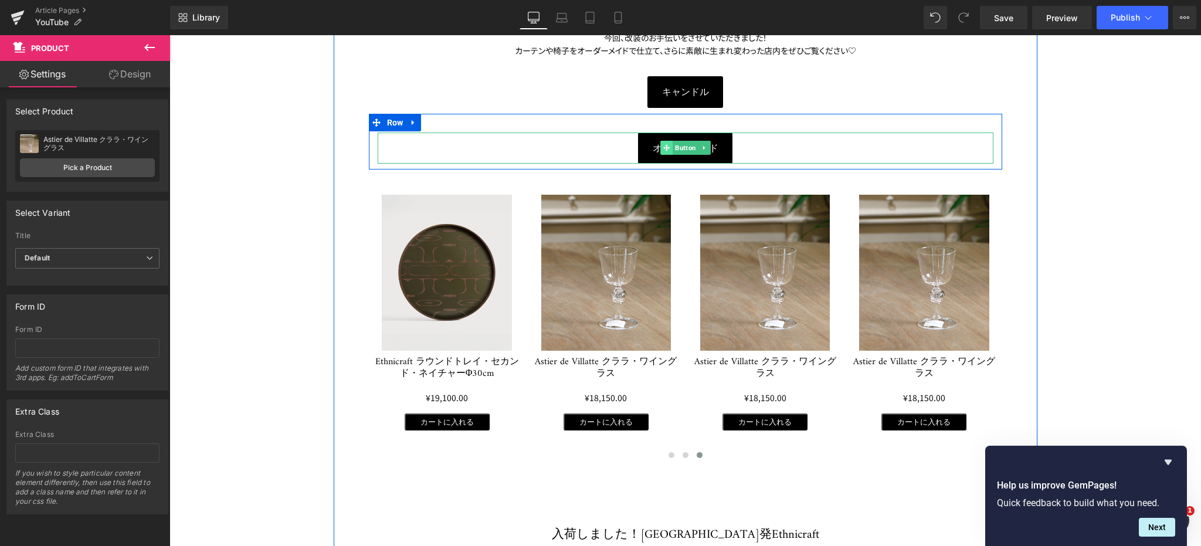
click at [663, 145] on icon at bounding box center [666, 147] width 6 height 7
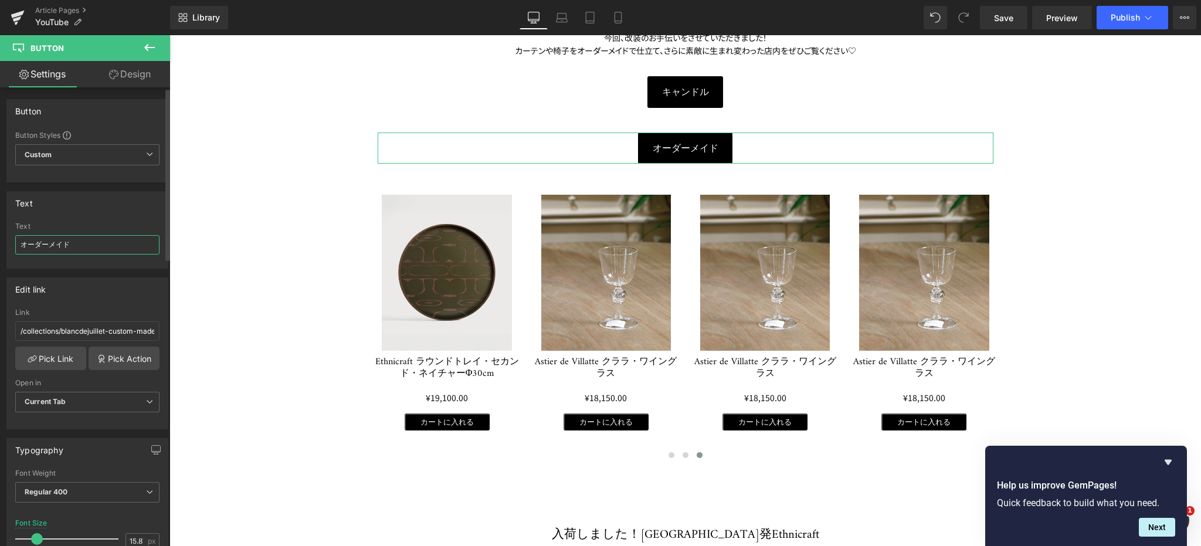
drag, startPoint x: 111, startPoint y: 237, endPoint x: 0, endPoint y: 255, distance: 112.3
click at [0, 255] on div "Text オーダーメイド Text オーダーメイド" at bounding box center [87, 225] width 175 height 86
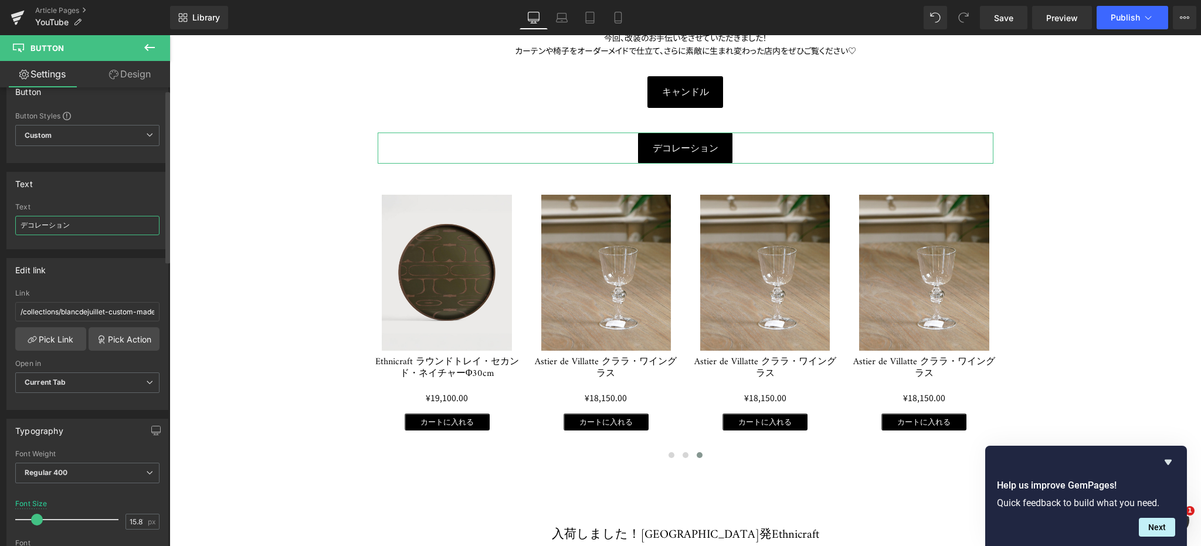
scroll to position [0, 0]
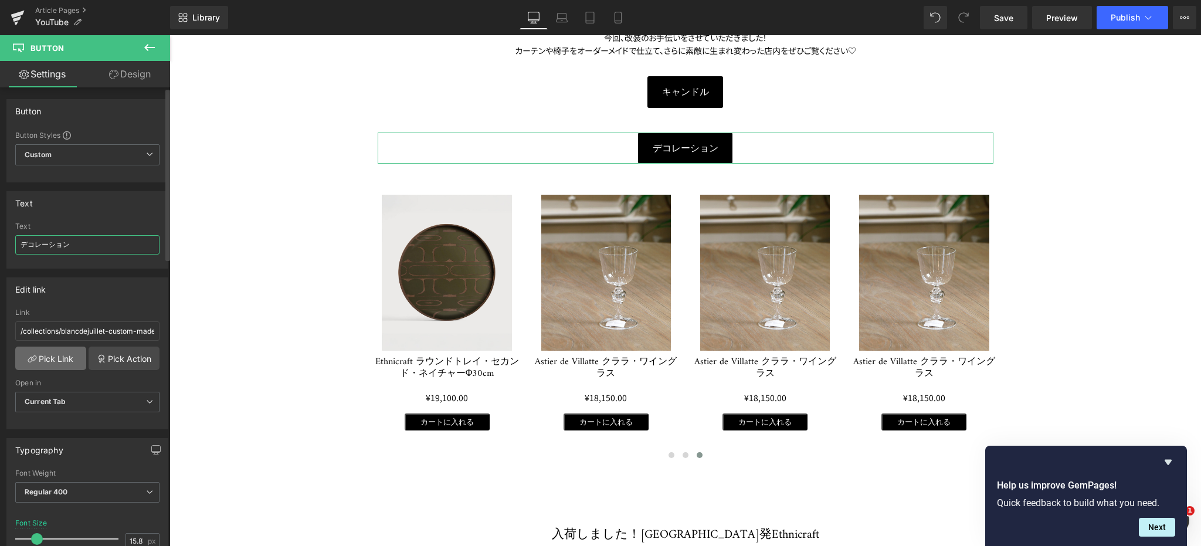
type input "デコレーション"
click at [63, 354] on link "Pick Link" at bounding box center [50, 357] width 71 height 23
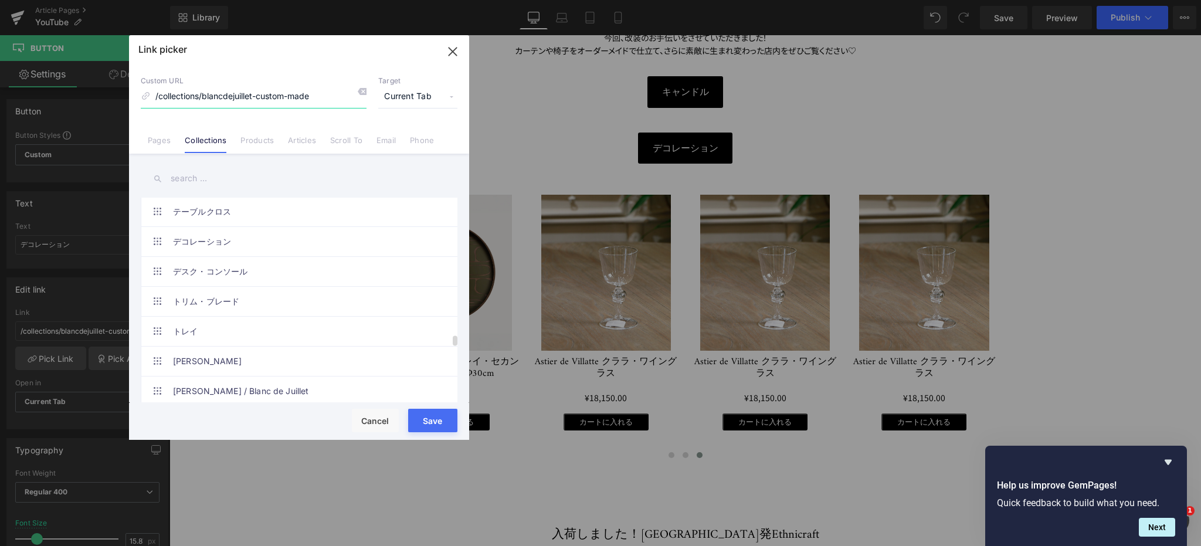
scroll to position [3365, 0]
click at [216, 248] on link "デコレーション" at bounding box center [302, 256] width 258 height 29
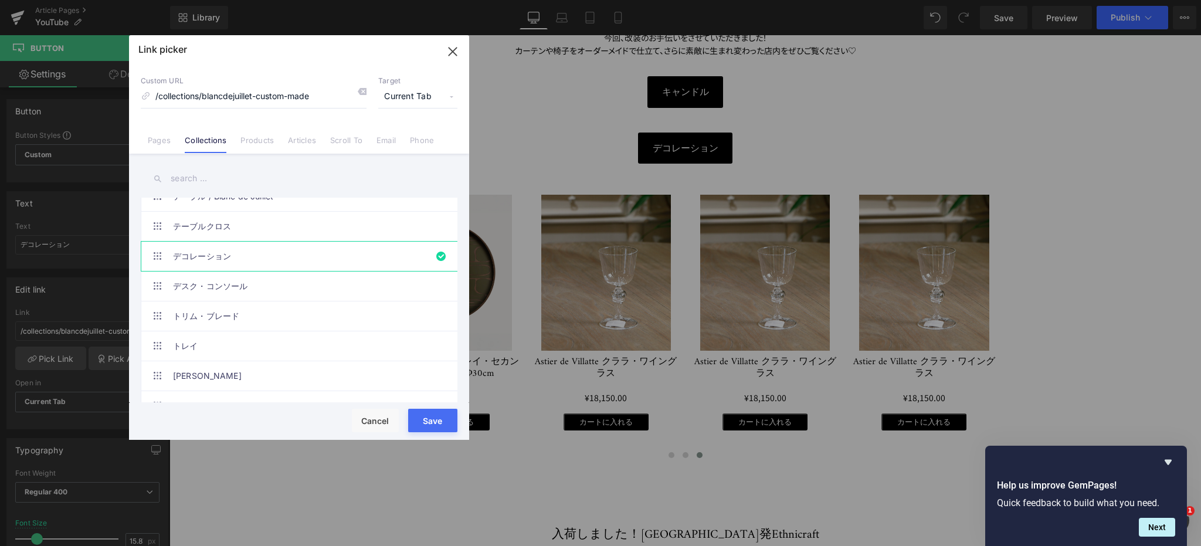
click at [446, 416] on button "Save" at bounding box center [432, 420] width 49 height 23
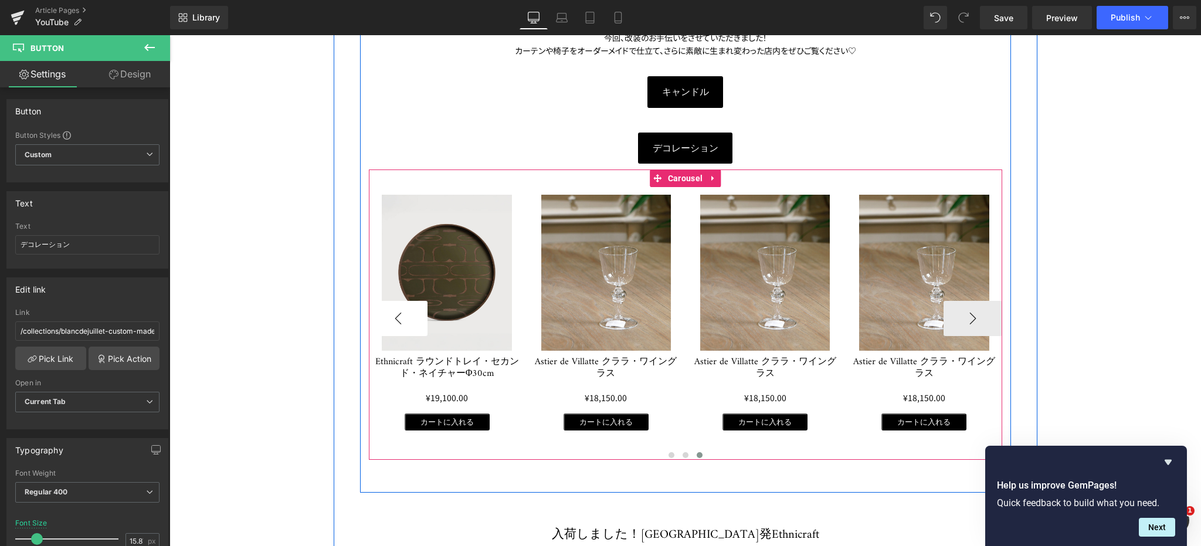
click at [397, 306] on button "‹" at bounding box center [398, 318] width 59 height 35
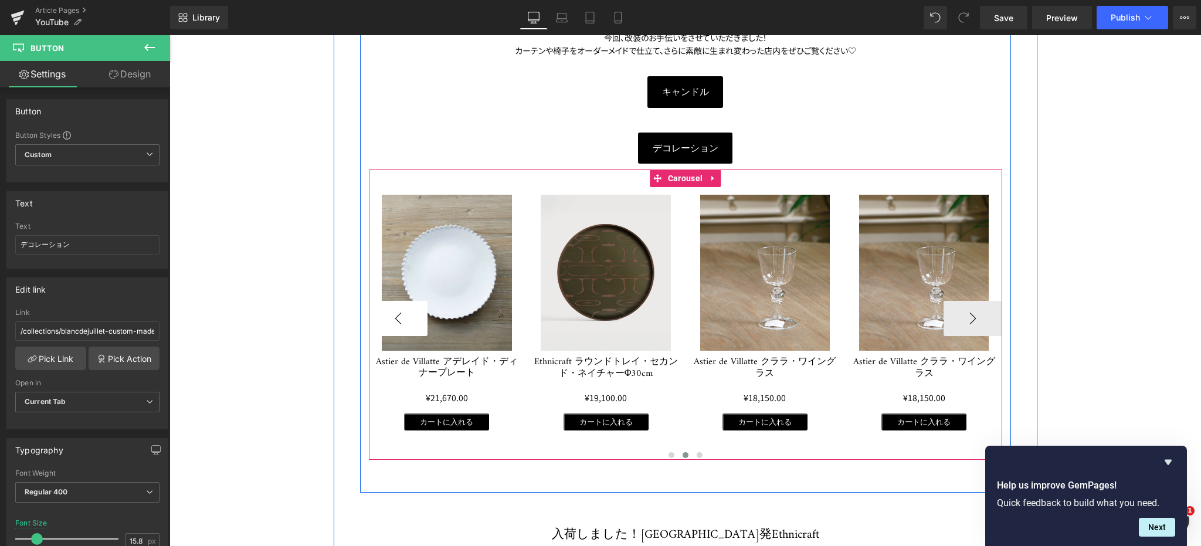
click at [397, 306] on button "‹" at bounding box center [398, 318] width 59 height 35
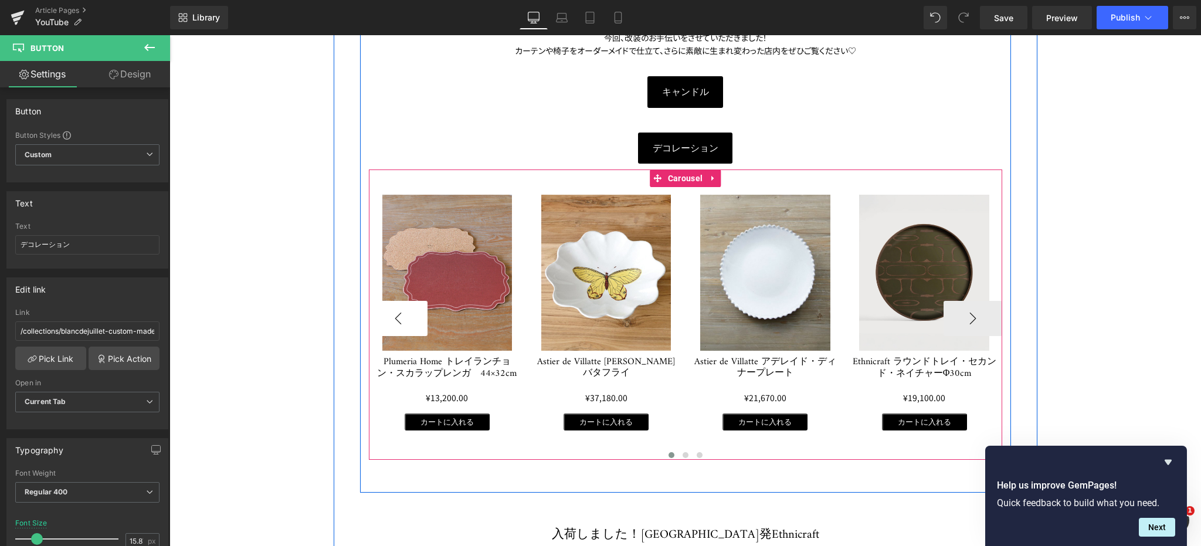
click at [397, 306] on button "‹" at bounding box center [398, 318] width 59 height 35
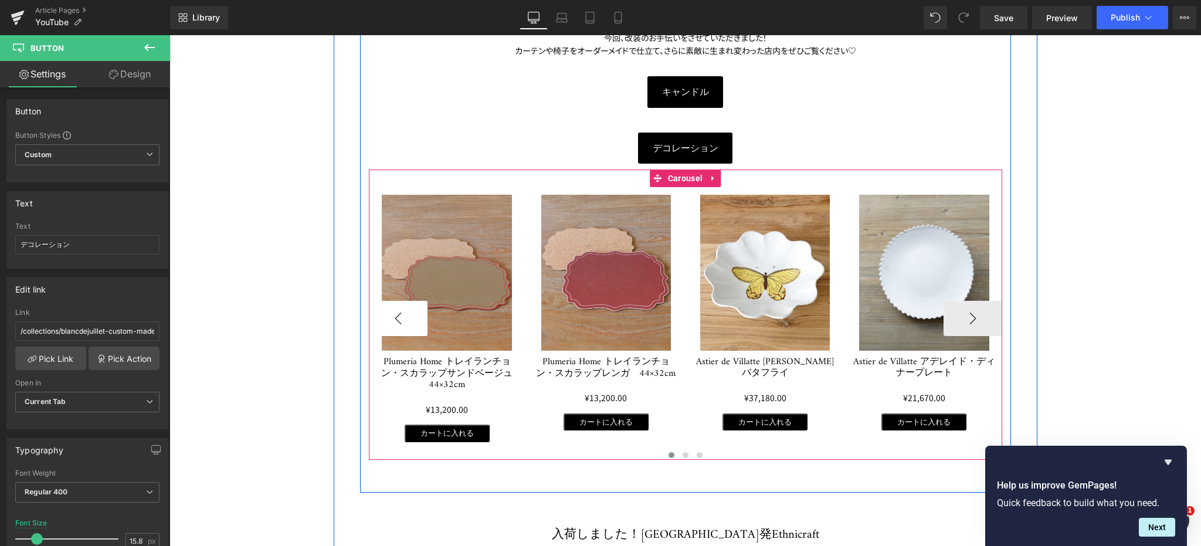
click at [397, 306] on button "‹" at bounding box center [398, 318] width 59 height 35
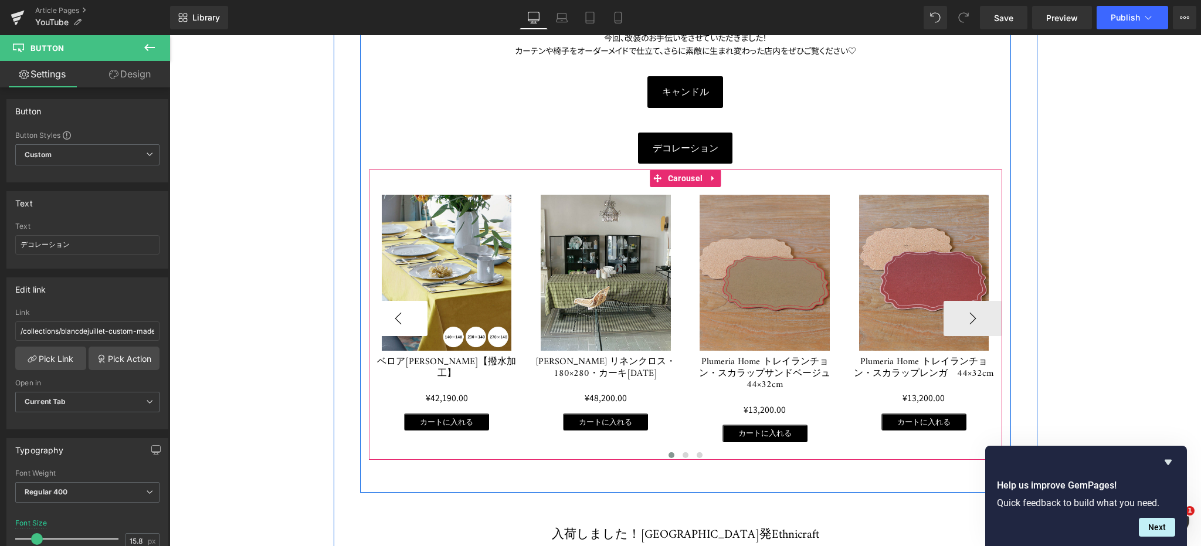
click at [397, 306] on button "‹" at bounding box center [398, 318] width 59 height 35
click at [971, 307] on button "›" at bounding box center [972, 318] width 59 height 35
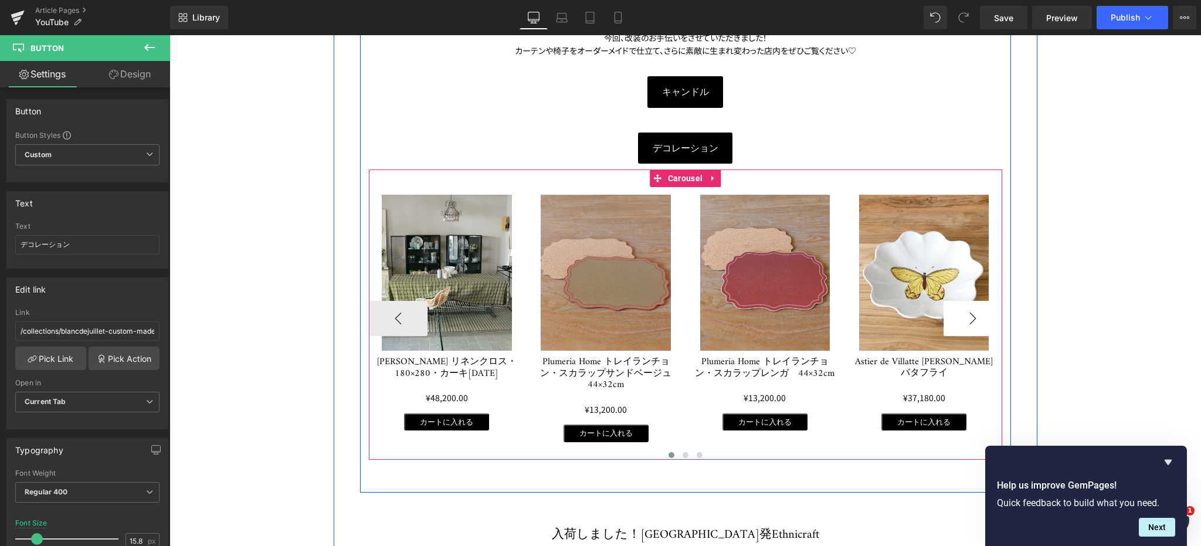
click at [971, 307] on button "›" at bounding box center [972, 318] width 59 height 35
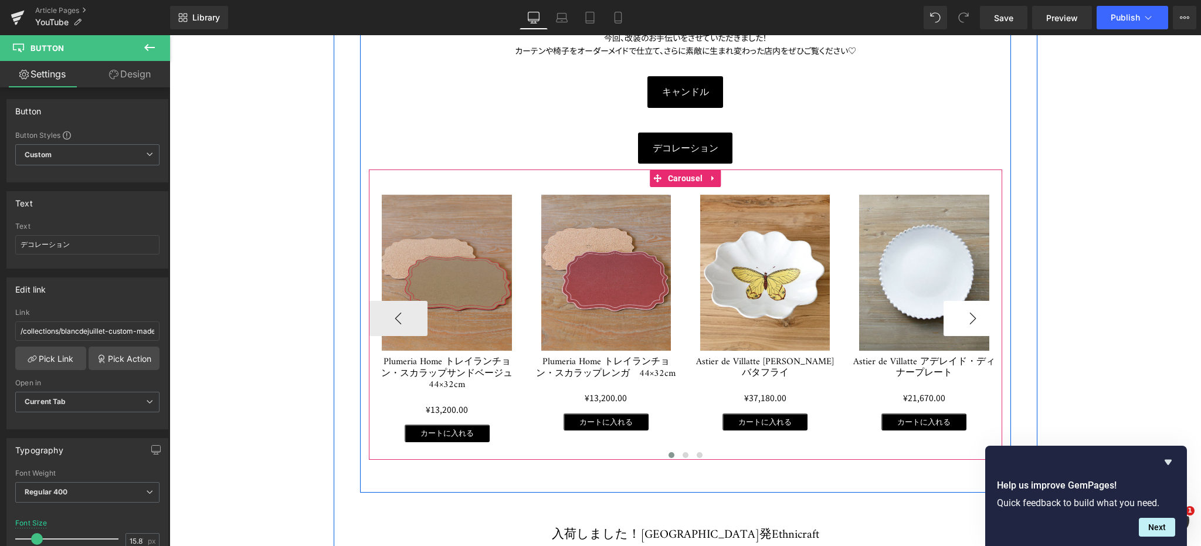
click at [971, 307] on button "›" at bounding box center [972, 318] width 59 height 35
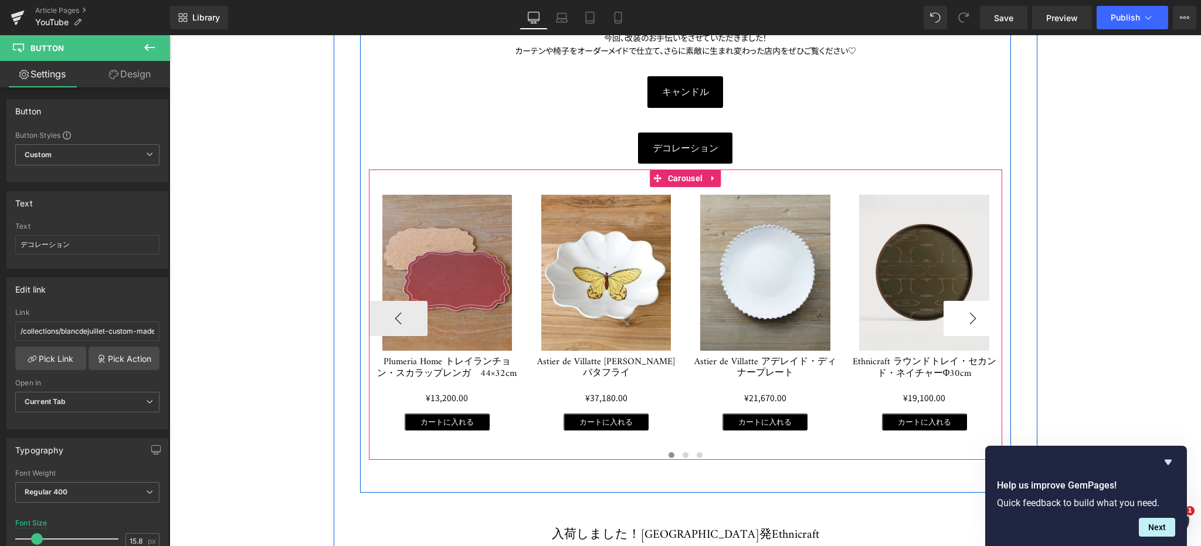
click at [971, 307] on button "›" at bounding box center [972, 318] width 59 height 35
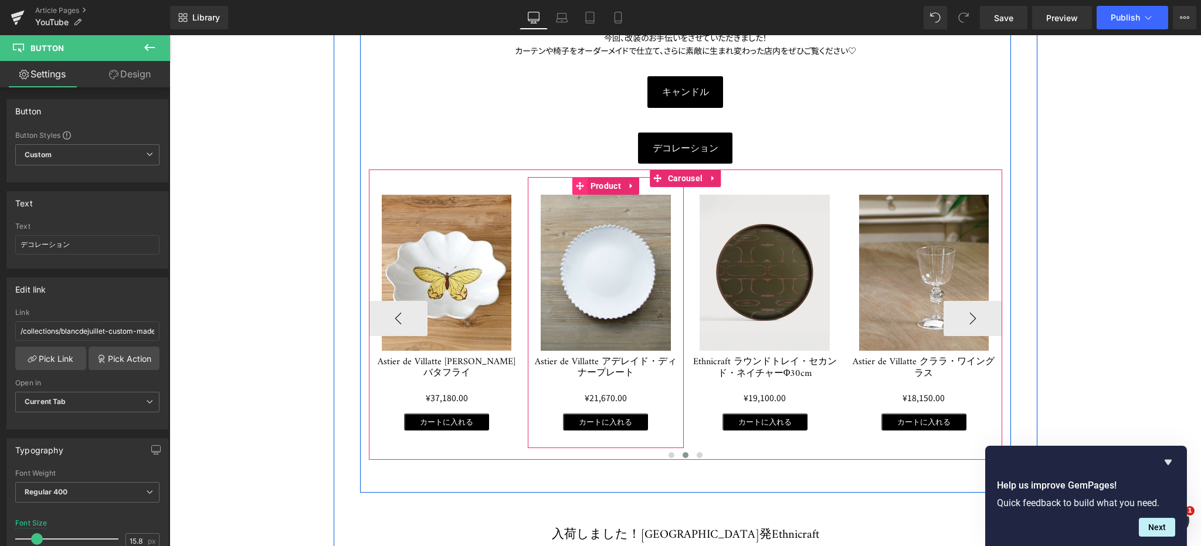
click at [576, 189] on icon at bounding box center [580, 186] width 8 height 8
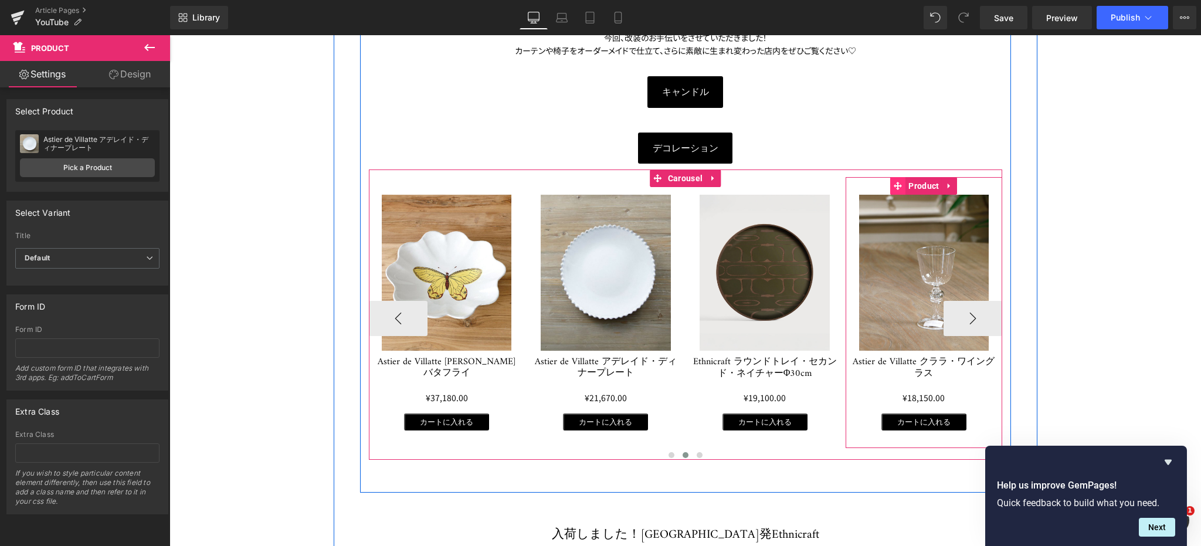
click at [895, 186] on icon at bounding box center [897, 186] width 8 height 8
click at [974, 307] on button "›" at bounding box center [972, 318] width 59 height 35
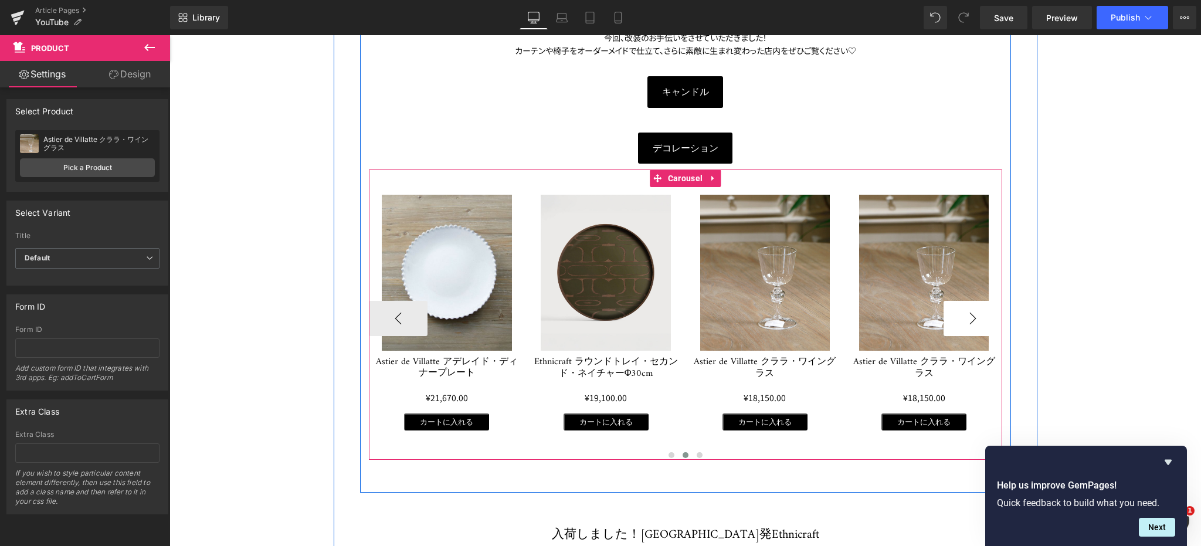
click at [974, 307] on button "›" at bounding box center [972, 318] width 59 height 35
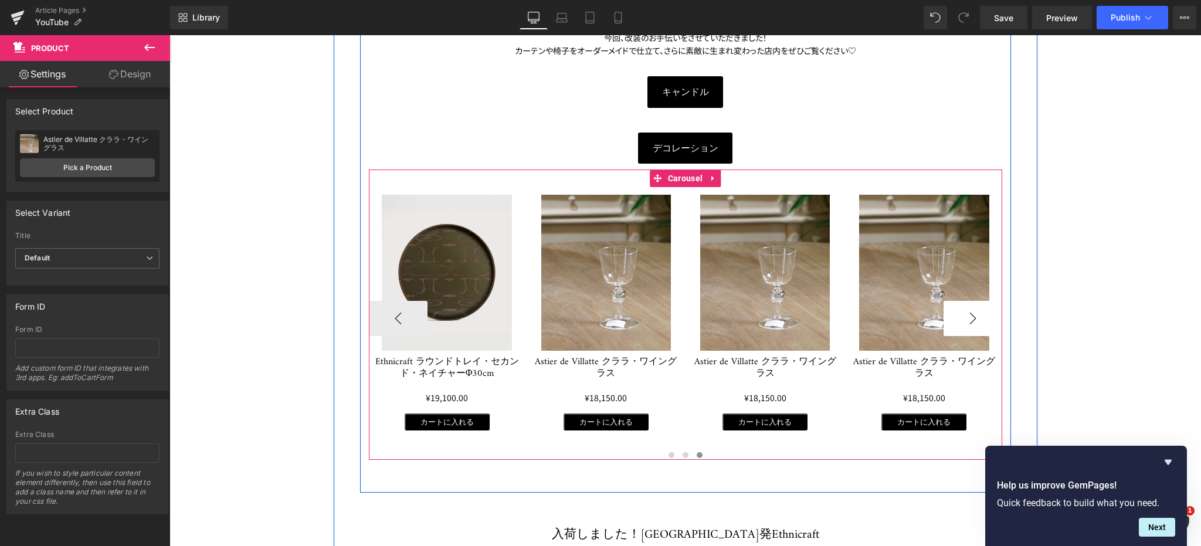
click at [974, 307] on button "›" at bounding box center [972, 318] width 59 height 35
click at [735, 189] on icon at bounding box center [739, 186] width 8 height 9
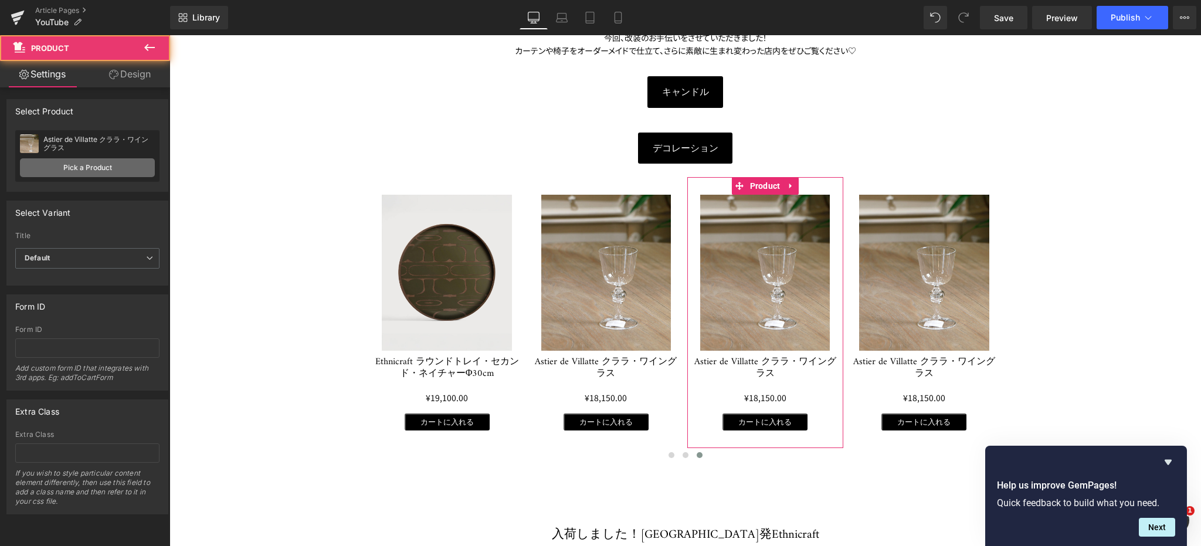
click at [124, 167] on link "Pick a Product" at bounding box center [87, 167] width 135 height 19
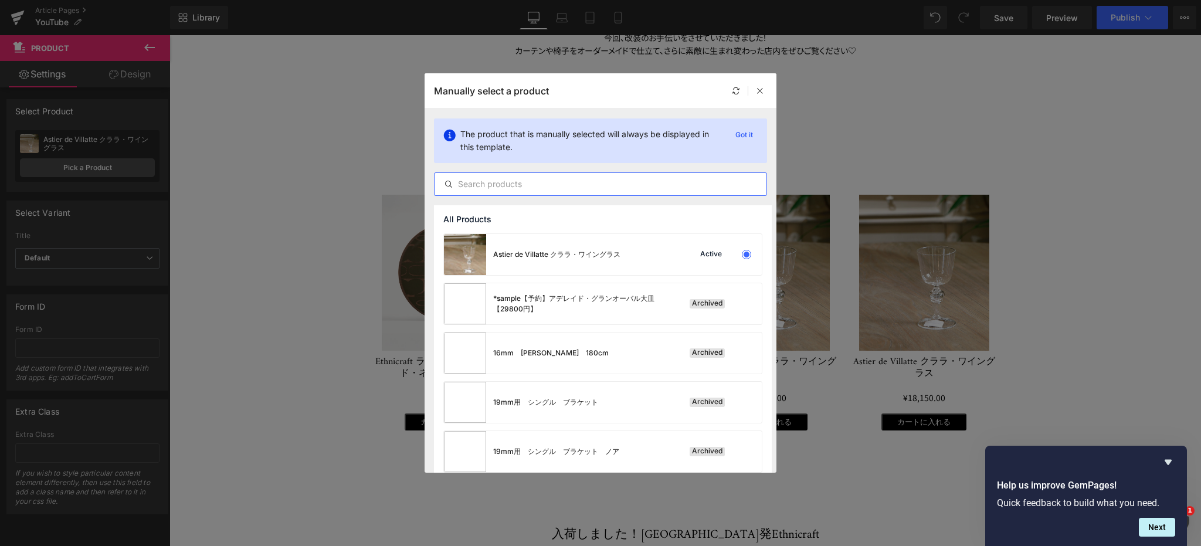
click at [549, 189] on input "text" at bounding box center [600, 184] width 332 height 14
paste input "[PERSON_NAME] シルクベロアクッション・ラウンド・ボンベイオレンジ"
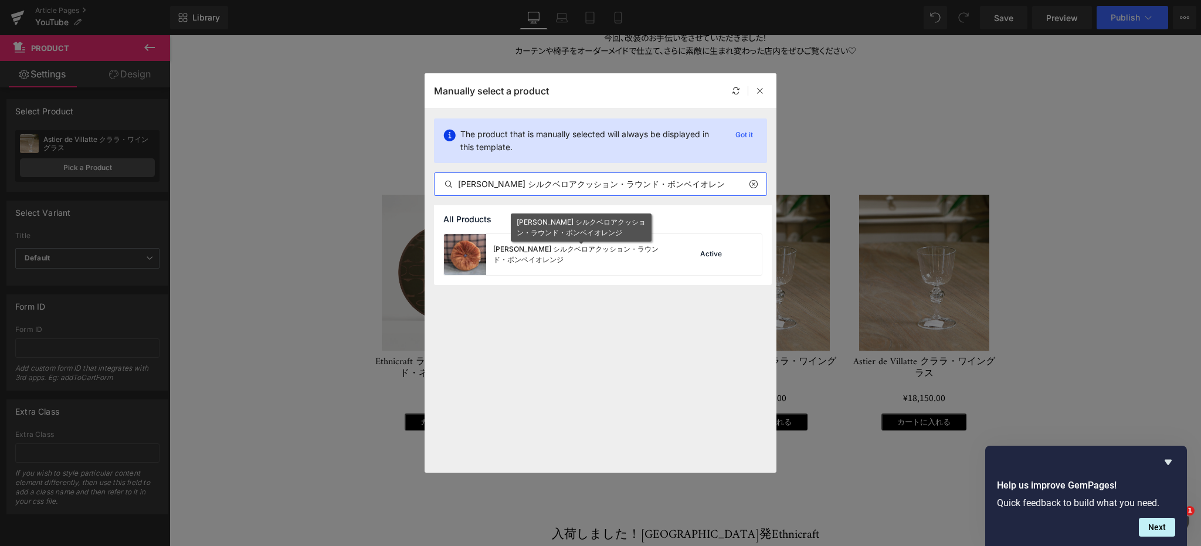
type input "[PERSON_NAME] シルクベロアクッション・ラウンド・ボンベイオレンジ"
click at [539, 260] on div "[PERSON_NAME] シルクベロアクッション・ラウンド・ボンベイオレンジ" at bounding box center [581, 254] width 176 height 21
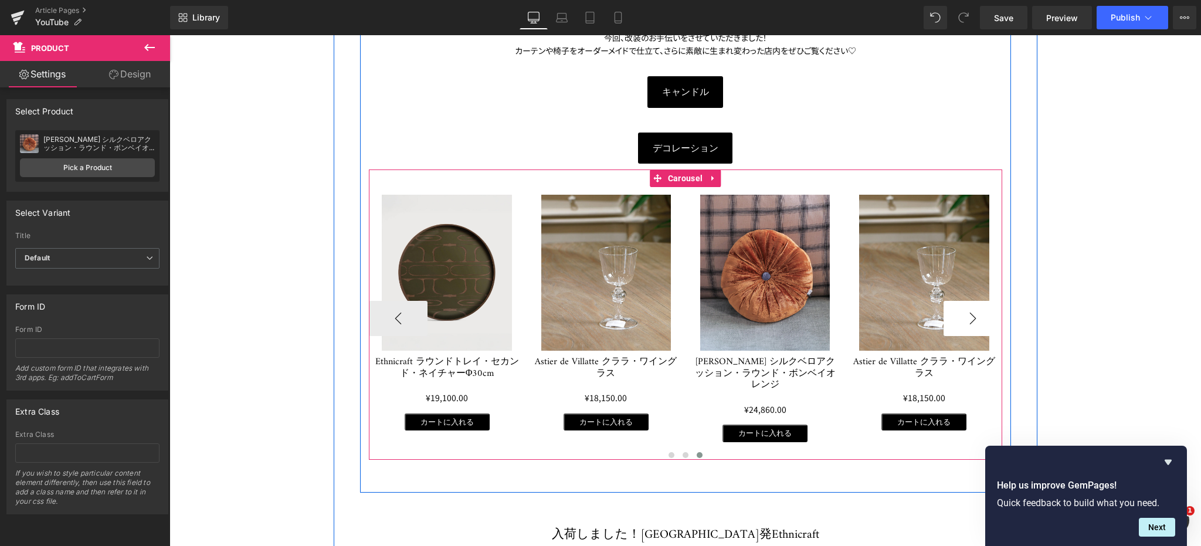
click at [969, 312] on button "›" at bounding box center [972, 318] width 59 height 35
click at [891, 182] on span at bounding box center [898, 186] width 15 height 18
click at [894, 184] on icon at bounding box center [898, 186] width 8 height 8
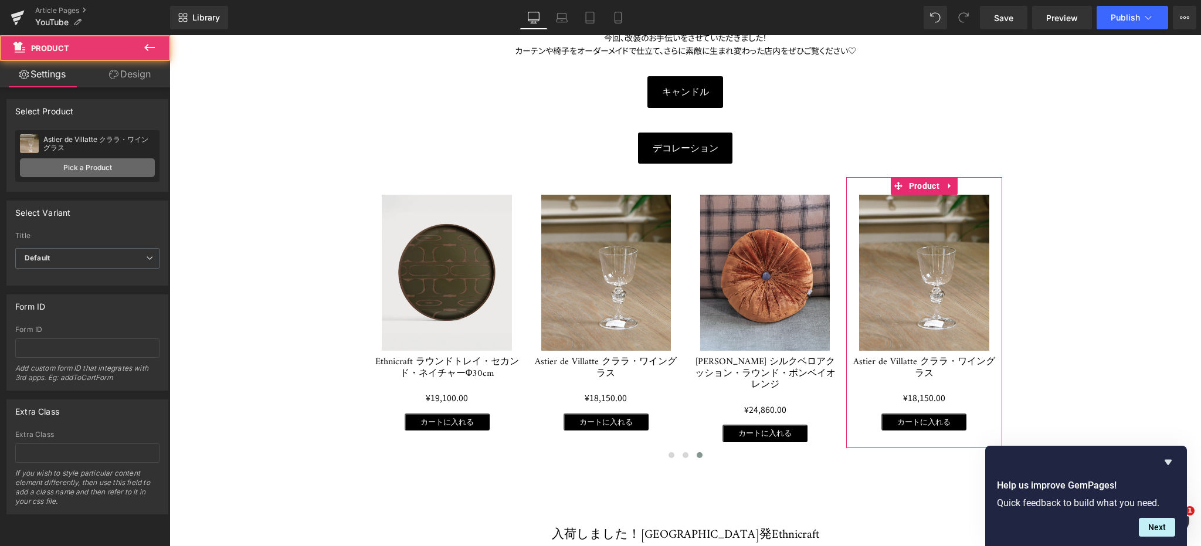
click at [111, 169] on link "Pick a Product" at bounding box center [87, 167] width 135 height 19
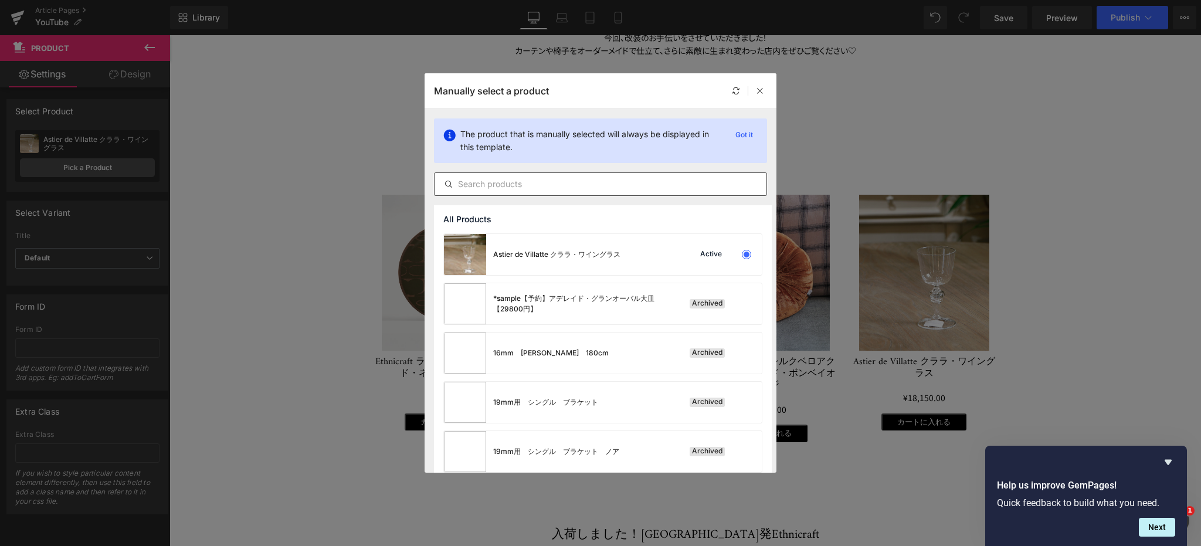
click at [489, 185] on input "text" at bounding box center [600, 184] width 332 height 14
paste input "[PERSON_NAME] クッション・トフィー25×25・メナラルージュ"
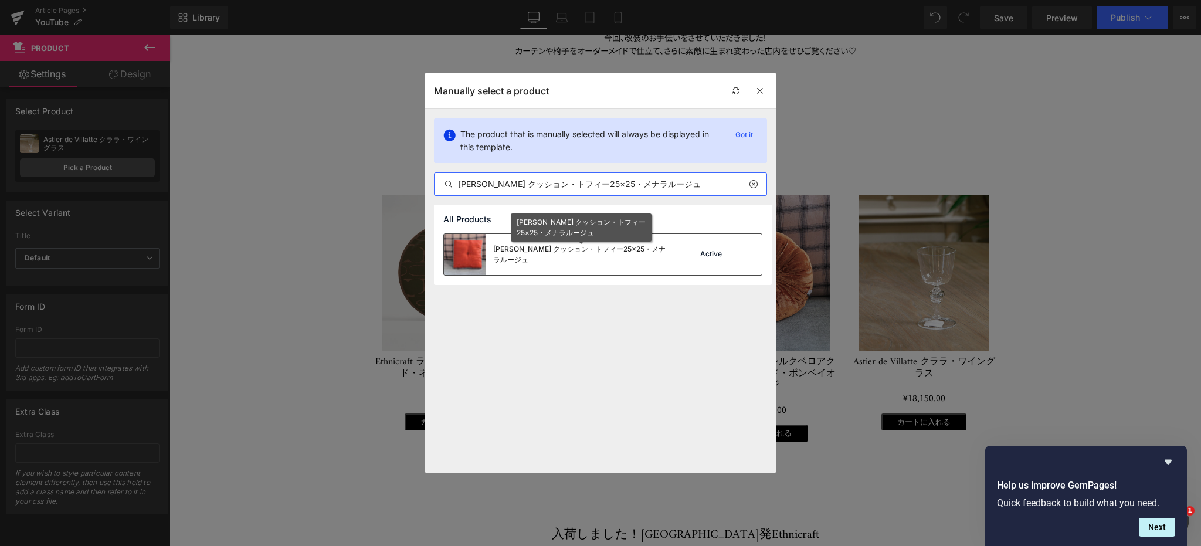
type input "[PERSON_NAME] クッション・トフィー25×25・メナラルージュ"
click at [517, 250] on div "[PERSON_NAME] クッション・トフィー25×25・メナラルージュ" at bounding box center [581, 254] width 176 height 21
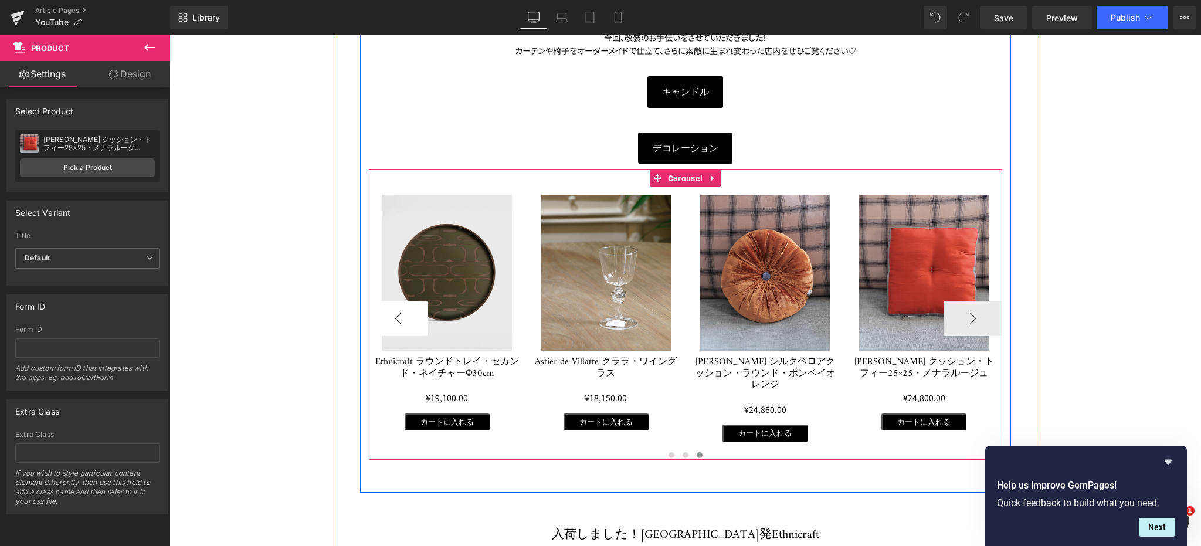
click at [399, 311] on button "‹" at bounding box center [398, 318] width 59 height 35
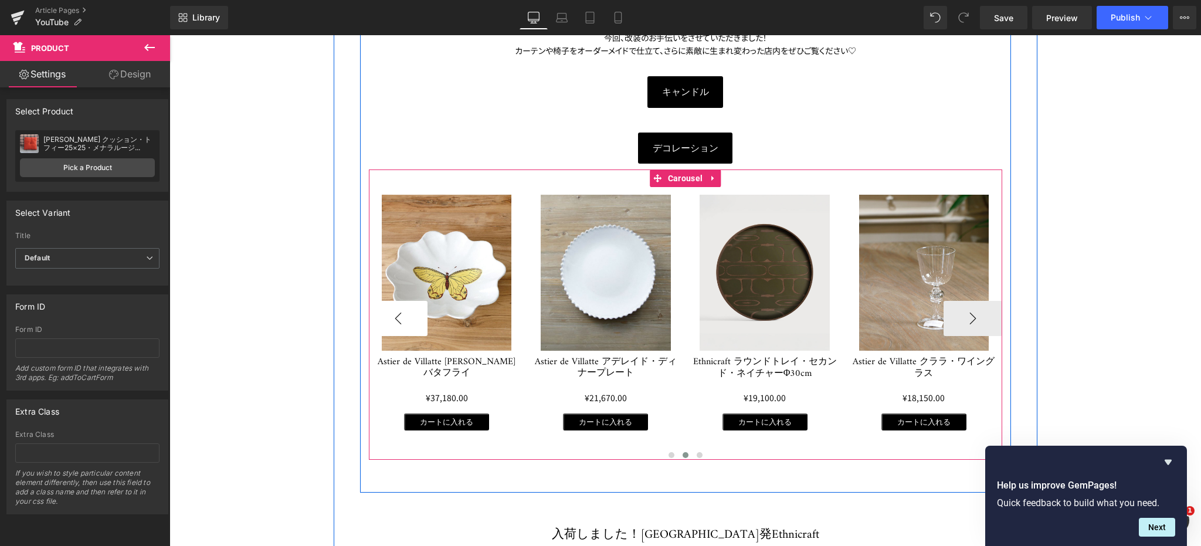
click at [399, 311] on button "‹" at bounding box center [398, 318] width 59 height 35
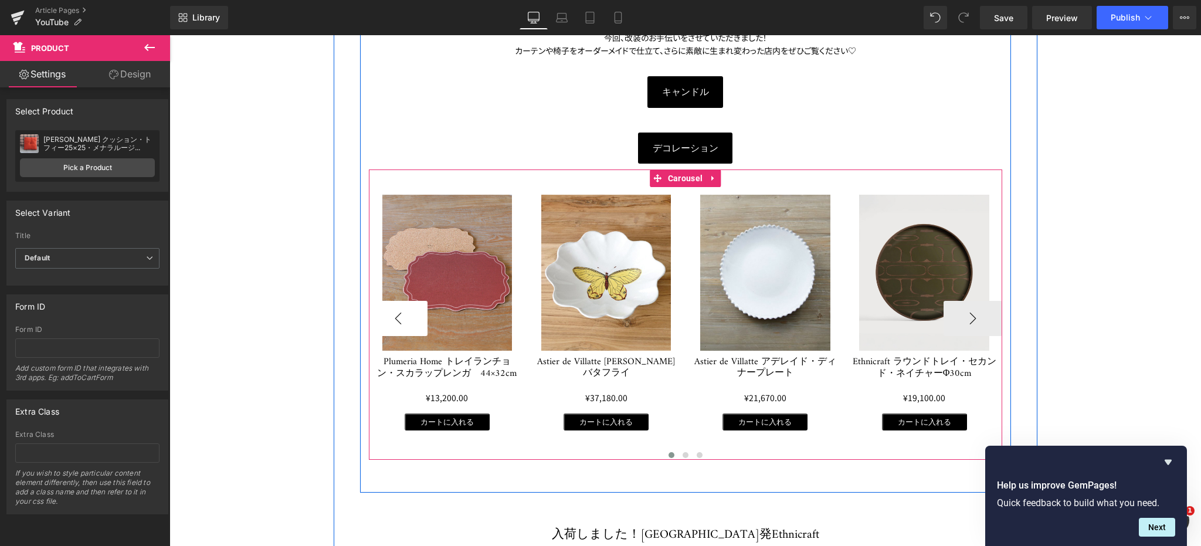
click at [399, 311] on button "‹" at bounding box center [398, 318] width 59 height 35
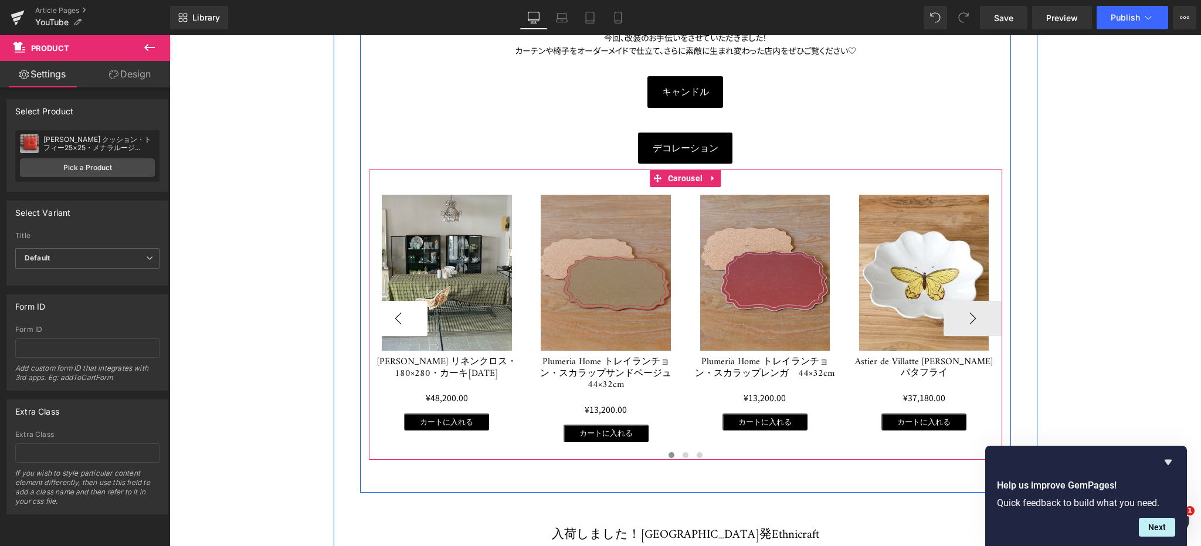
click at [399, 311] on button "‹" at bounding box center [398, 318] width 59 height 35
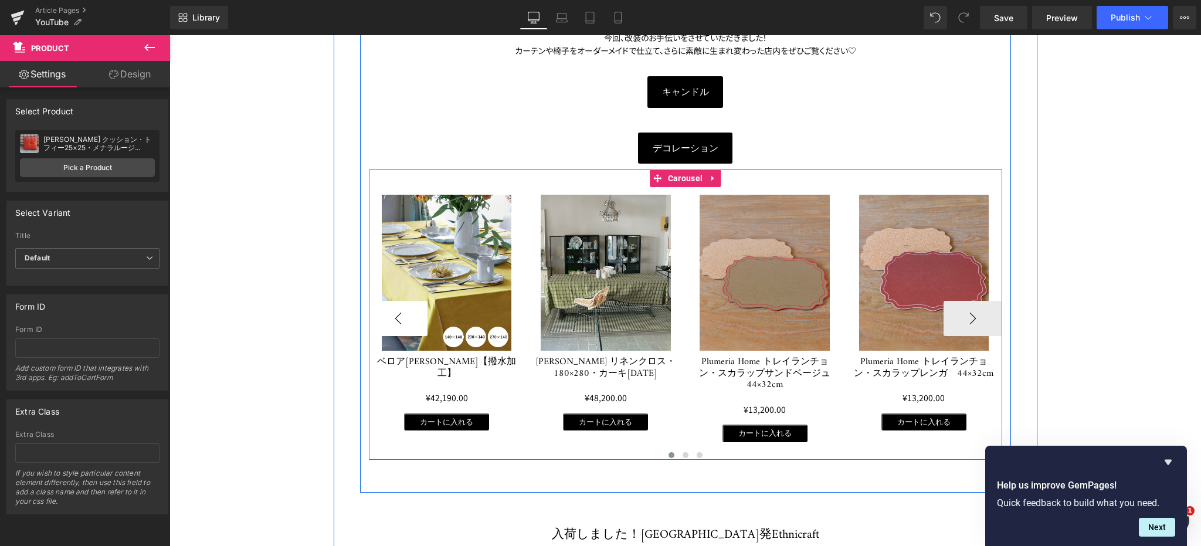
click at [399, 311] on button "‹" at bounding box center [398, 318] width 59 height 35
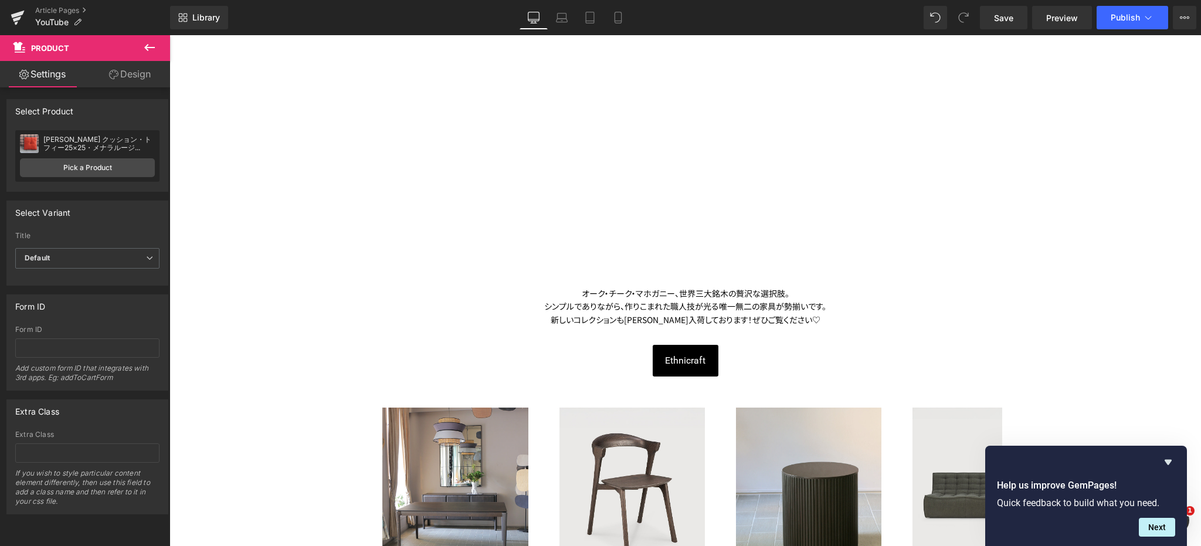
scroll to position [1348, 0]
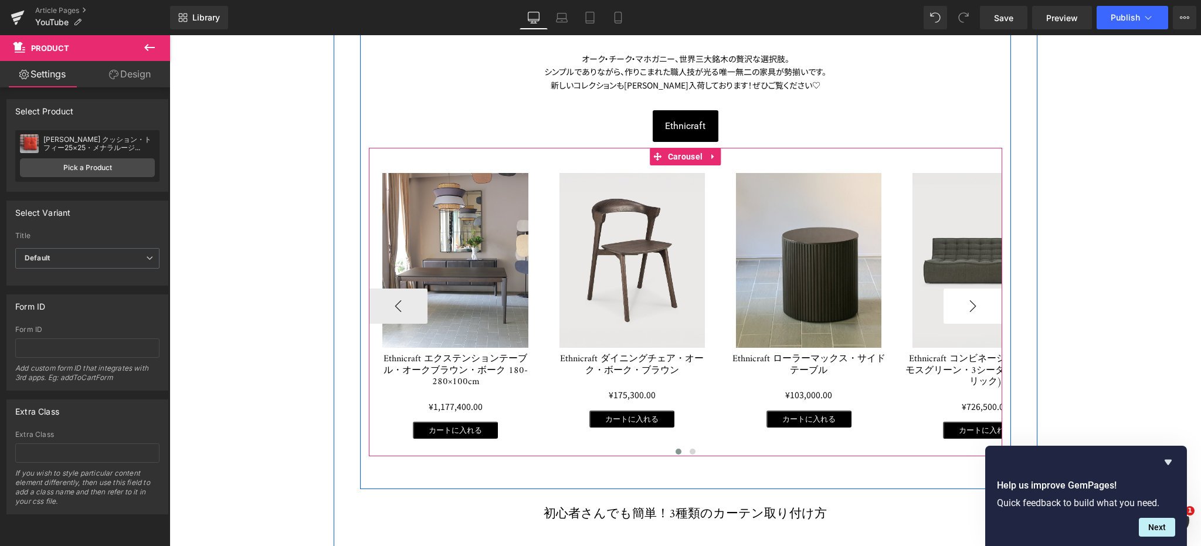
click at [962, 288] on button "›" at bounding box center [972, 305] width 59 height 35
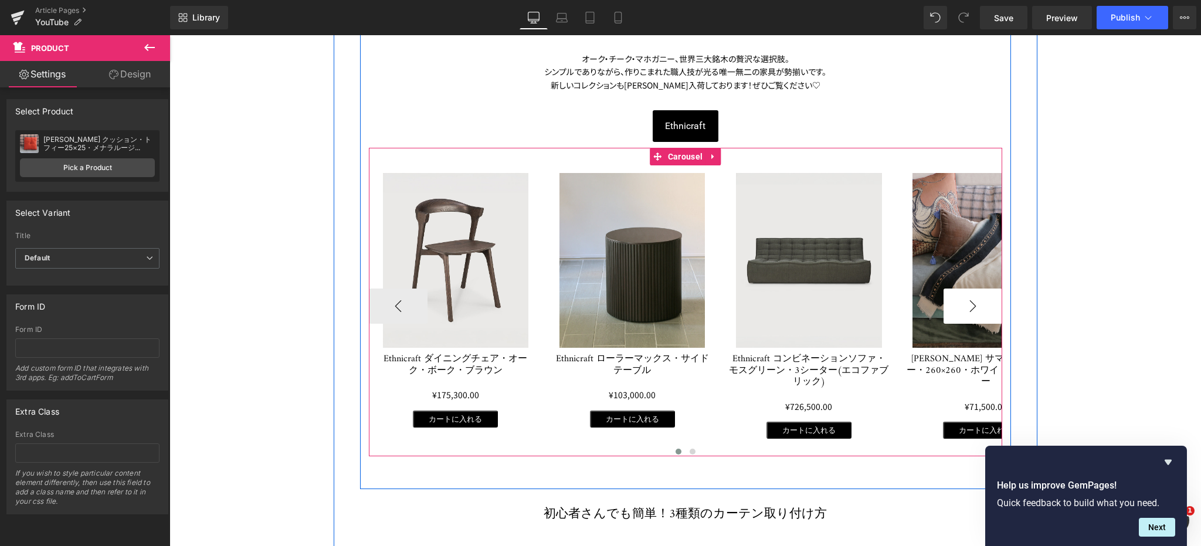
click at [962, 288] on button "›" at bounding box center [972, 305] width 59 height 35
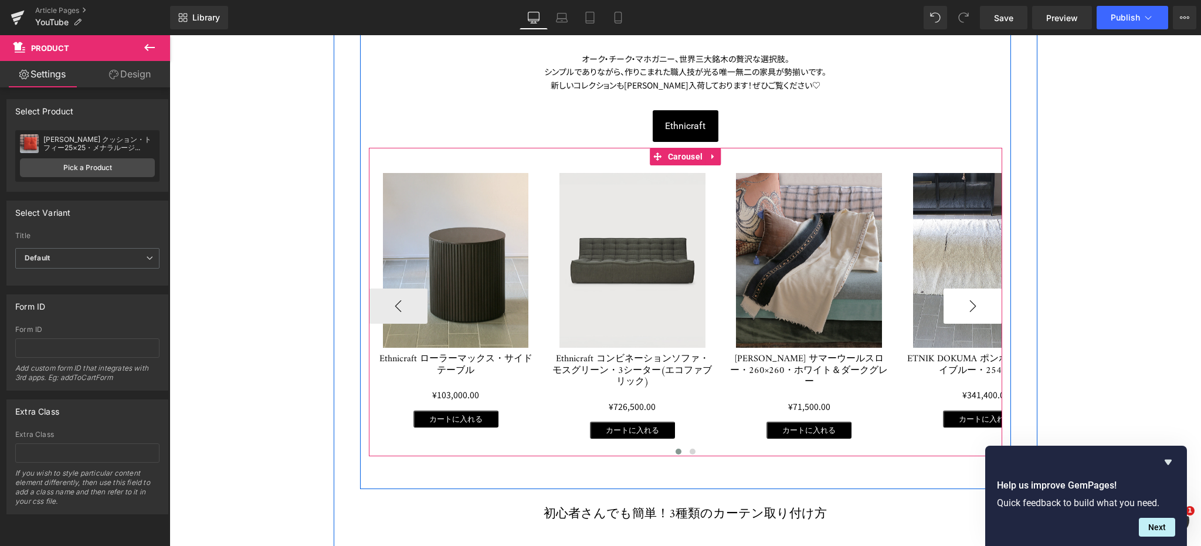
click at [962, 288] on button "›" at bounding box center [972, 305] width 59 height 35
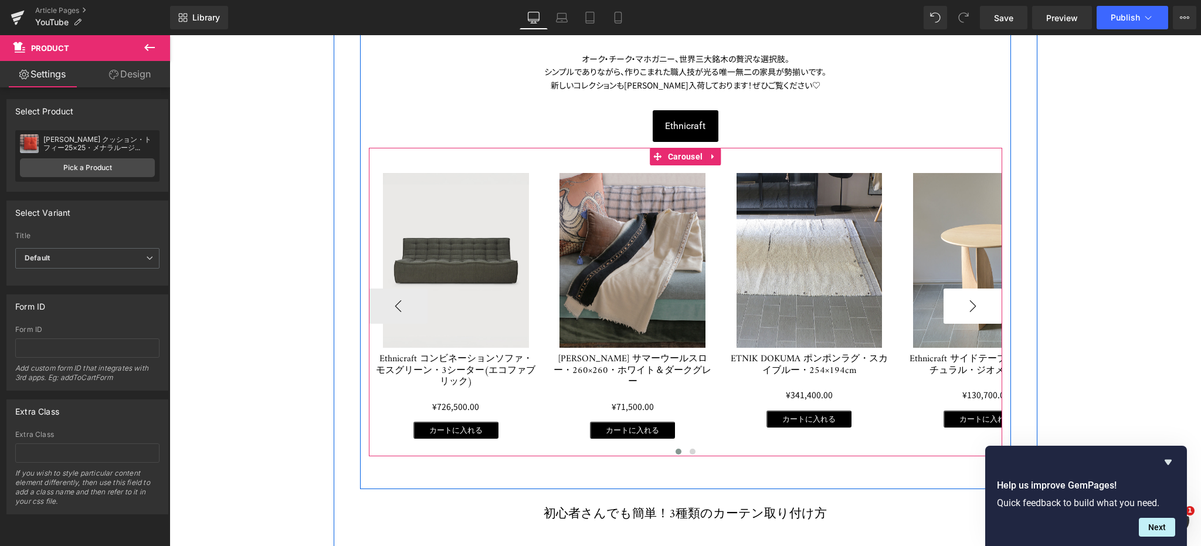
click at [962, 288] on button "›" at bounding box center [972, 305] width 59 height 35
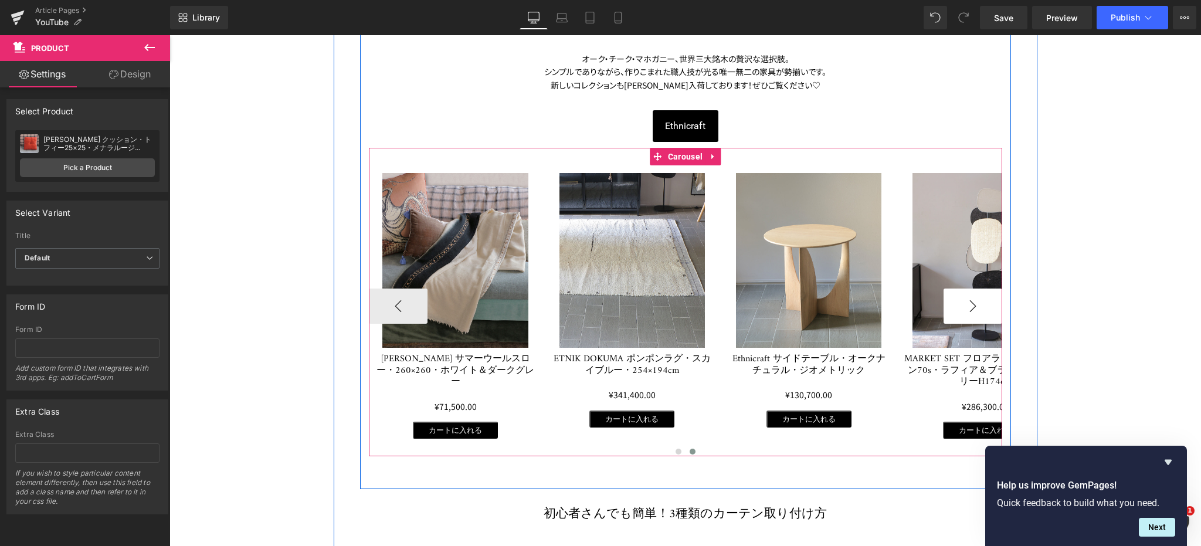
click at [962, 288] on button "›" at bounding box center [972, 305] width 59 height 35
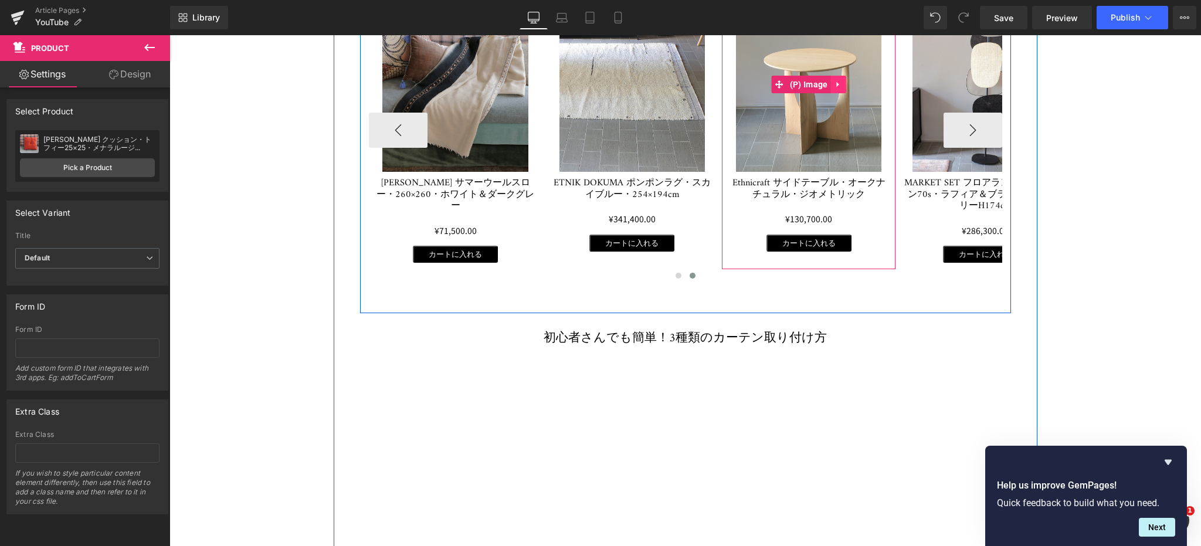
scroll to position [1290, 0]
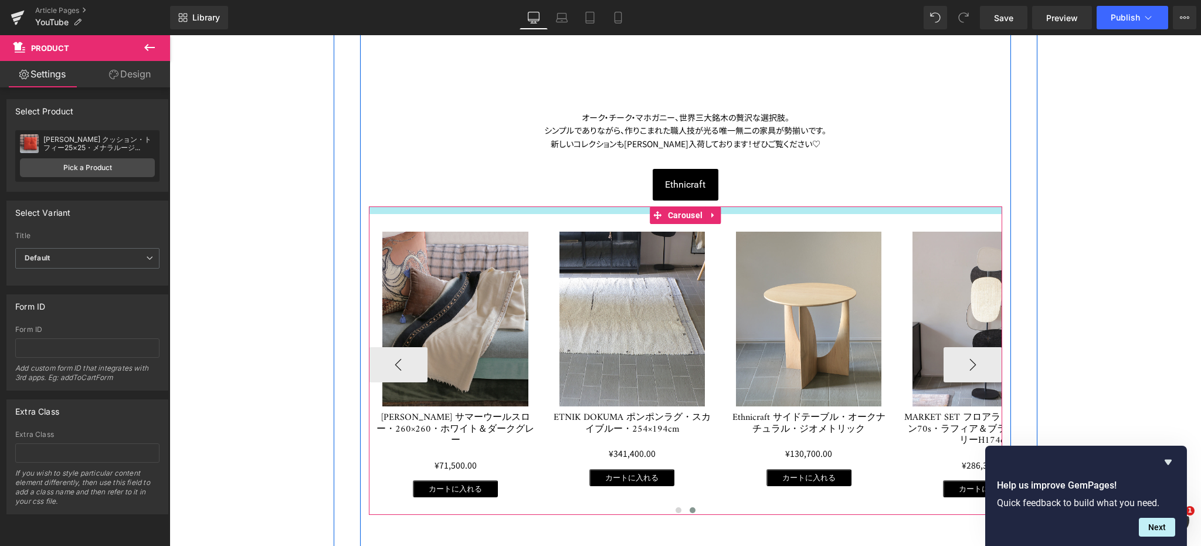
click at [939, 206] on div at bounding box center [685, 210] width 633 height 8
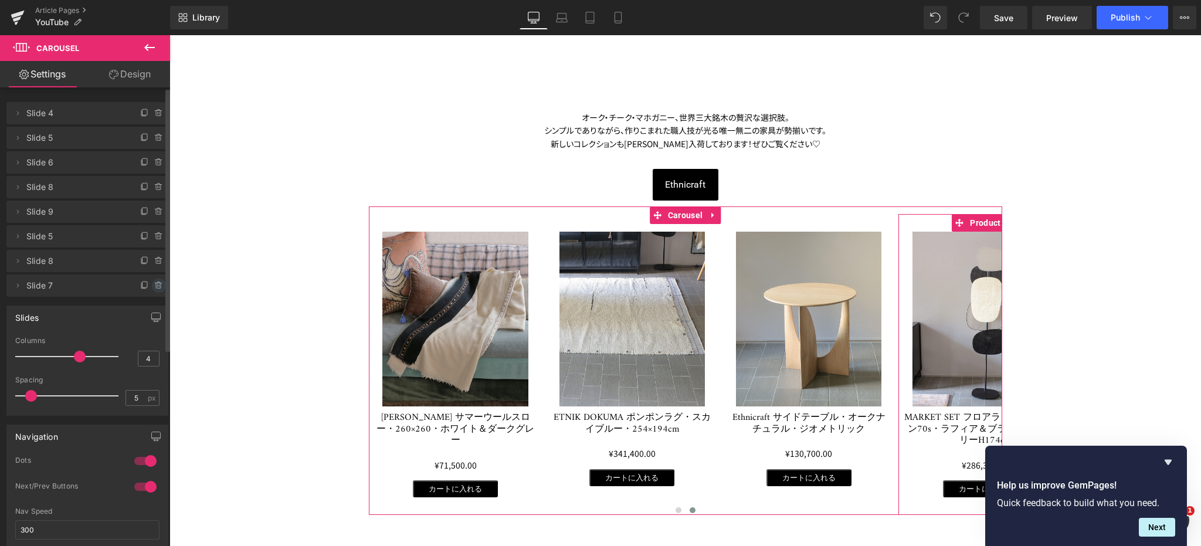
click at [152, 283] on span at bounding box center [159, 285] width 14 height 14
click at [148, 283] on button "Delete" at bounding box center [146, 285] width 37 height 15
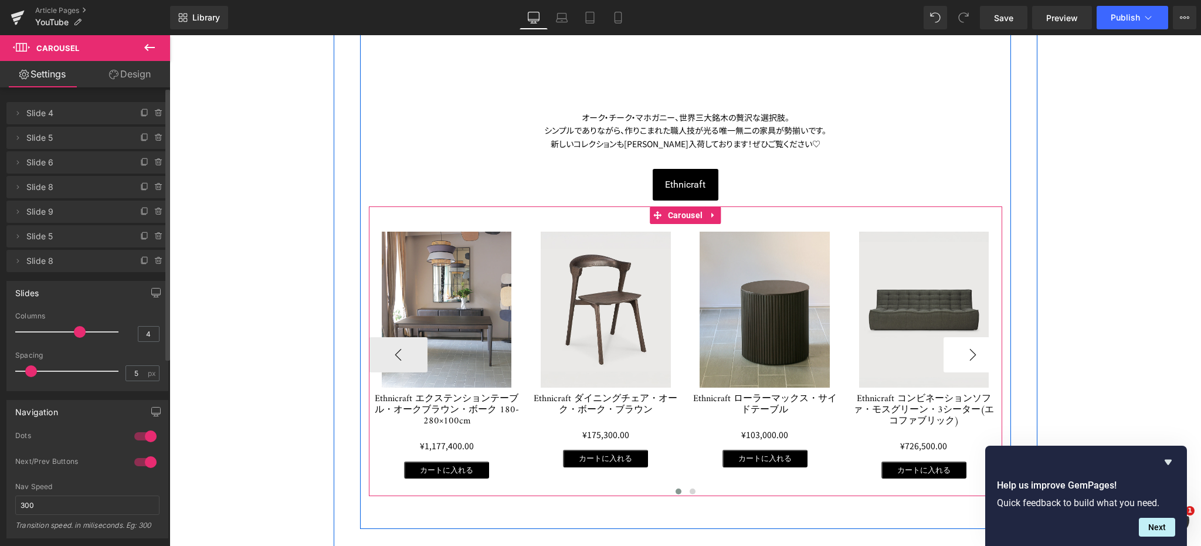
click at [969, 341] on button "›" at bounding box center [972, 354] width 59 height 35
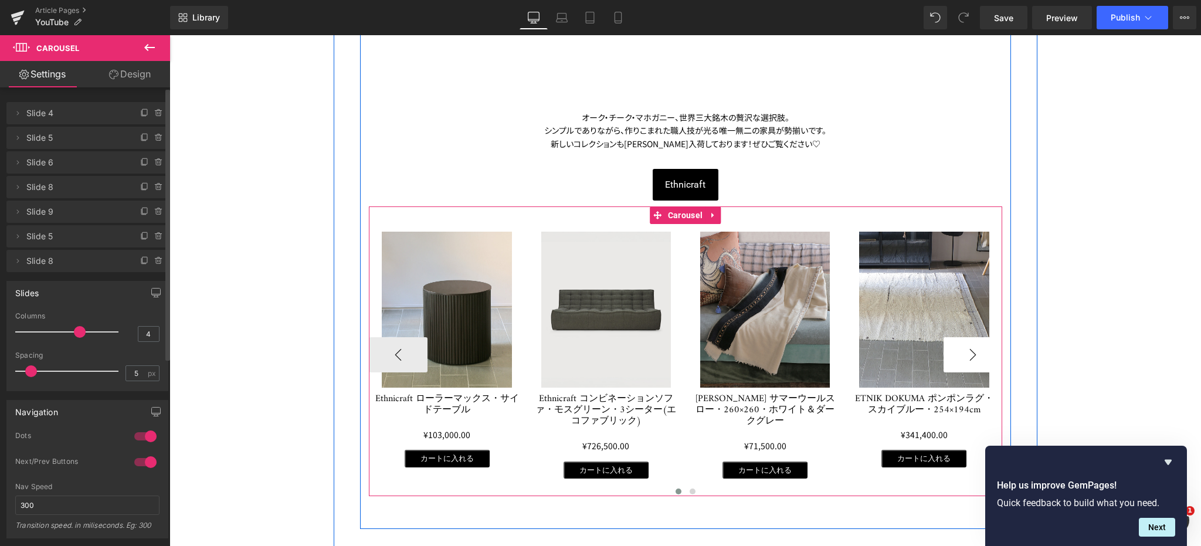
click at [969, 341] on button "›" at bounding box center [972, 354] width 59 height 35
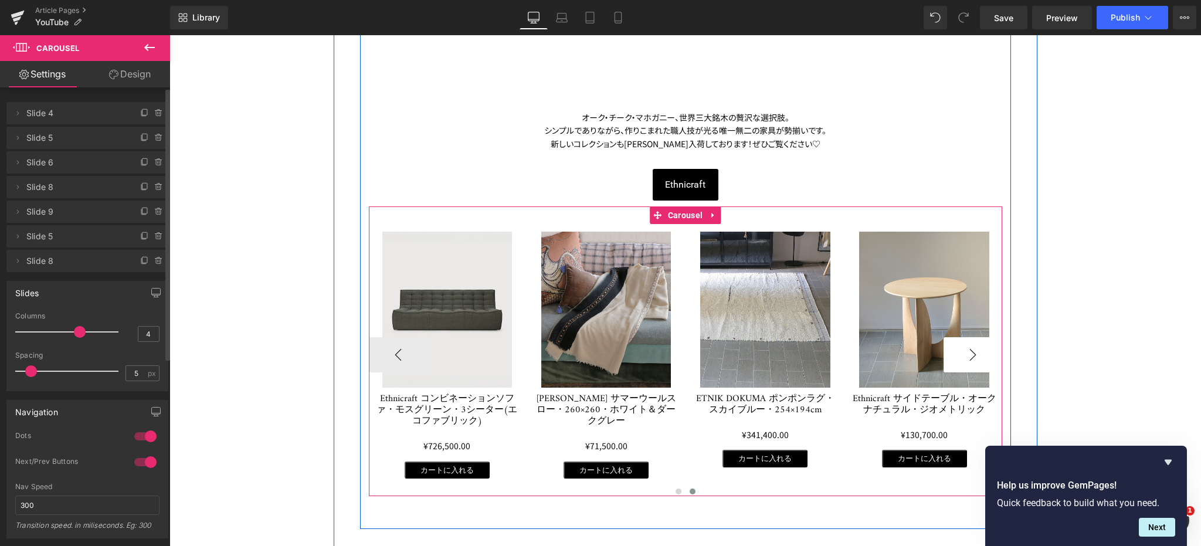
click at [969, 341] on button "›" at bounding box center [972, 354] width 59 height 35
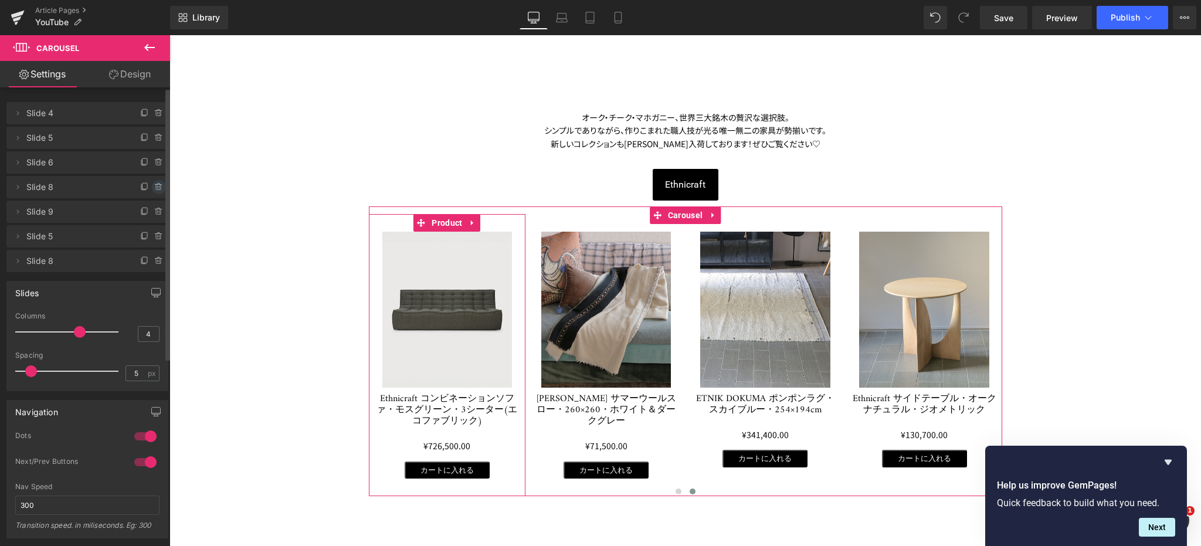
click at [154, 185] on icon at bounding box center [158, 186] width 9 height 9
click at [153, 185] on button "Delete" at bounding box center [146, 187] width 37 height 15
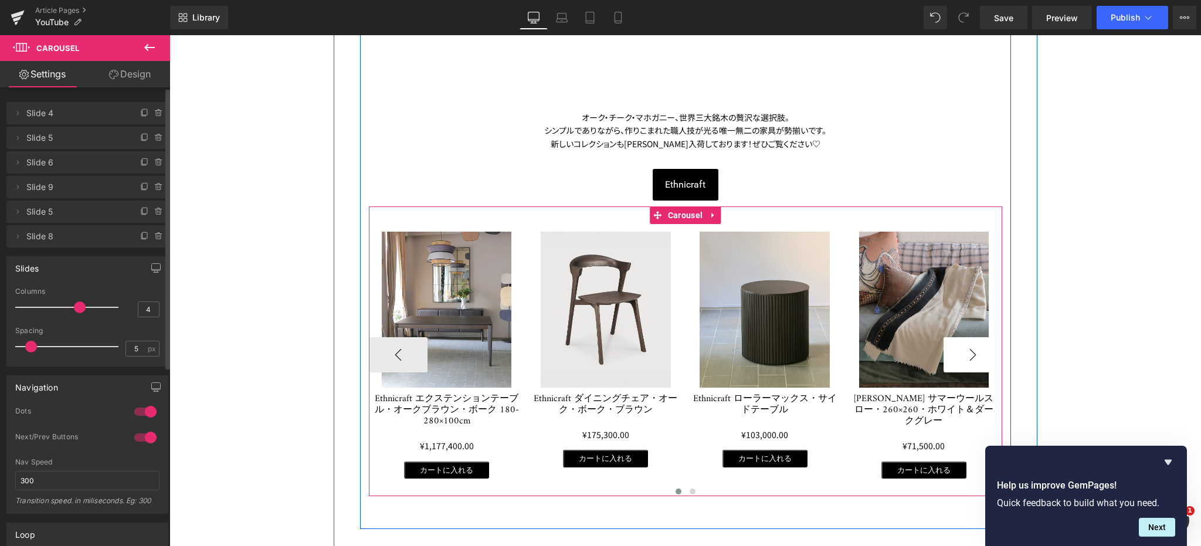
click at [957, 340] on button "›" at bounding box center [972, 354] width 59 height 35
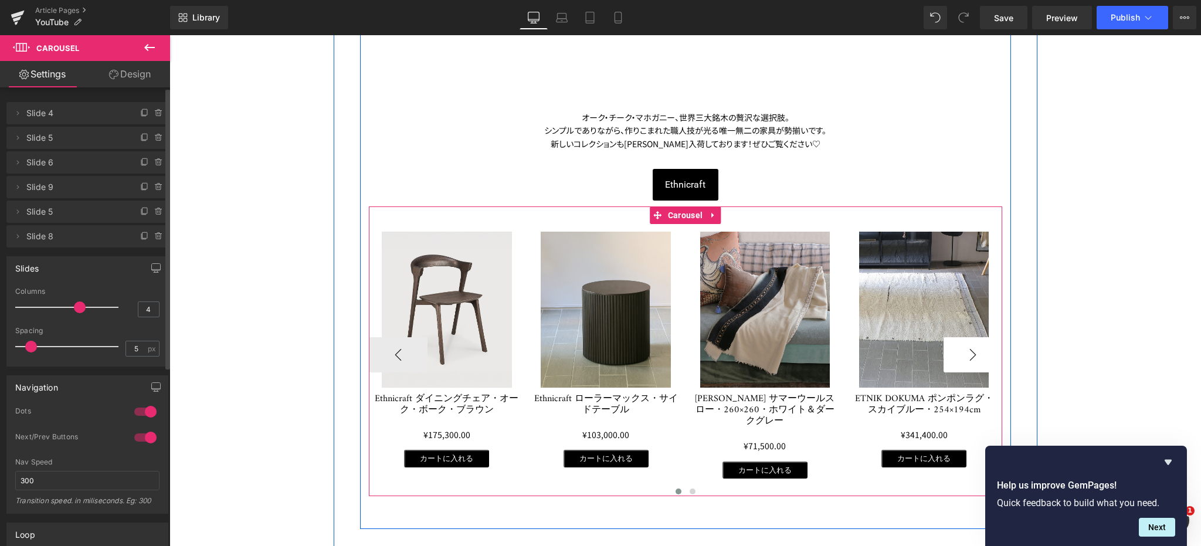
click at [957, 340] on button "›" at bounding box center [972, 354] width 59 height 35
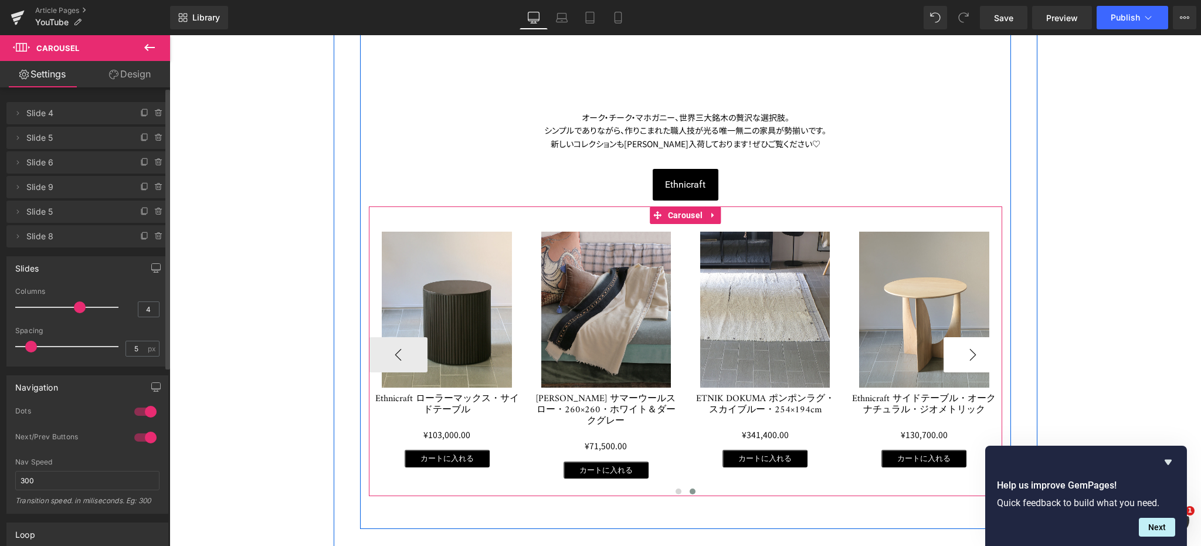
click at [957, 340] on button "›" at bounding box center [972, 354] width 59 height 35
click at [395, 341] on button "‹" at bounding box center [398, 354] width 59 height 35
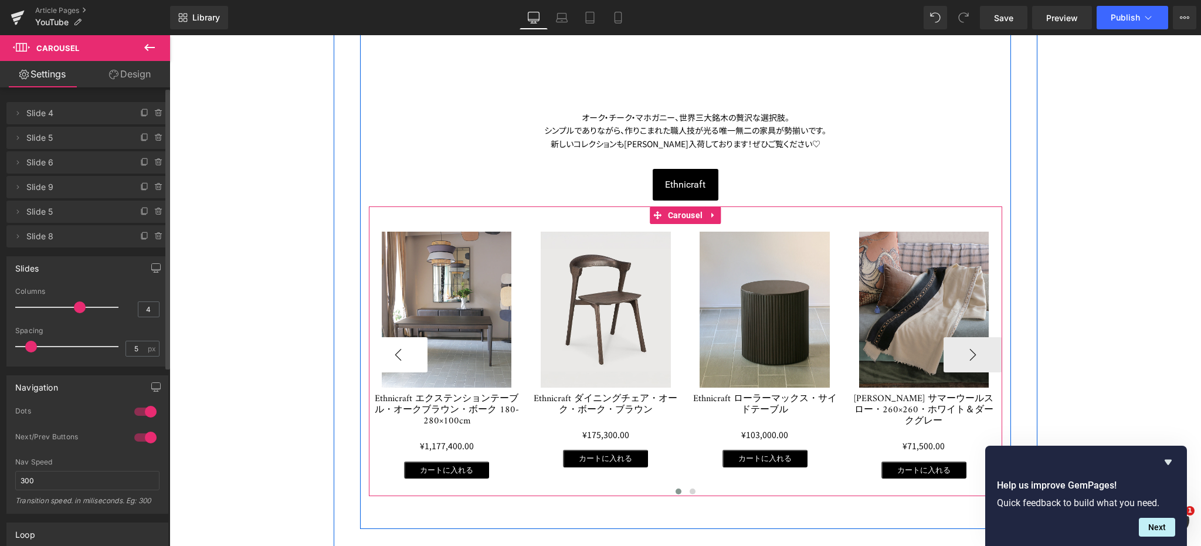
click at [395, 341] on button "‹" at bounding box center [398, 354] width 59 height 35
click at [966, 340] on button "›" at bounding box center [972, 354] width 59 height 35
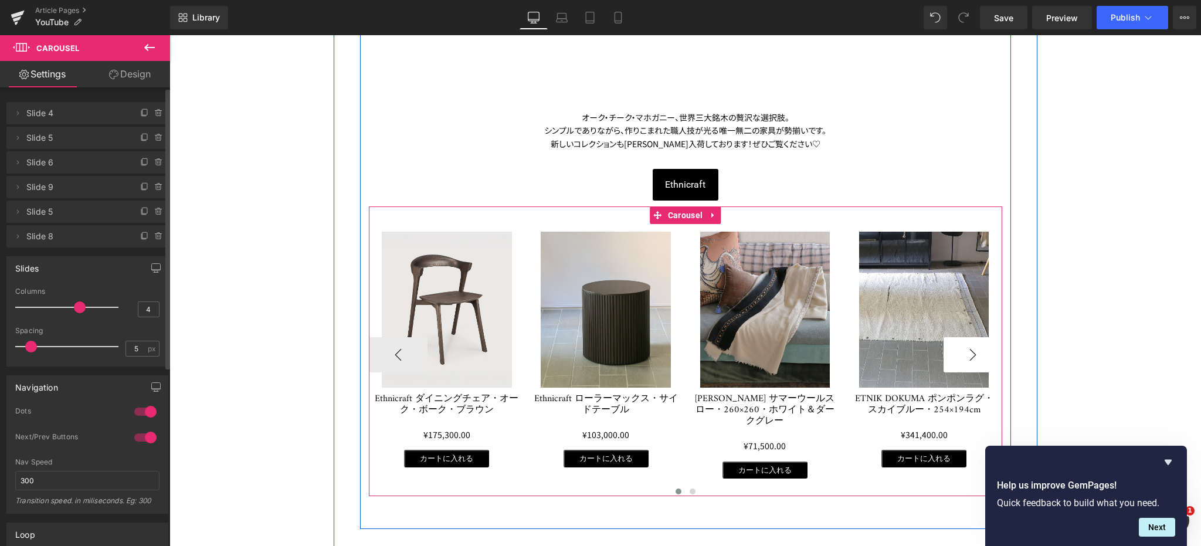
click at [966, 340] on button "›" at bounding box center [972, 354] width 59 height 35
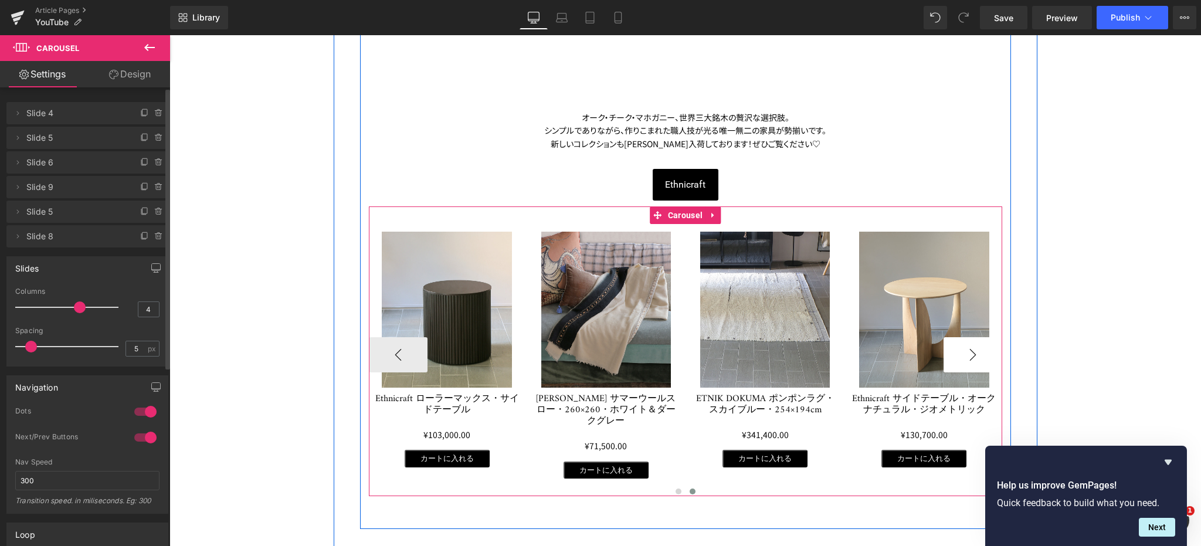
click at [966, 340] on button "›" at bounding box center [972, 354] width 59 height 35
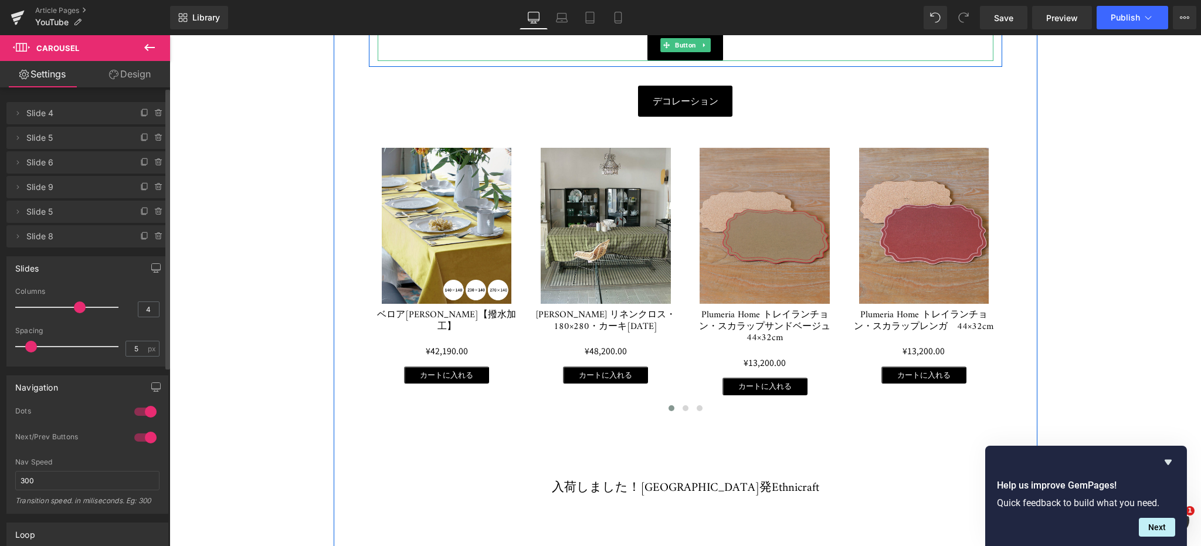
scroll to position [645, 0]
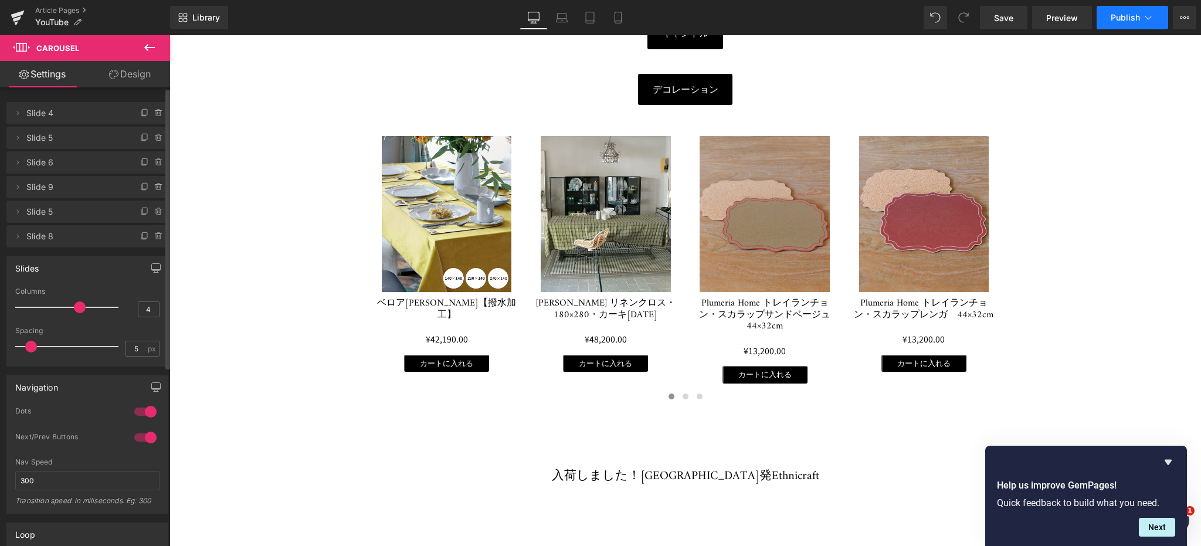
click at [1129, 15] on span "Publish" at bounding box center [1124, 17] width 29 height 9
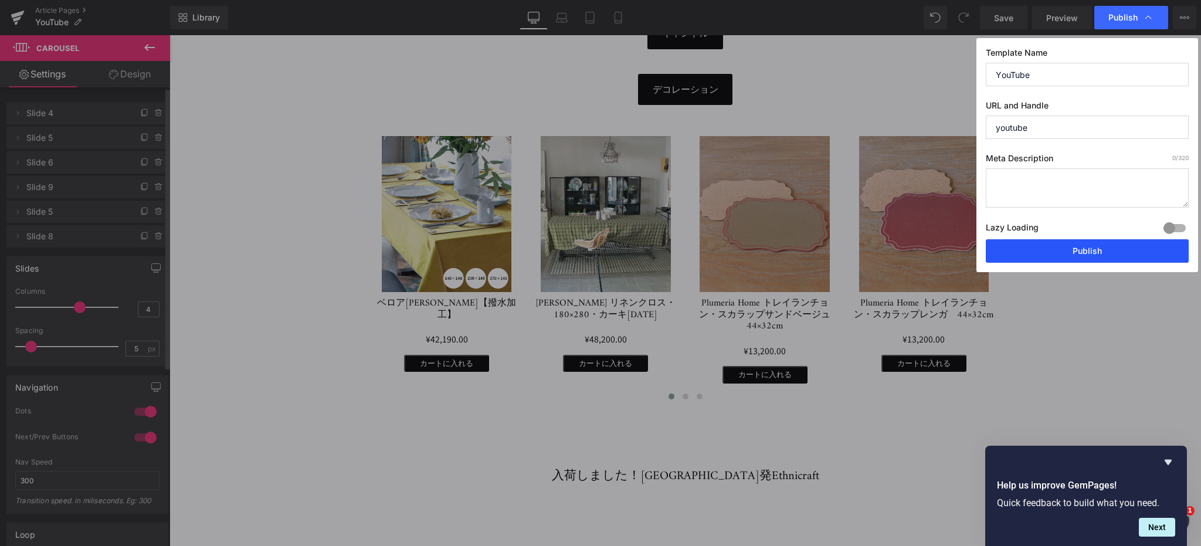
click at [1083, 251] on button "Publish" at bounding box center [1087, 250] width 203 height 23
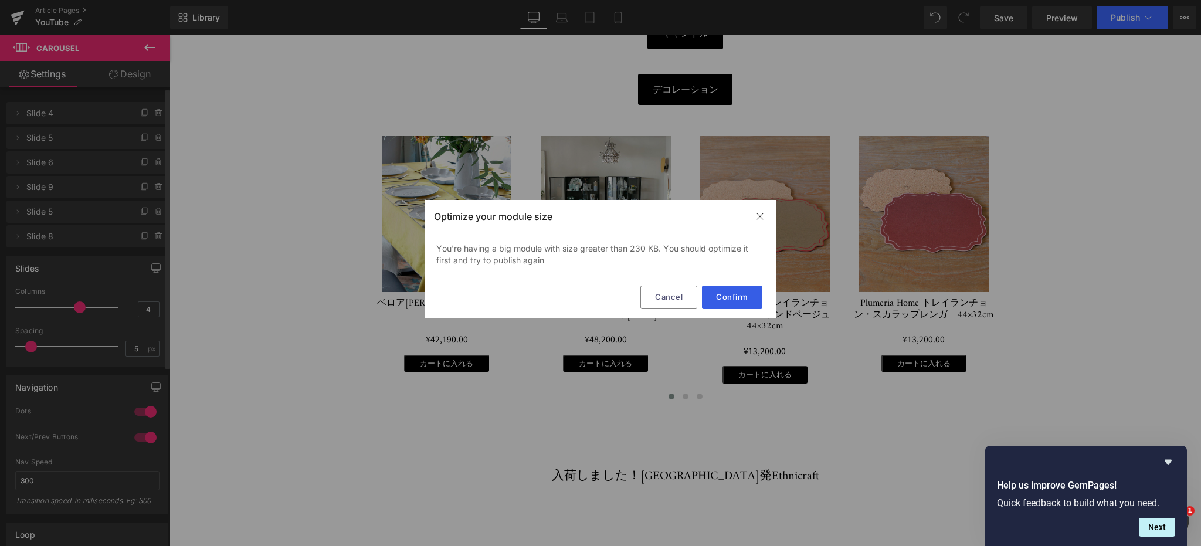
click at [718, 293] on button "Confirm" at bounding box center [732, 297] width 60 height 23
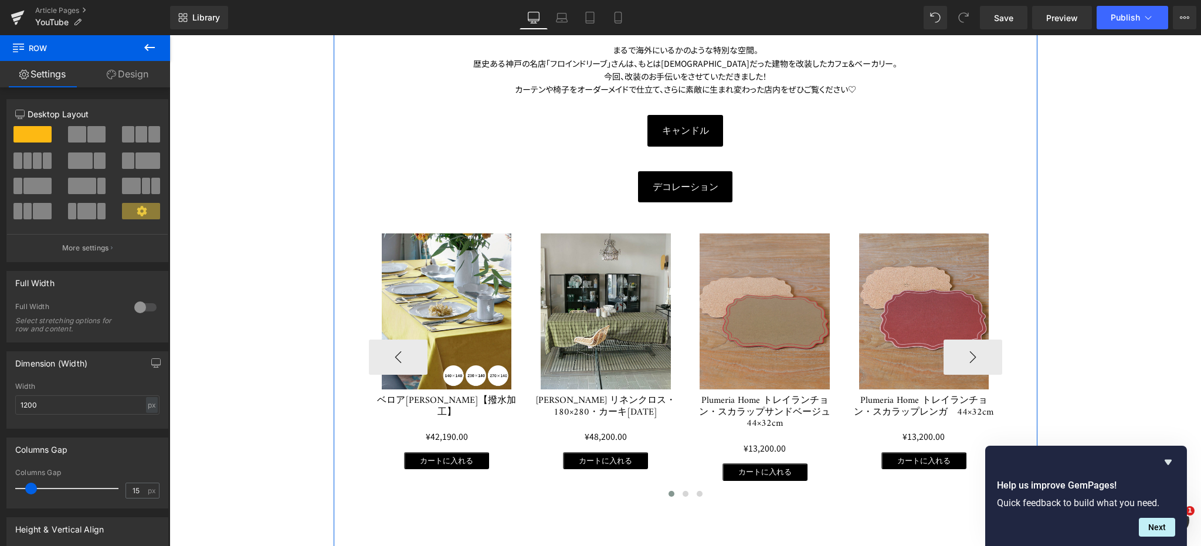
scroll to position [711, 0]
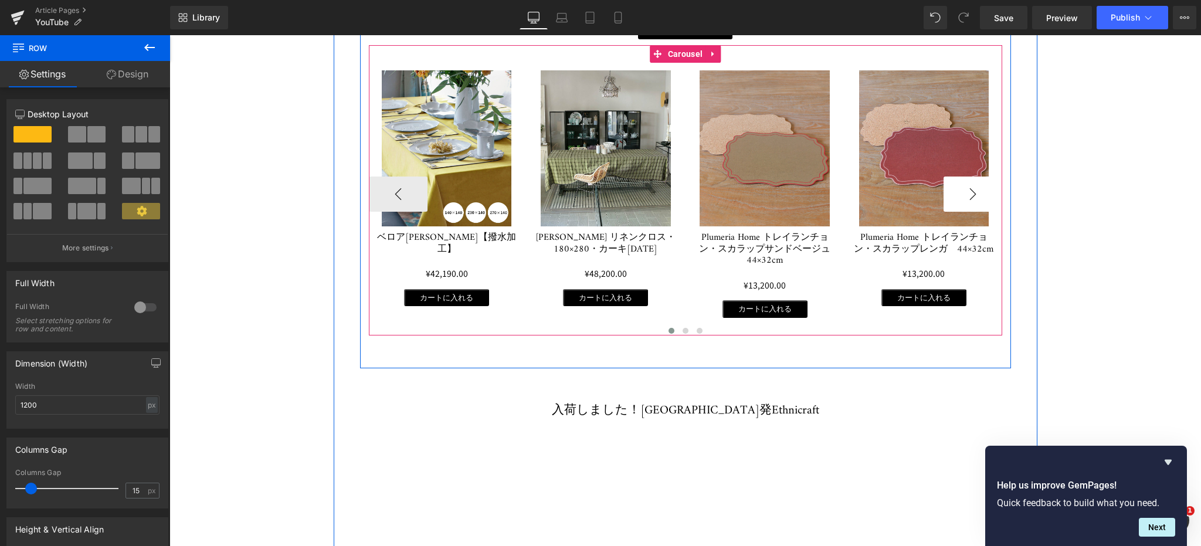
click at [973, 185] on button "›" at bounding box center [972, 193] width 59 height 35
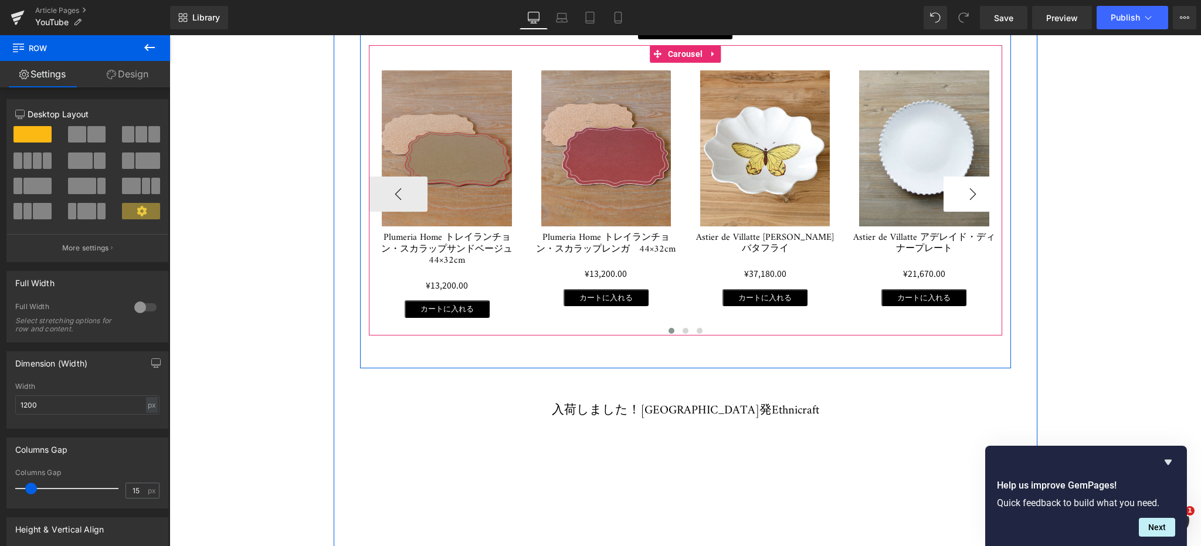
click at [973, 185] on button "›" at bounding box center [972, 193] width 59 height 35
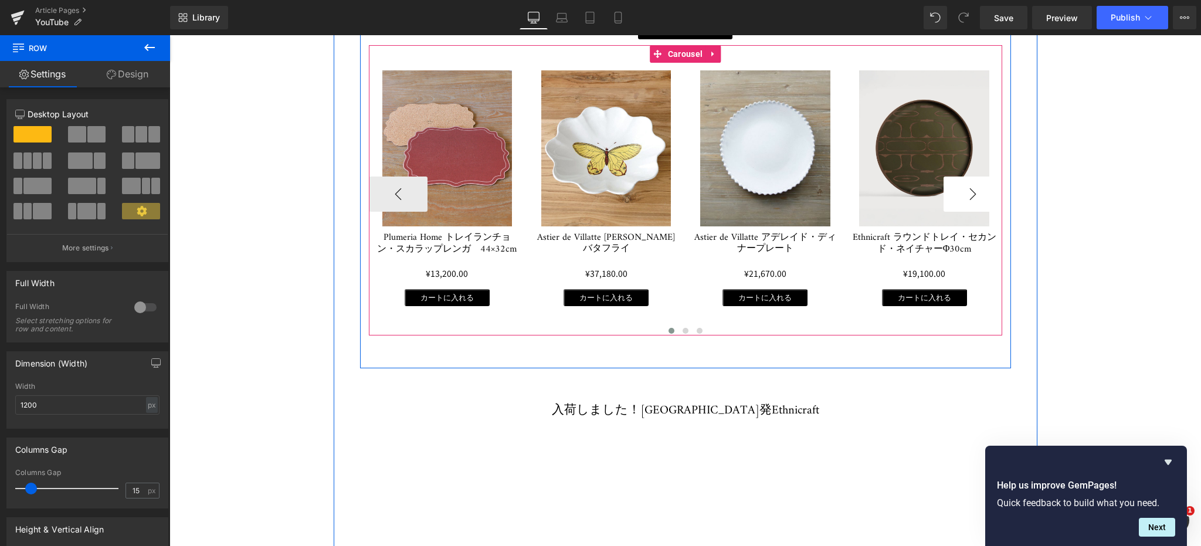
click at [973, 185] on button "›" at bounding box center [972, 193] width 59 height 35
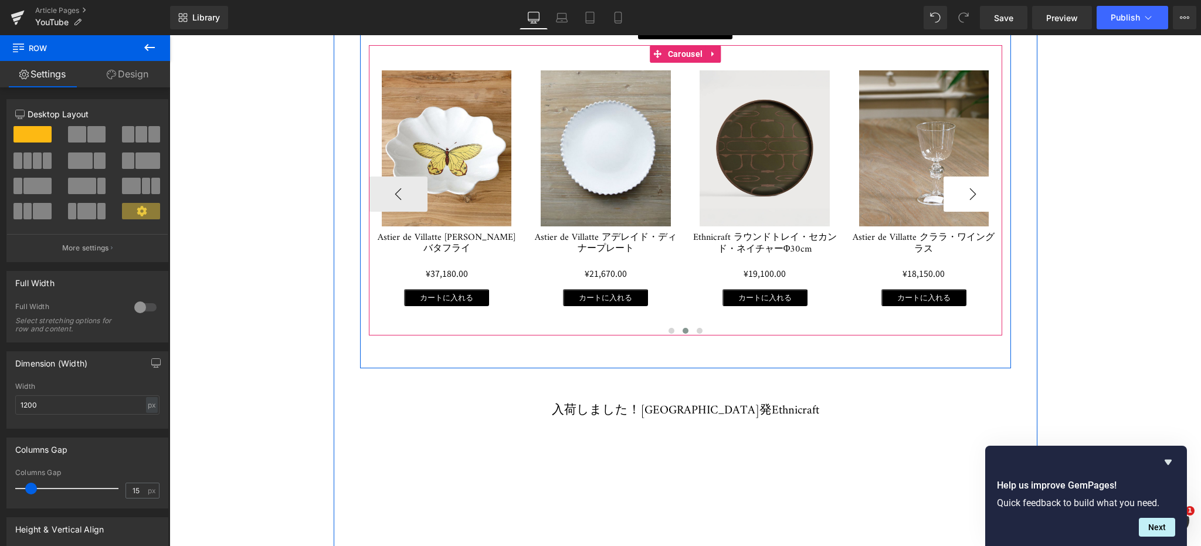
click at [973, 185] on button "›" at bounding box center [972, 193] width 59 height 35
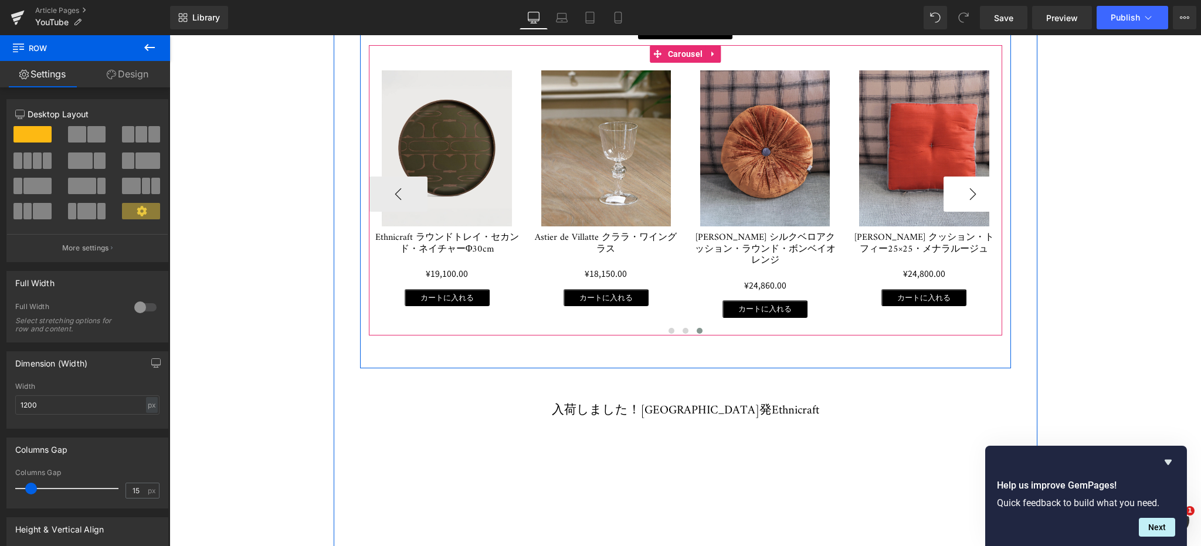
click at [973, 185] on button "›" at bounding box center [972, 193] width 59 height 35
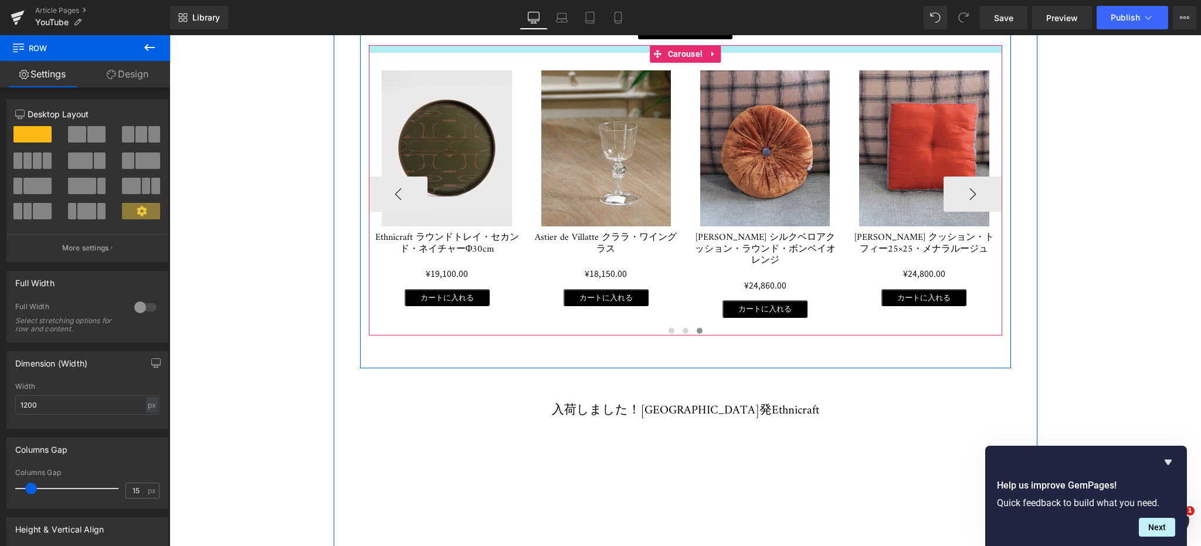
click at [582, 46] on div at bounding box center [685, 49] width 633 height 8
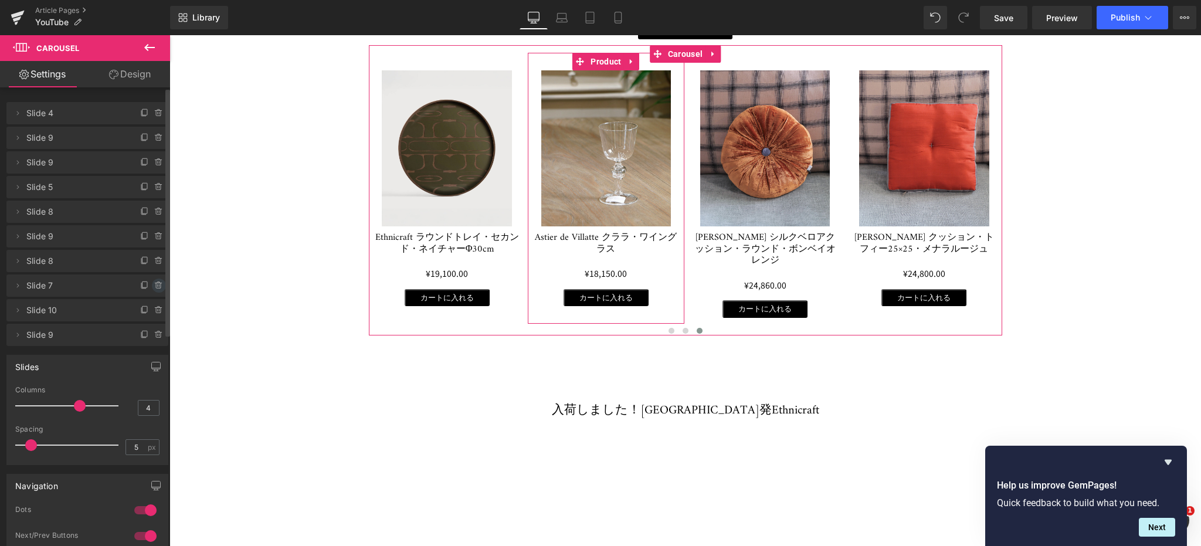
click at [157, 282] on icon at bounding box center [158, 282] width 2 height 1
click at [148, 286] on button "Delete" at bounding box center [146, 285] width 37 height 15
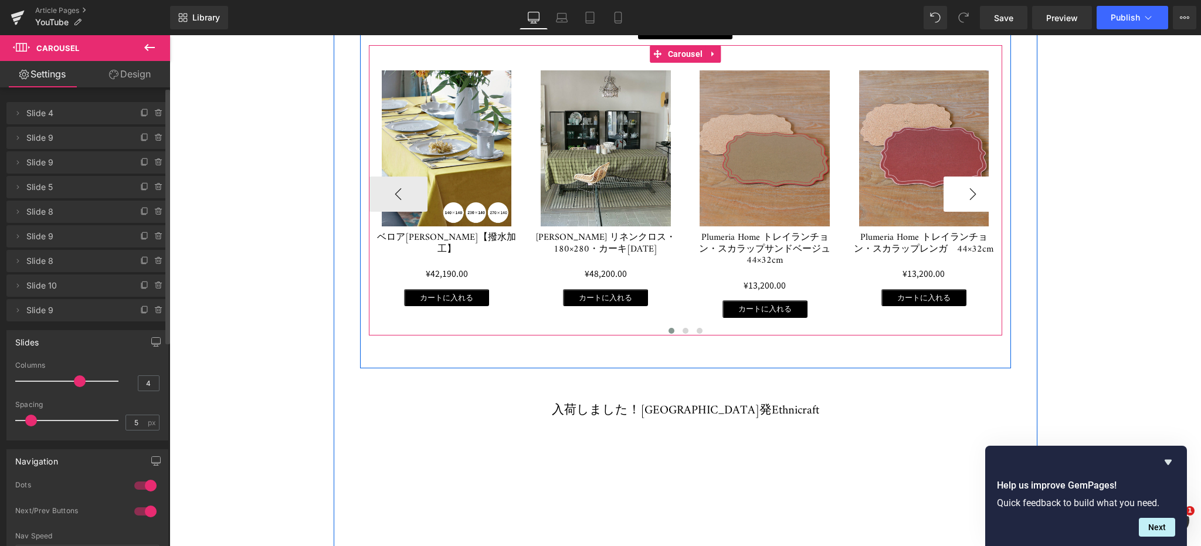
click at [973, 184] on button "›" at bounding box center [972, 193] width 59 height 35
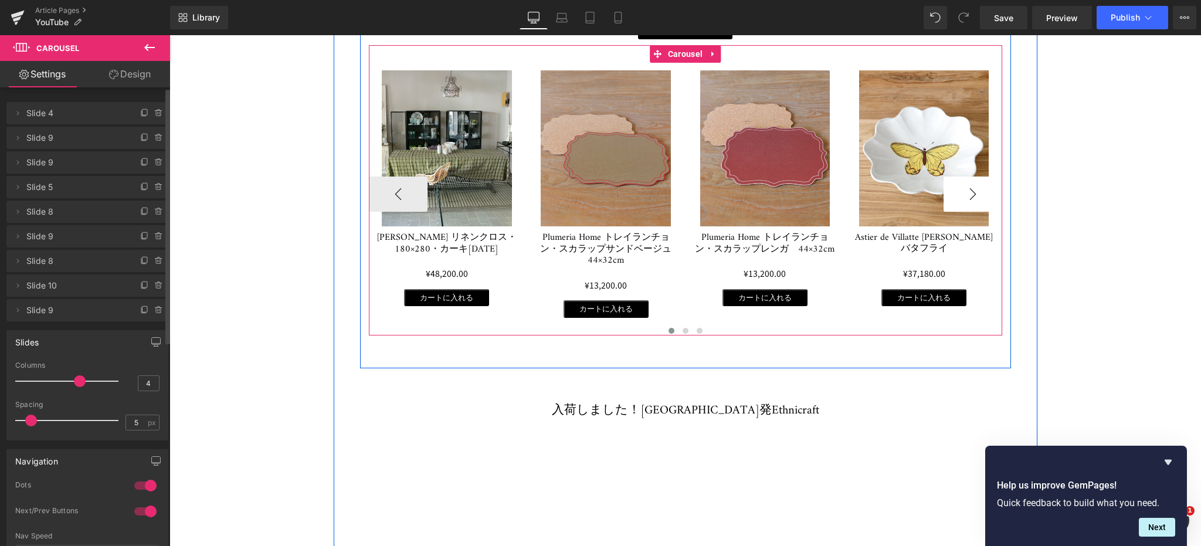
click at [973, 184] on button "›" at bounding box center [972, 193] width 59 height 35
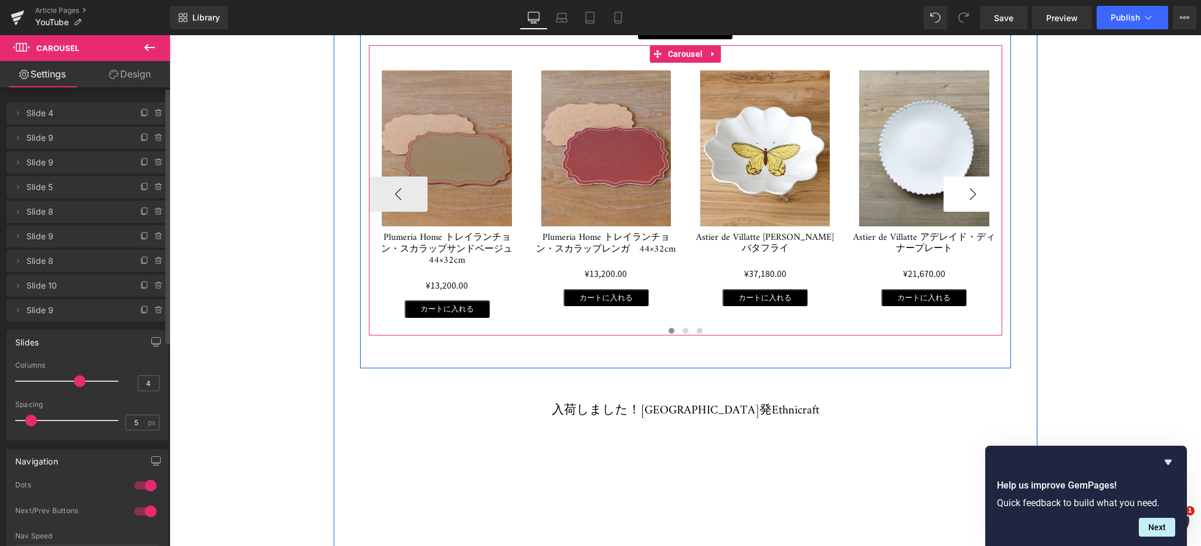
click at [973, 184] on button "›" at bounding box center [972, 193] width 59 height 35
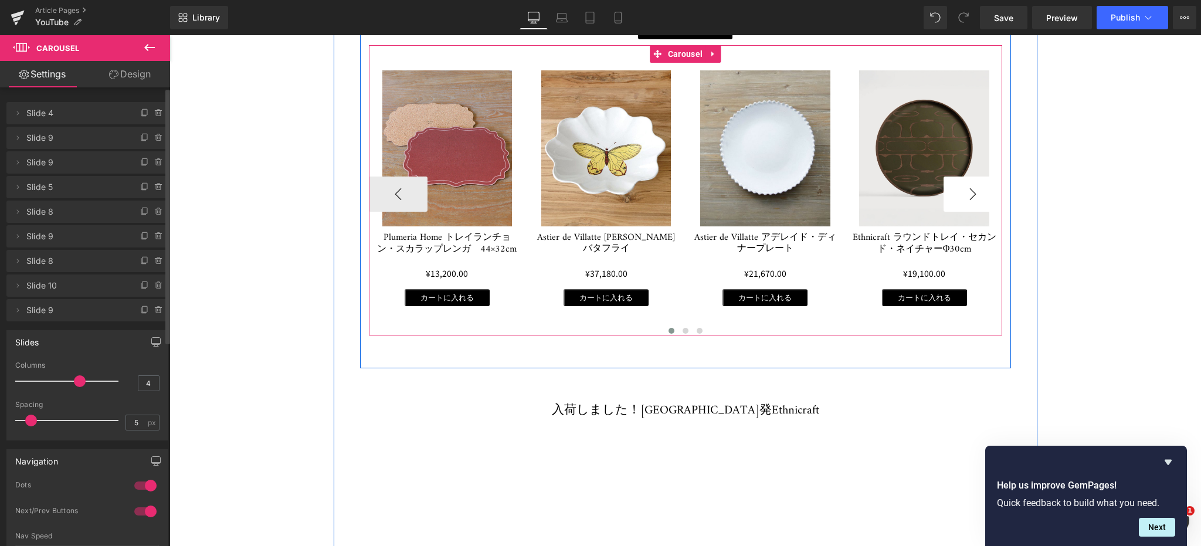
click at [973, 184] on button "›" at bounding box center [972, 193] width 59 height 35
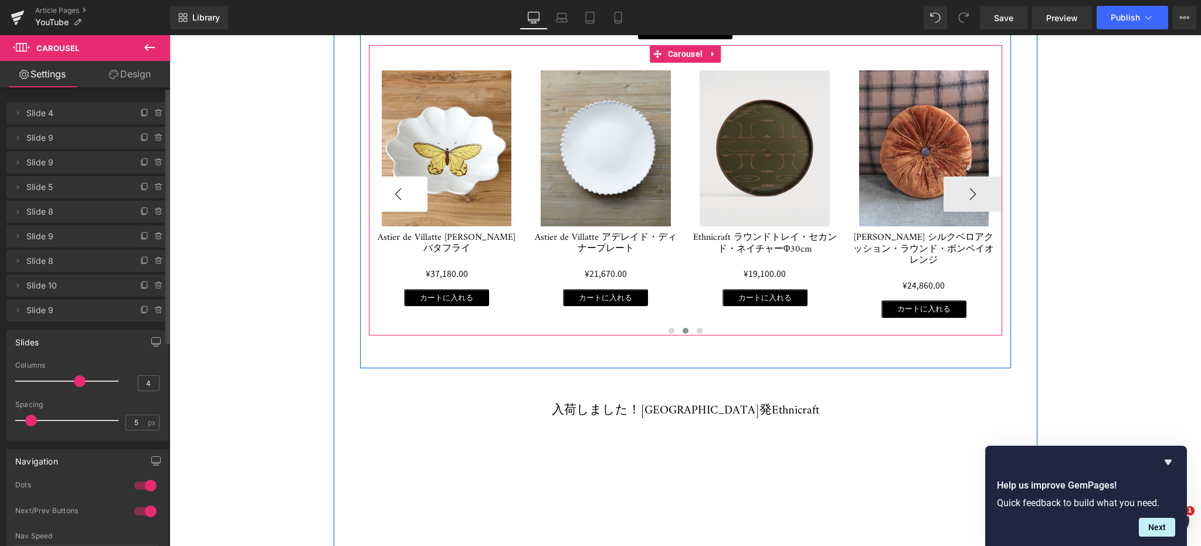
click at [399, 184] on button "‹" at bounding box center [398, 193] width 59 height 35
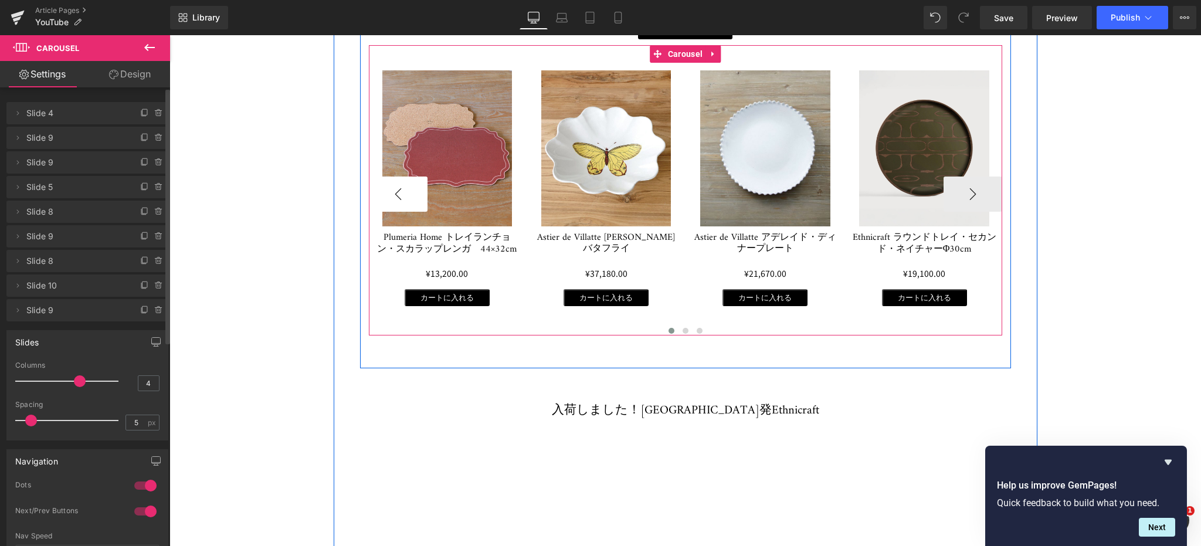
click at [399, 184] on button "‹" at bounding box center [398, 193] width 59 height 35
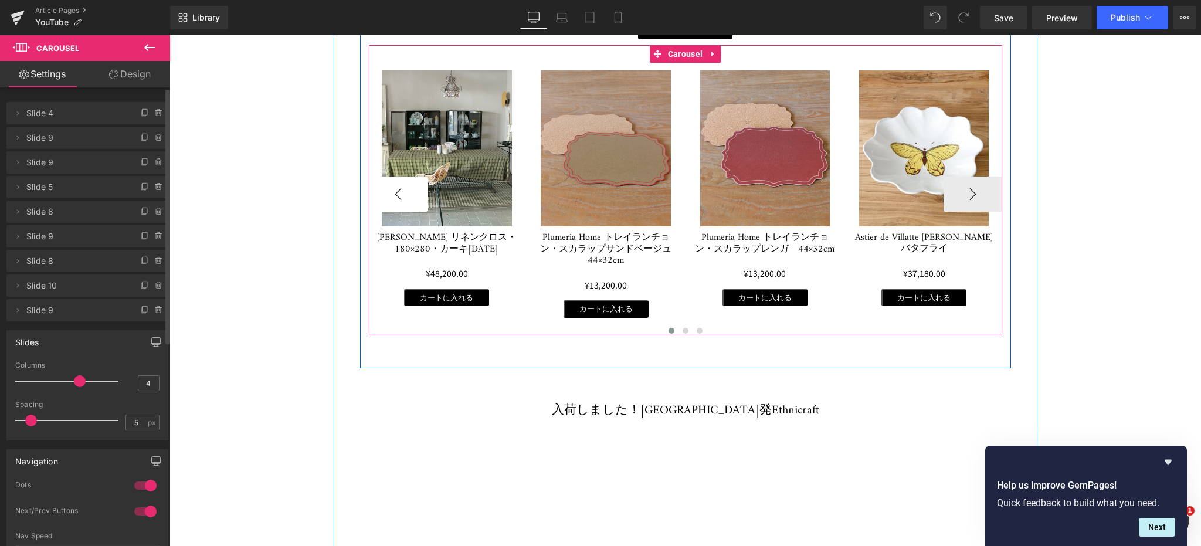
click at [399, 184] on button "‹" at bounding box center [398, 193] width 59 height 35
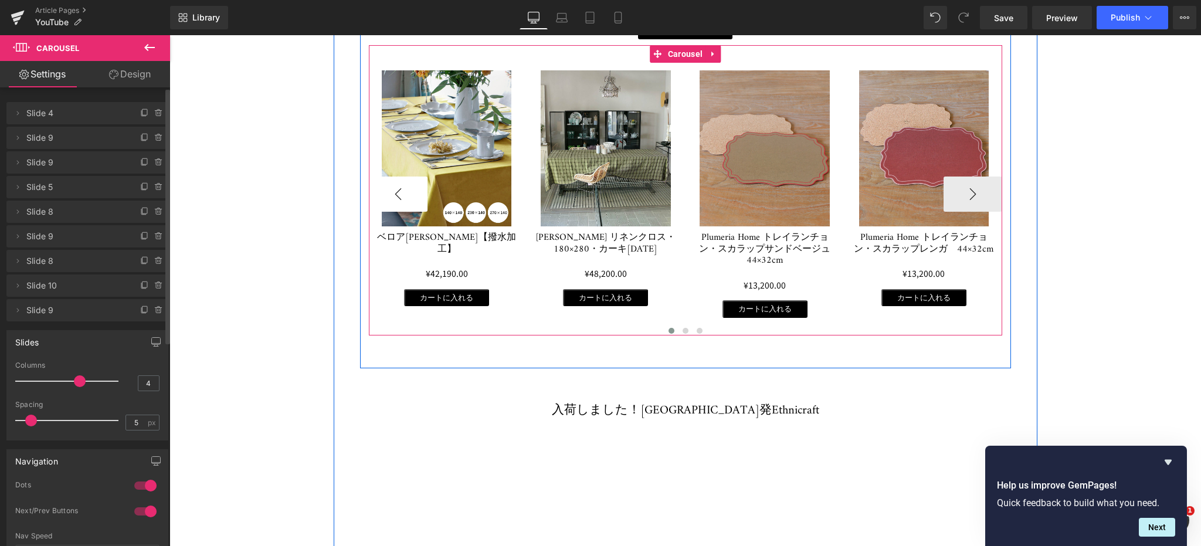
click at [399, 184] on button "‹" at bounding box center [398, 193] width 59 height 35
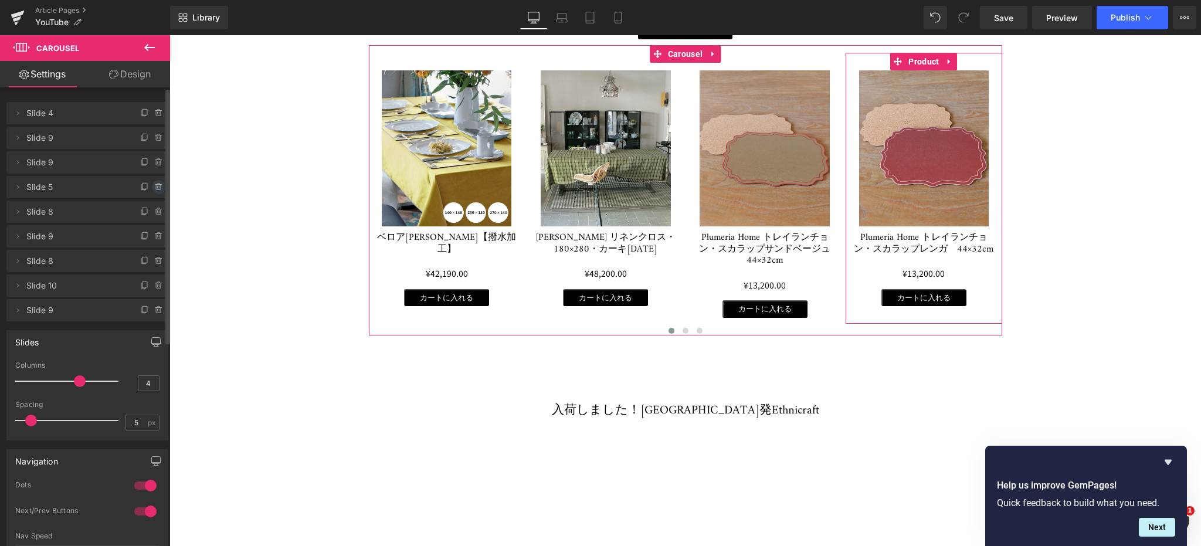
click at [158, 187] on icon at bounding box center [158, 187] width 0 height 2
click at [154, 189] on button "Delete" at bounding box center [146, 187] width 37 height 15
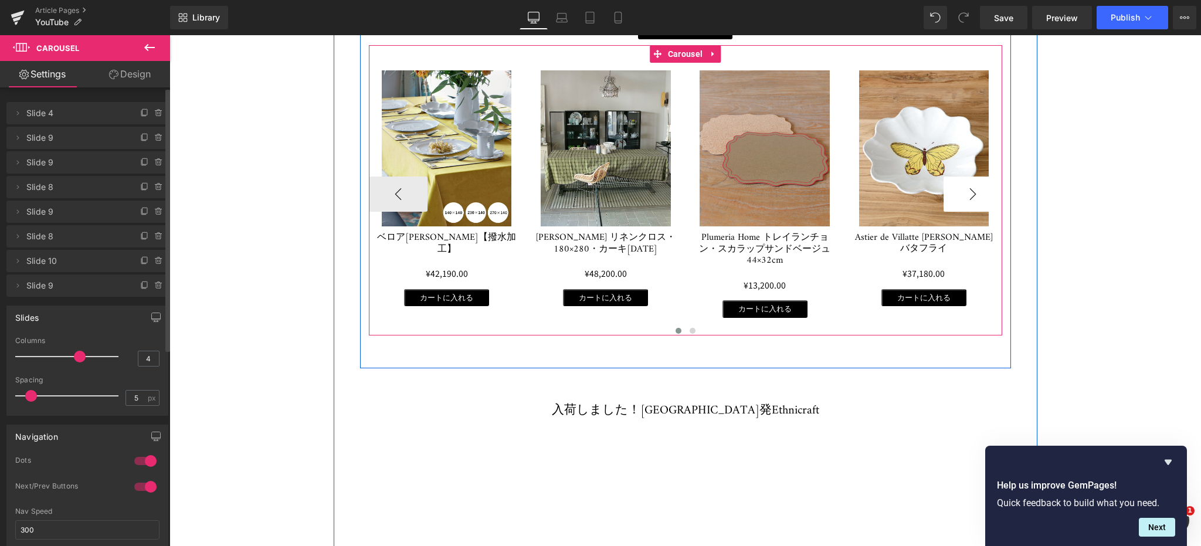
click at [972, 184] on button "›" at bounding box center [972, 193] width 59 height 35
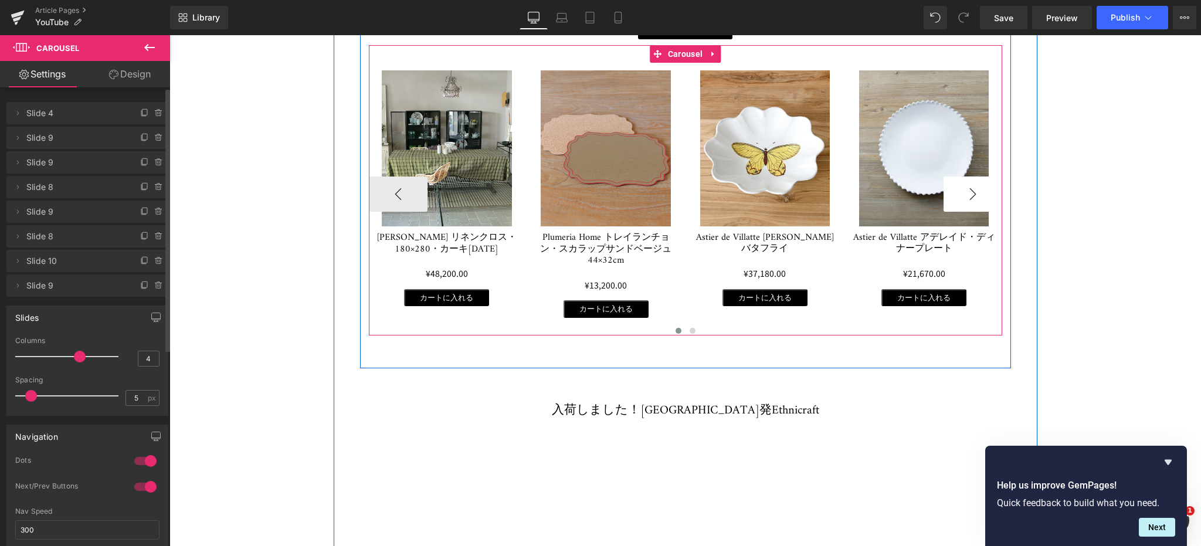
click at [972, 184] on button "›" at bounding box center [972, 193] width 59 height 35
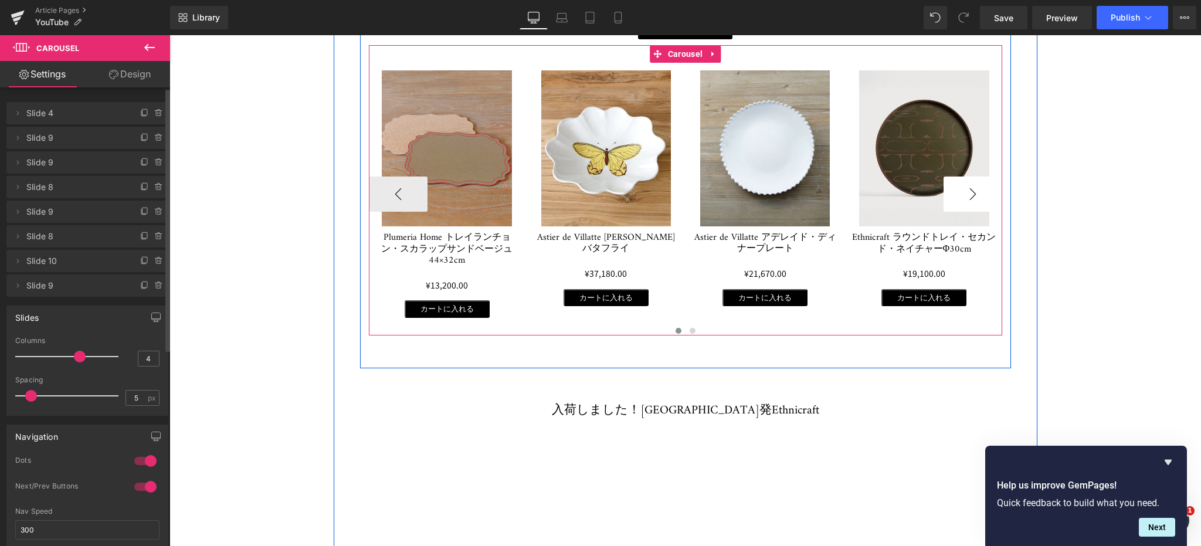
click at [972, 184] on button "›" at bounding box center [972, 193] width 59 height 35
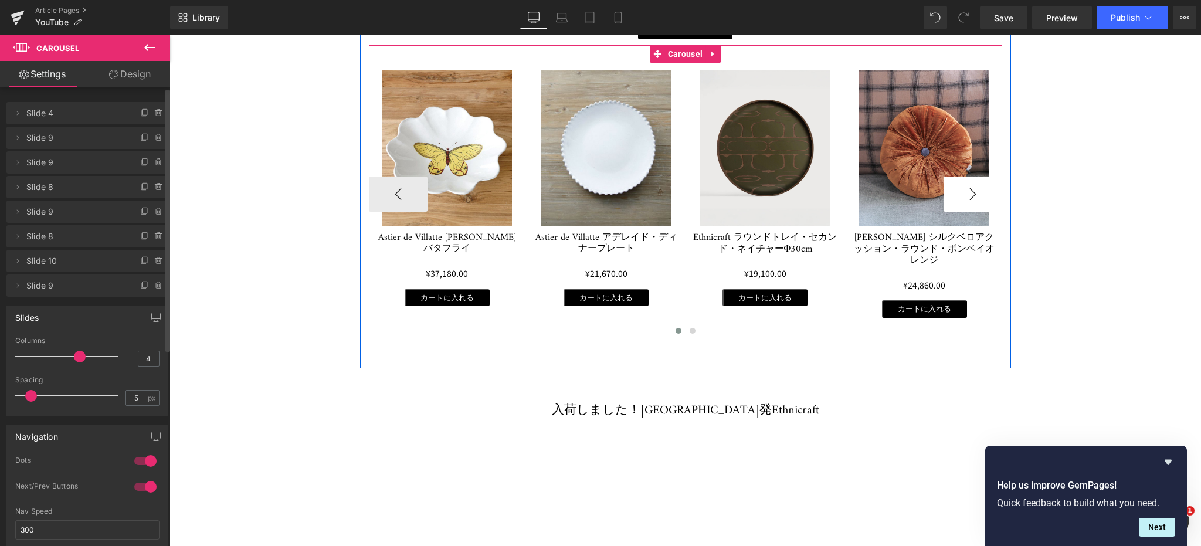
click at [972, 184] on button "›" at bounding box center [972, 193] width 59 height 35
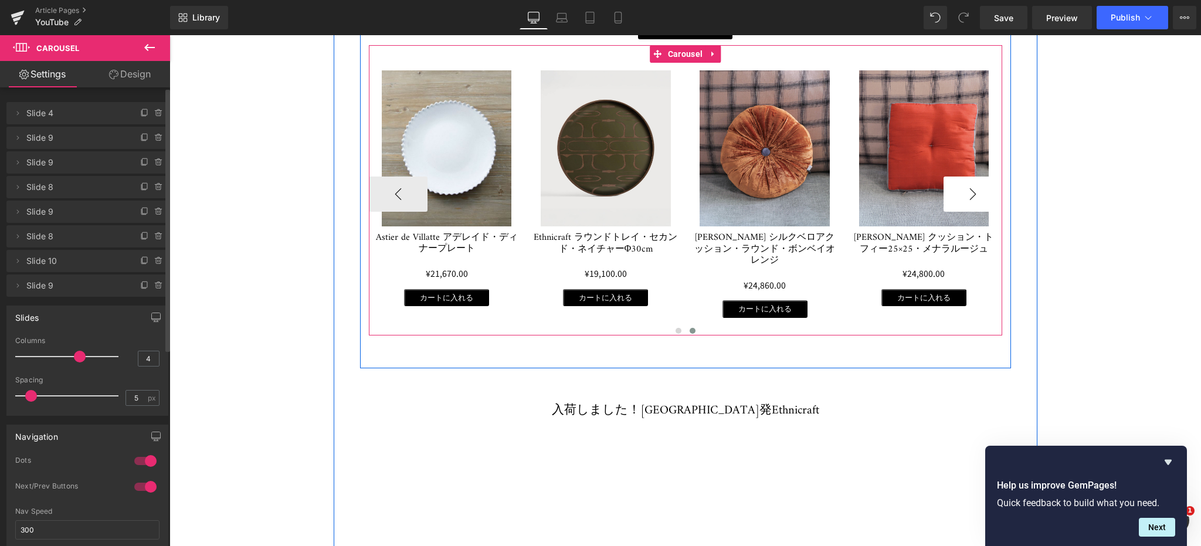
click at [972, 184] on button "›" at bounding box center [972, 193] width 59 height 35
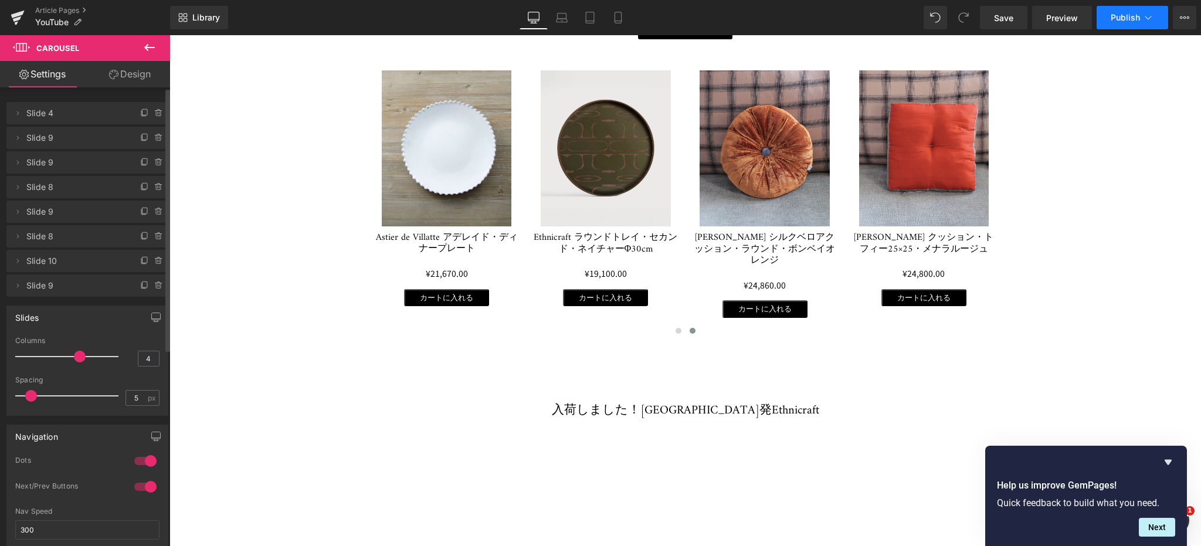
click at [1118, 9] on button "Publish" at bounding box center [1132, 17] width 72 height 23
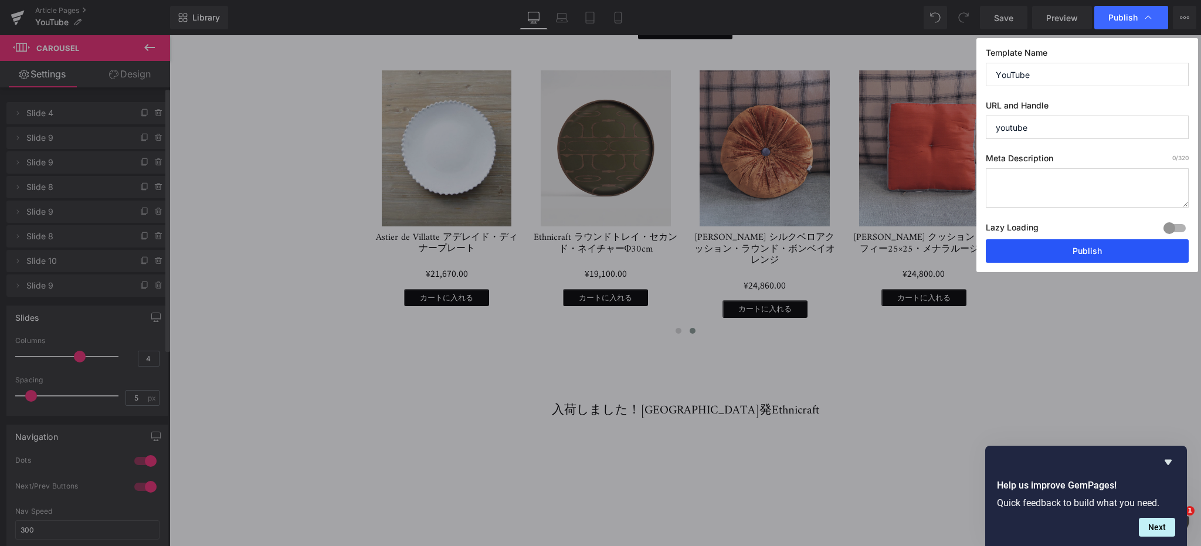
click at [1084, 248] on button "Publish" at bounding box center [1087, 250] width 203 height 23
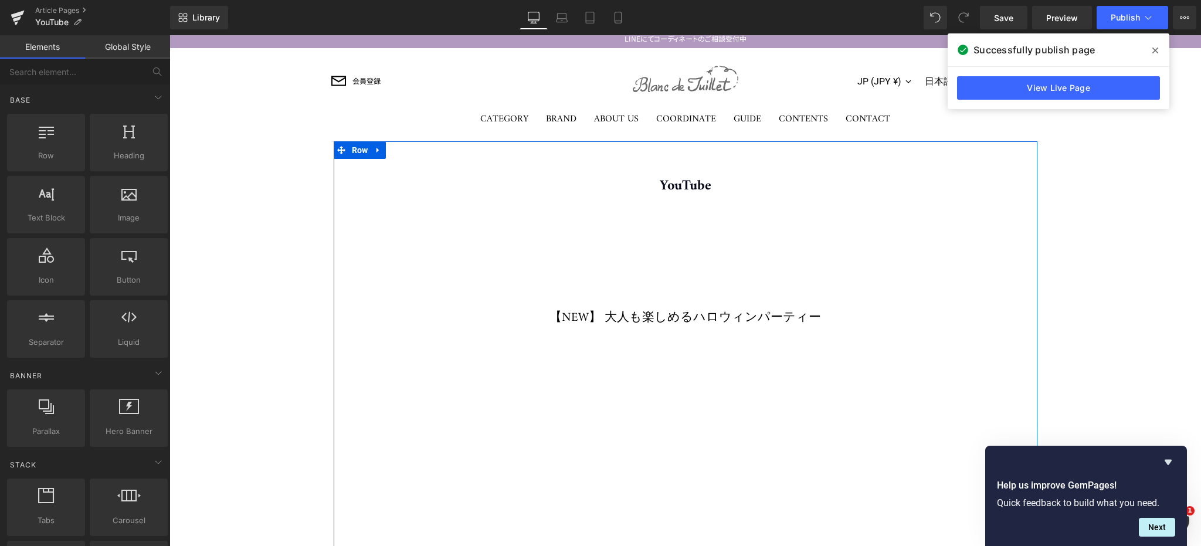
scroll to position [300, 0]
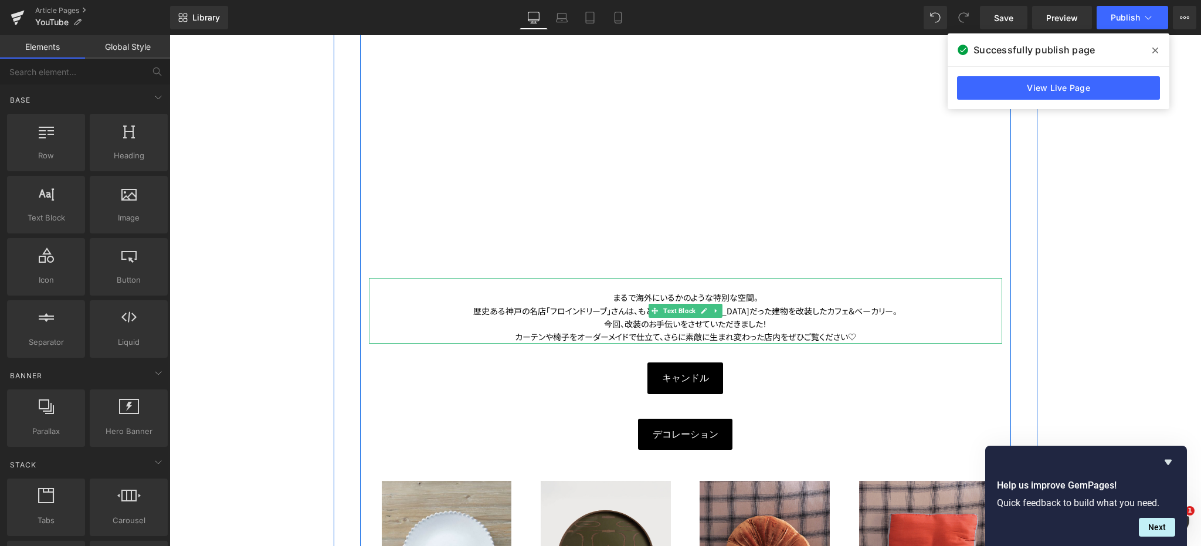
click at [635, 315] on div "歴史ある神戸の名店「フロインドリーブ」さんは、もとは[DEMOGRAPHIC_DATA]だった建物を改装したカフェ＆ベーカリー。" at bounding box center [685, 310] width 633 height 13
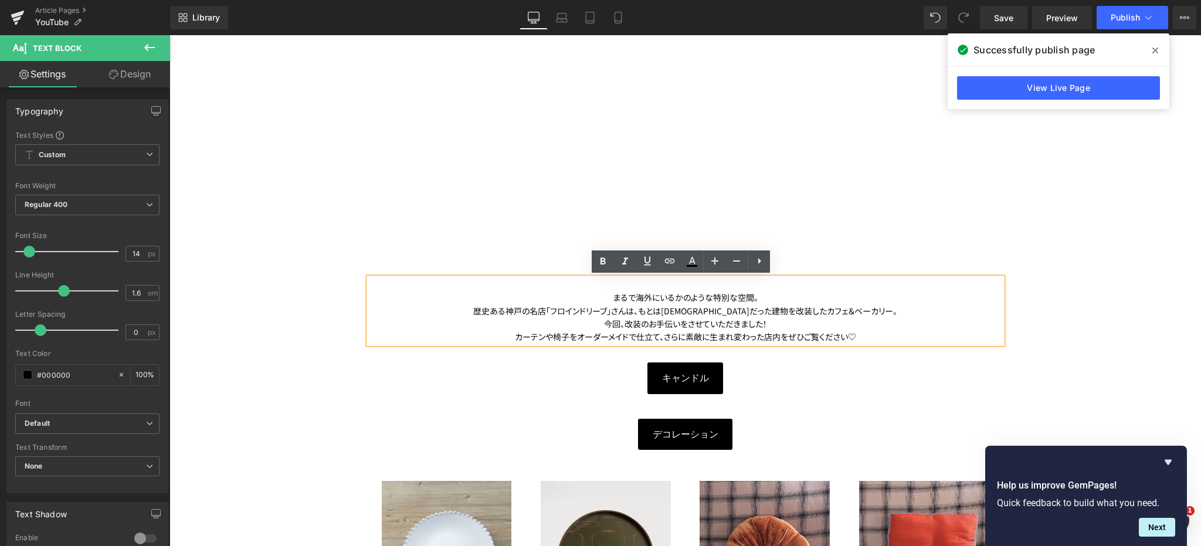
drag, startPoint x: 748, startPoint y: 320, endPoint x: 790, endPoint y: 333, distance: 44.9
click at [748, 320] on div "今回、改装のお手伝いをさせていただきました！" at bounding box center [685, 323] width 633 height 13
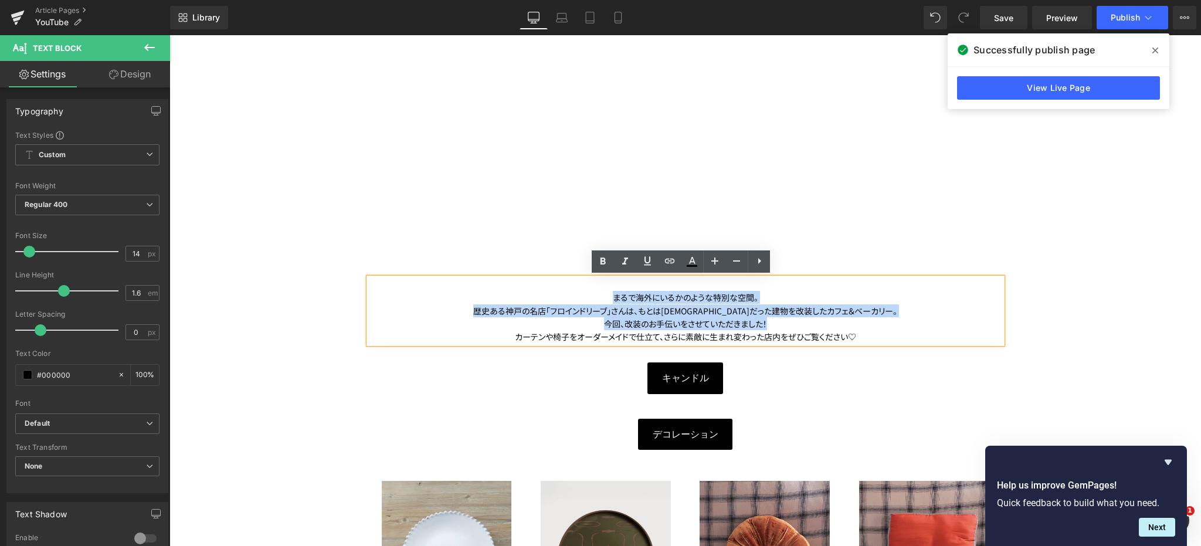
drag, startPoint x: 776, startPoint y: 324, endPoint x: 610, endPoint y: 297, distance: 167.5
click at [610, 297] on div "まるで海外にいるかのような特別な空間。 歴史ある神戸の名店「フロインドリーブ」さんは、もとは[DEMOGRAPHIC_DATA]だった建物を改装したカフェ＆ベ…" at bounding box center [685, 311] width 633 height 66
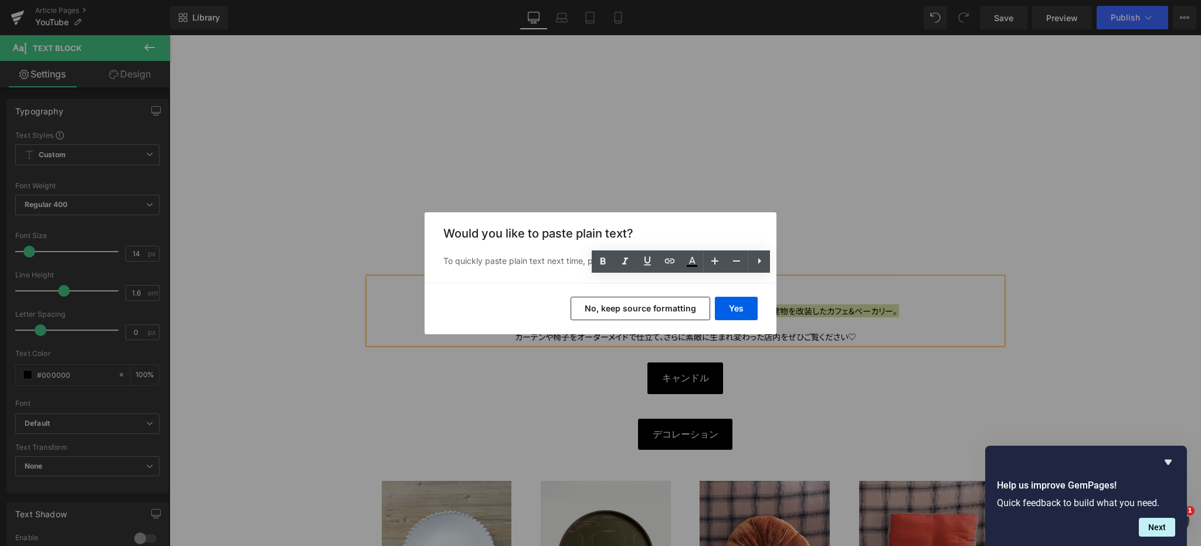
click at [644, 304] on button "No, keep source formatting" at bounding box center [640, 308] width 140 height 23
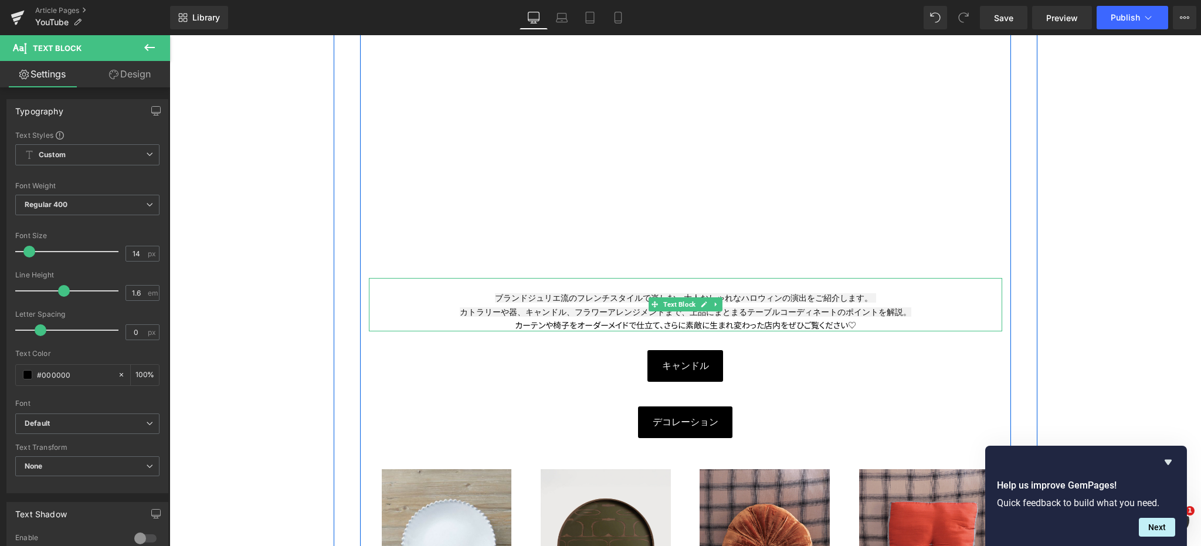
click at [558, 321] on div "カーテンや椅子をオーダーメイドで仕立て、さらに素敵に生まれ変わった店内をぜひ ご覧ください♡" at bounding box center [685, 324] width 633 height 13
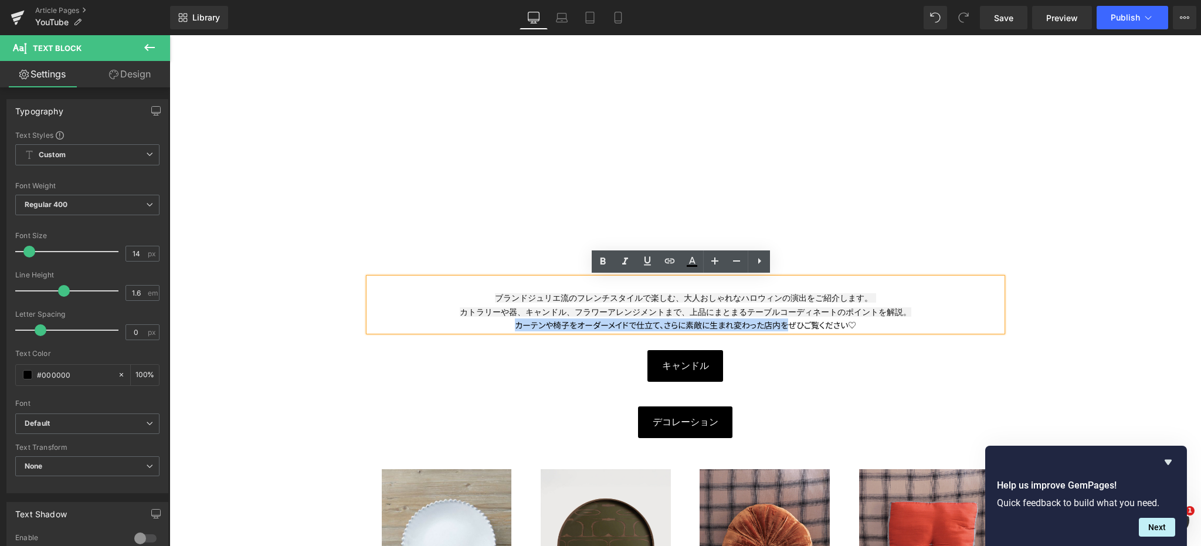
drag, startPoint x: 783, startPoint y: 323, endPoint x: 511, endPoint y: 324, distance: 272.0
click at [511, 324] on div "カーテンや椅子をオーダーメイドで仕立て、さらに素敵に生まれ変わった店内をぜひ ご覧ください♡" at bounding box center [685, 324] width 633 height 13
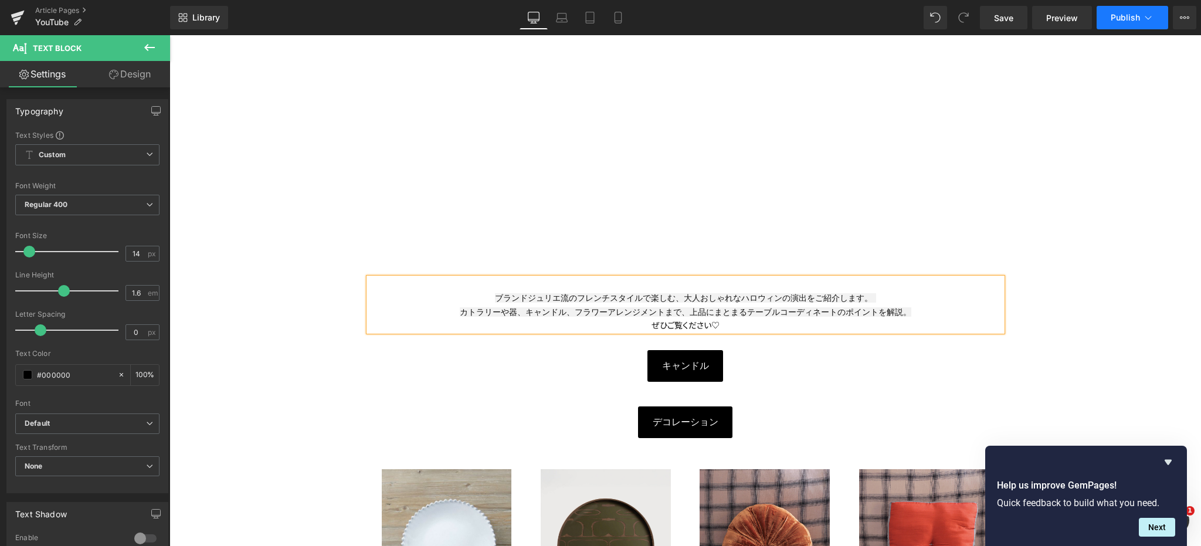
click at [1121, 15] on span "Publish" at bounding box center [1124, 17] width 29 height 9
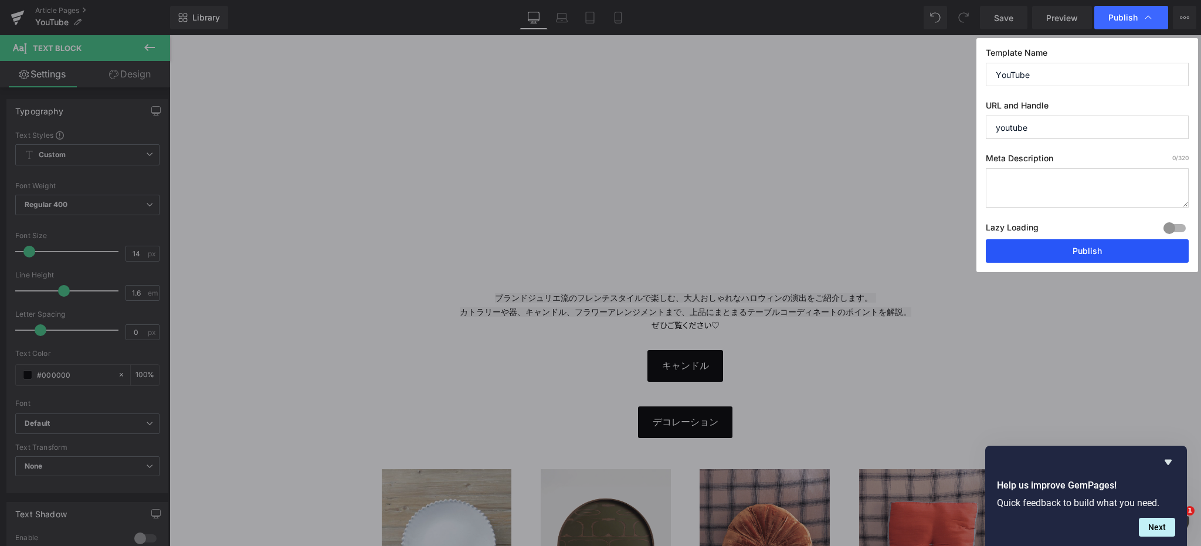
click at [1071, 253] on button "Publish" at bounding box center [1087, 250] width 203 height 23
